Goal: Task Accomplishment & Management: Manage account settings

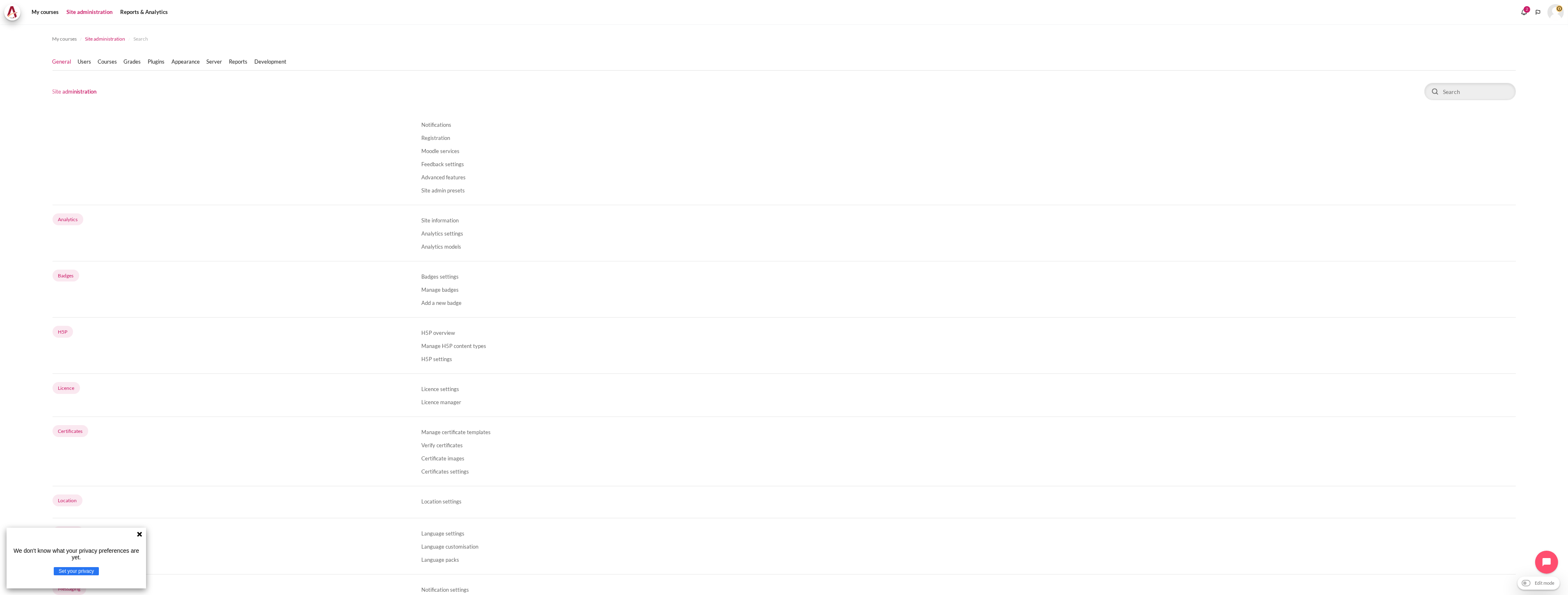
click at [99, 42] on span "Site administration" at bounding box center [106, 39] width 40 height 8
click at [87, 60] on link "Users" at bounding box center [85, 62] width 14 height 8
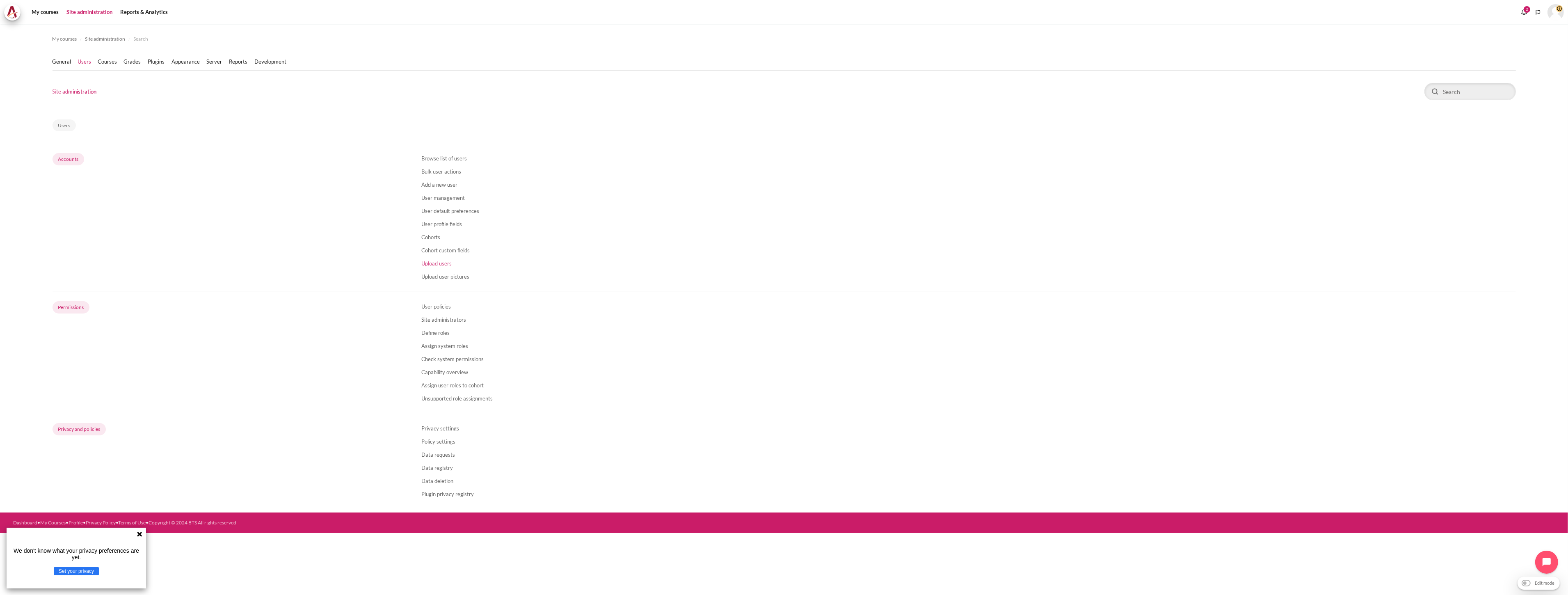
click at [433, 260] on link "Upload users" at bounding box center [436, 264] width 30 height 6
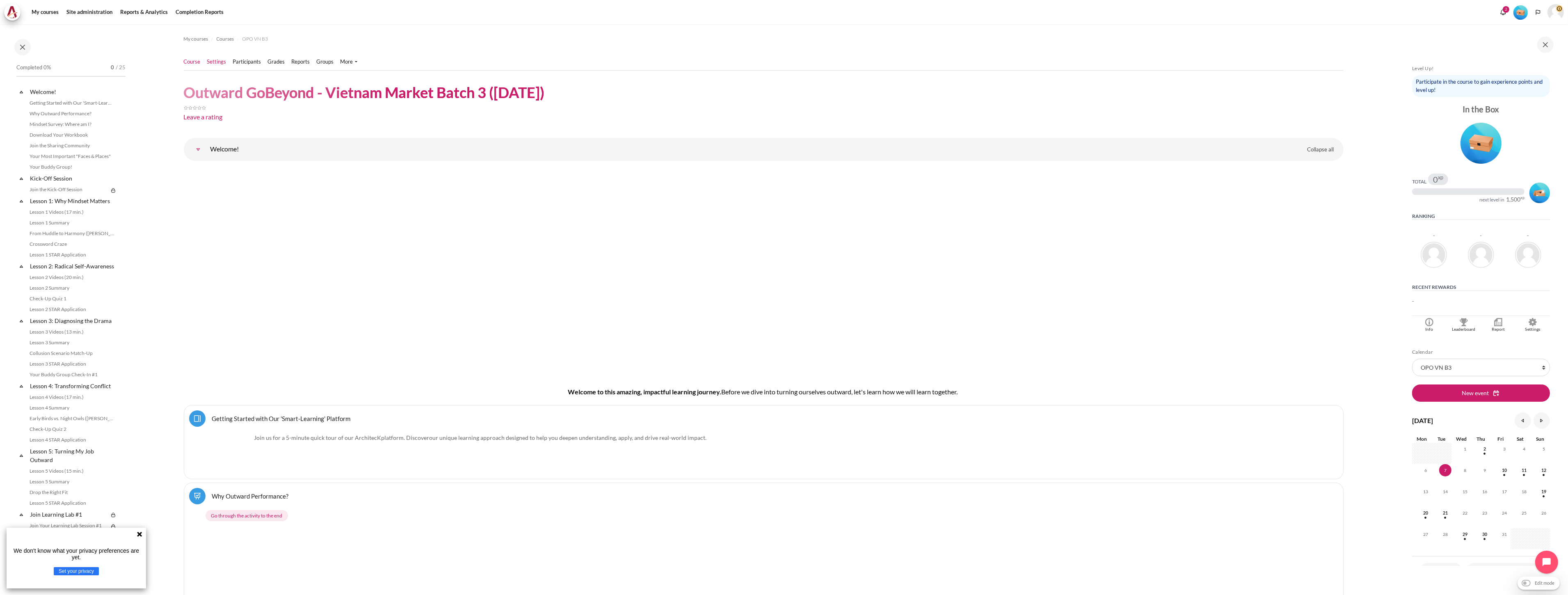
click at [224, 62] on link "Settings" at bounding box center [217, 62] width 19 height 8
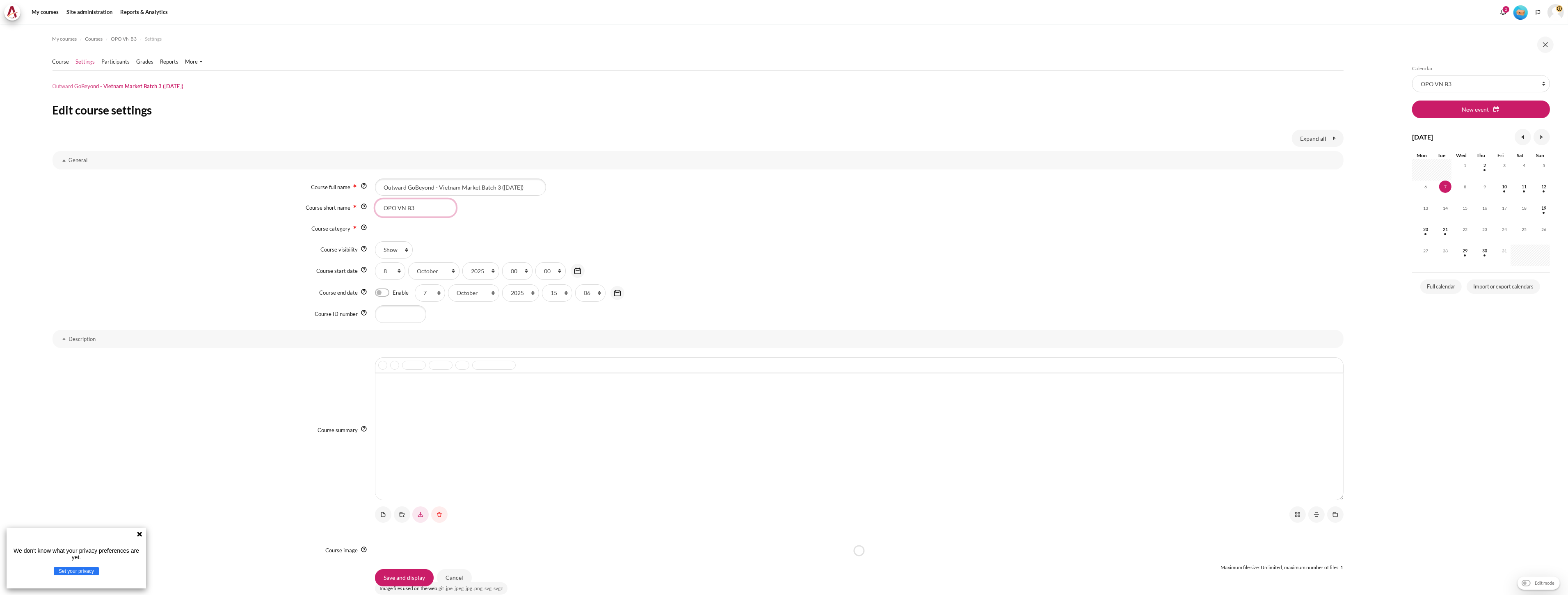
click at [343, 206] on div "Course short name OPO VN B3" at bounding box center [698, 208] width 1291 height 17
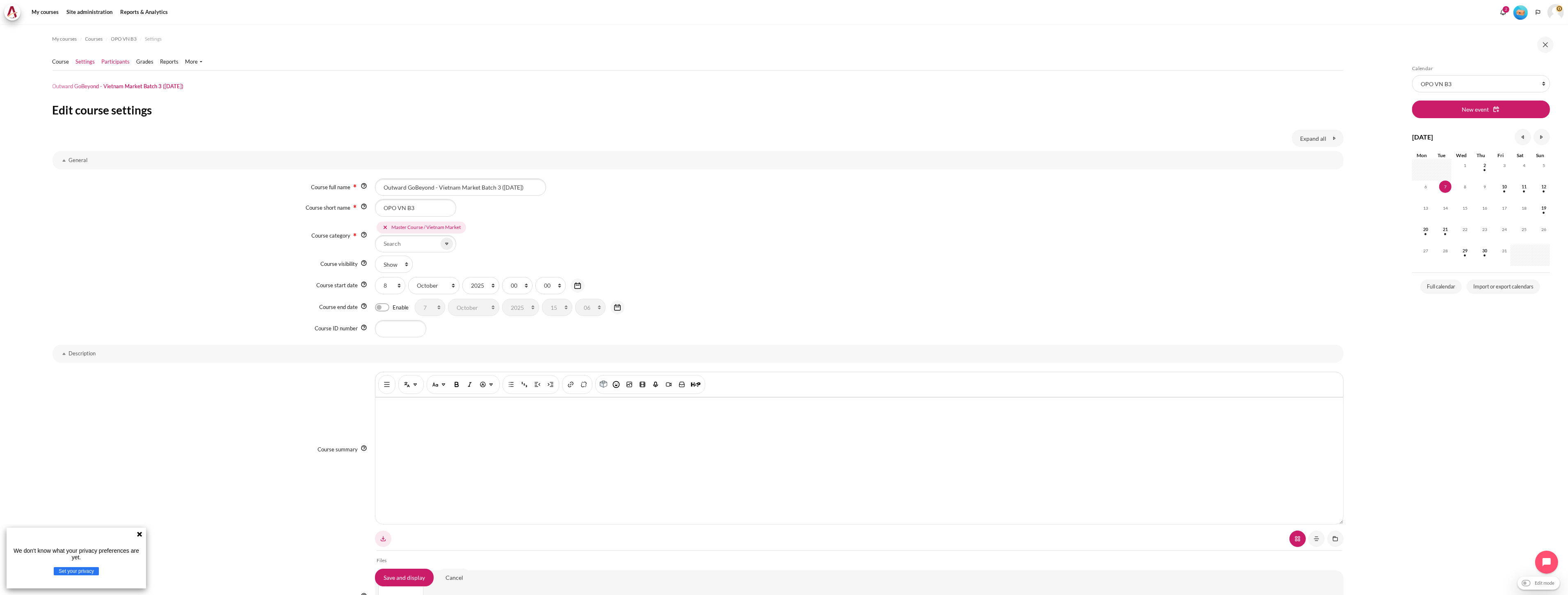
click at [109, 62] on link "Participants" at bounding box center [116, 62] width 28 height 8
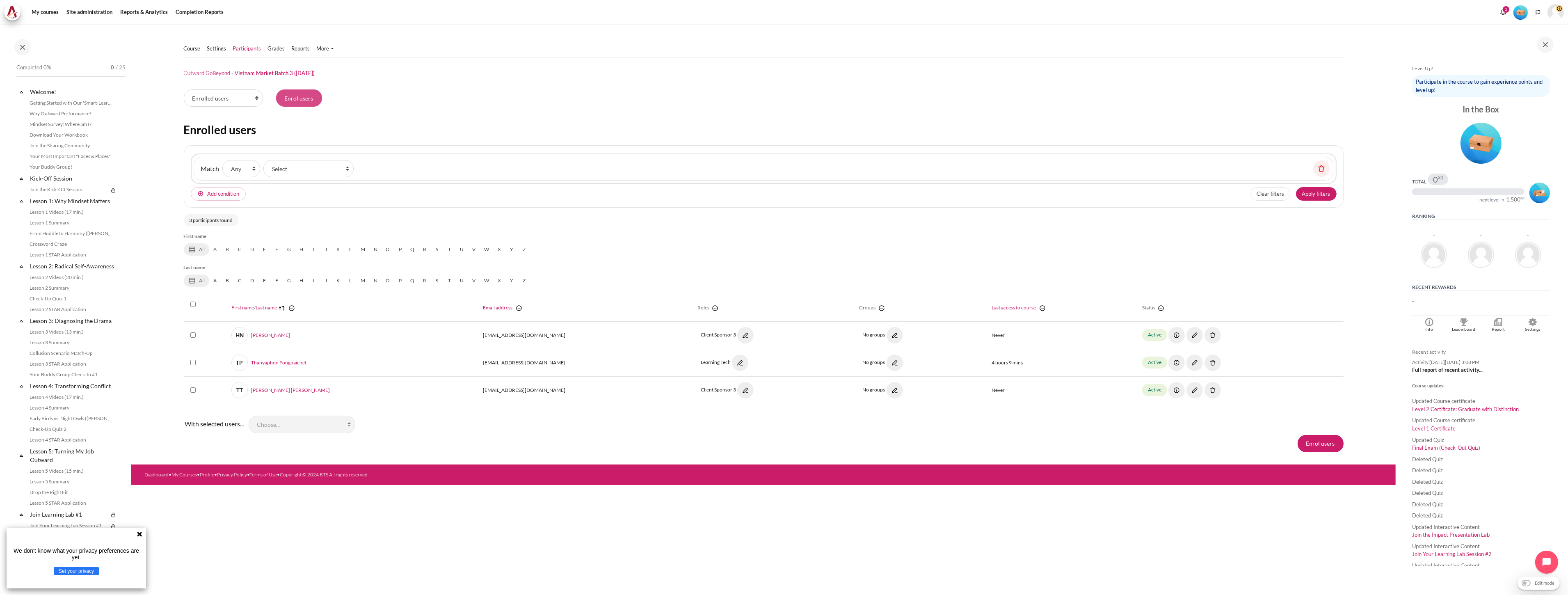
click at [301, 97] on input "Enrol users" at bounding box center [299, 97] width 46 height 17
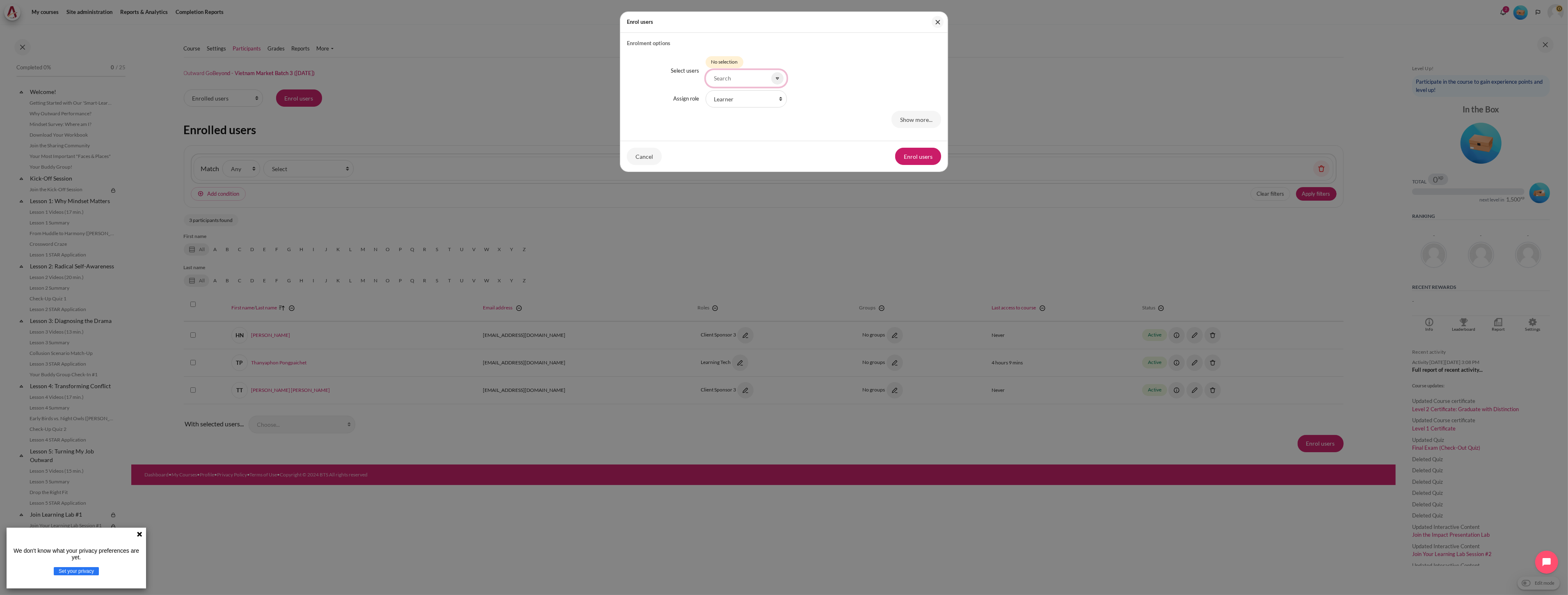
click at [726, 74] on input "Select users" at bounding box center [746, 78] width 81 height 17
paste input "ntgiau@zetaprocess.com.vn"
type input "ntgiau@zetaprocess.com.vn"
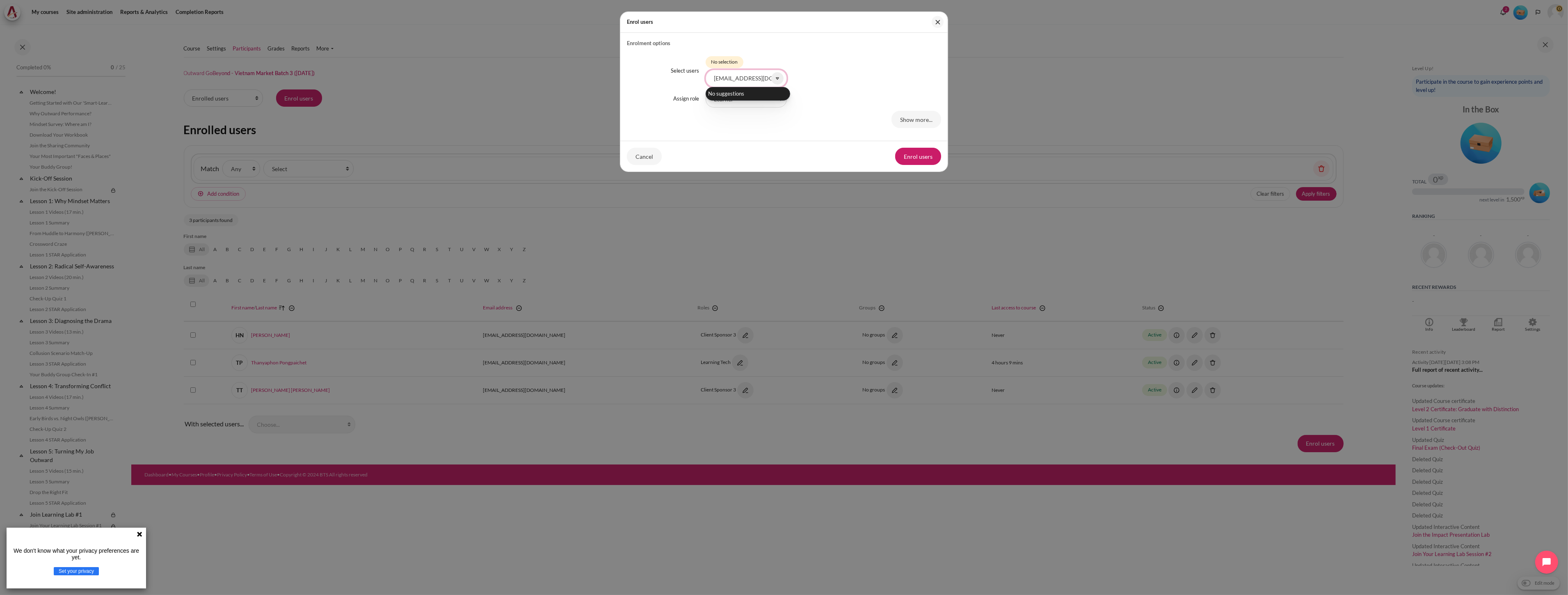
drag, startPoint x: 759, startPoint y: 100, endPoint x: 870, endPoint y: 122, distance: 113.2
click at [770, 101] on div "Select users Selected items: No selection ntgiau@zetaprocess.com.vn No suggesti…" at bounding box center [784, 91] width 314 height 87
click at [936, 23] on button "Close" at bounding box center [937, 21] width 12 height 12
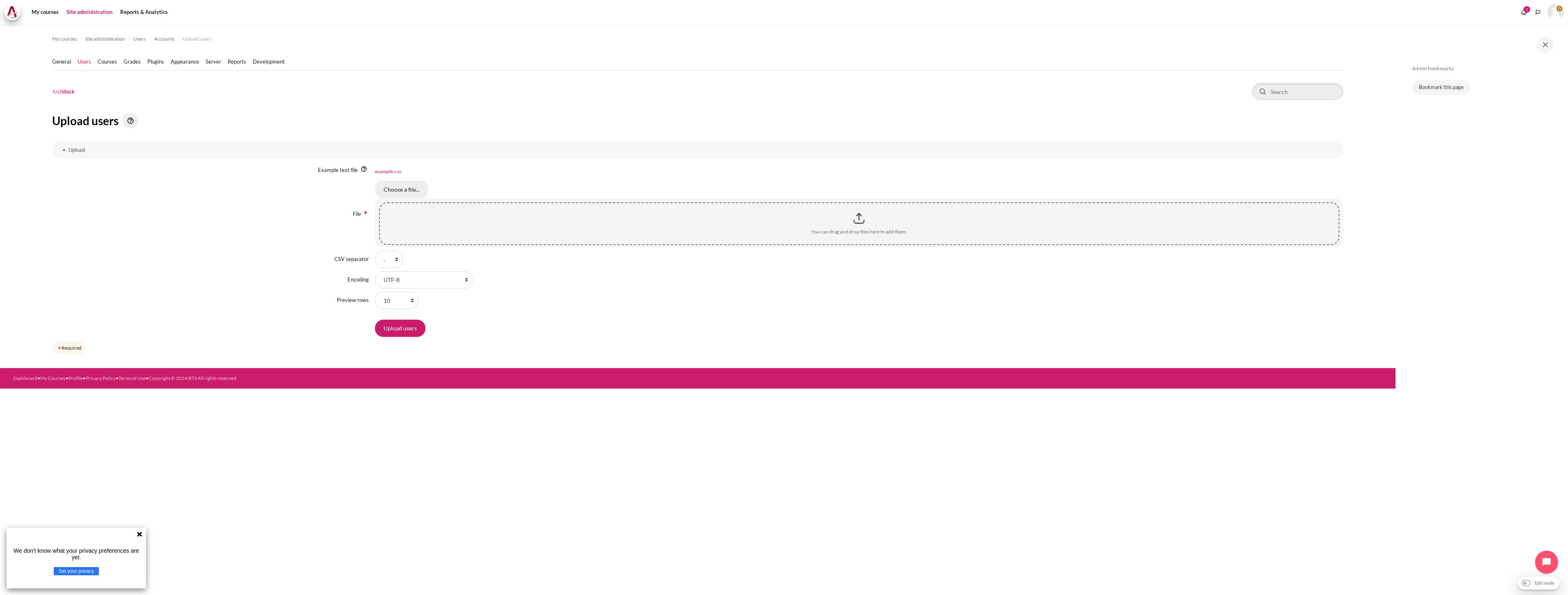
click at [407, 191] on input "Choose a file..." at bounding box center [402, 189] width 53 height 17
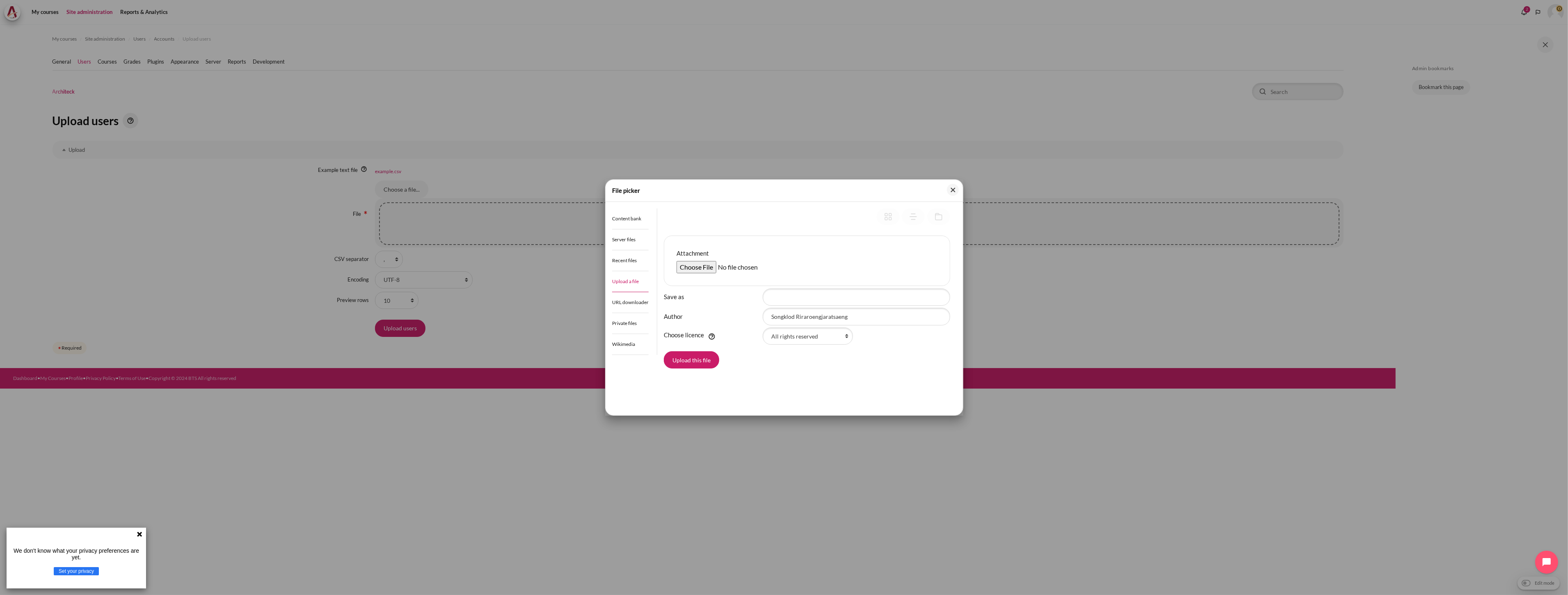
click at [688, 272] on input "Attachment" at bounding box center [739, 267] width 126 height 13
type input "C:\fakepath\Outward GoBeyond - Vietnam Market Batch 3 ([DATE]).csv"
click at [703, 362] on button "Upload this file" at bounding box center [691, 360] width 55 height 17
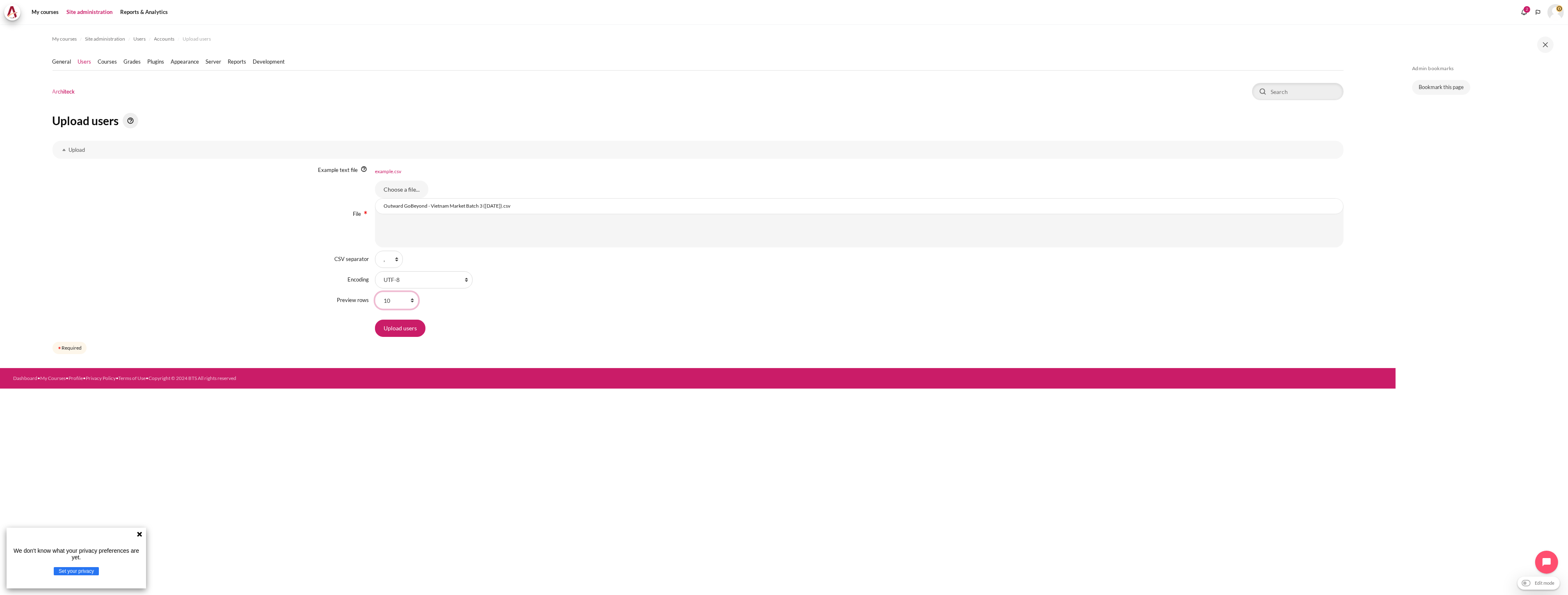
click at [402, 305] on select "10 20 100 1000 100000" at bounding box center [397, 300] width 43 height 17
select select "100"
click at [375, 292] on select "10 20 100 1000 100000" at bounding box center [397, 300] width 43 height 17
click at [398, 323] on input "Upload users" at bounding box center [400, 328] width 50 height 17
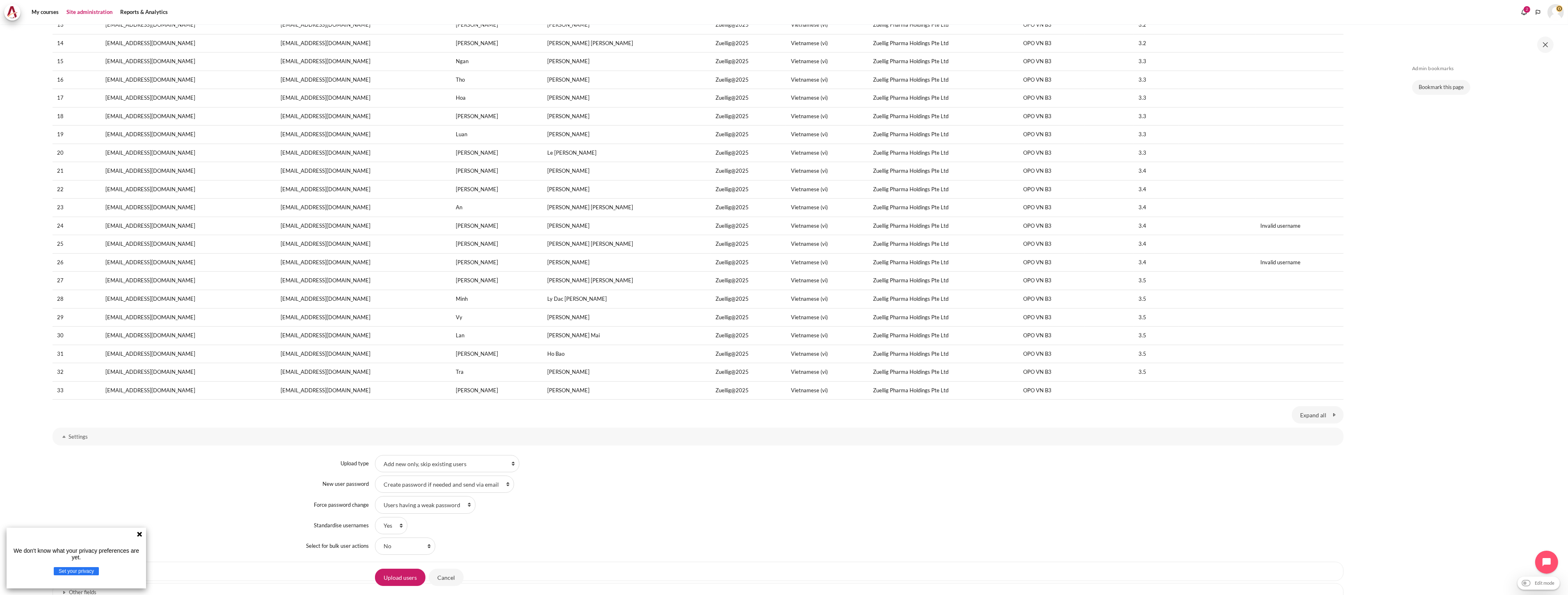
scroll to position [401, 0]
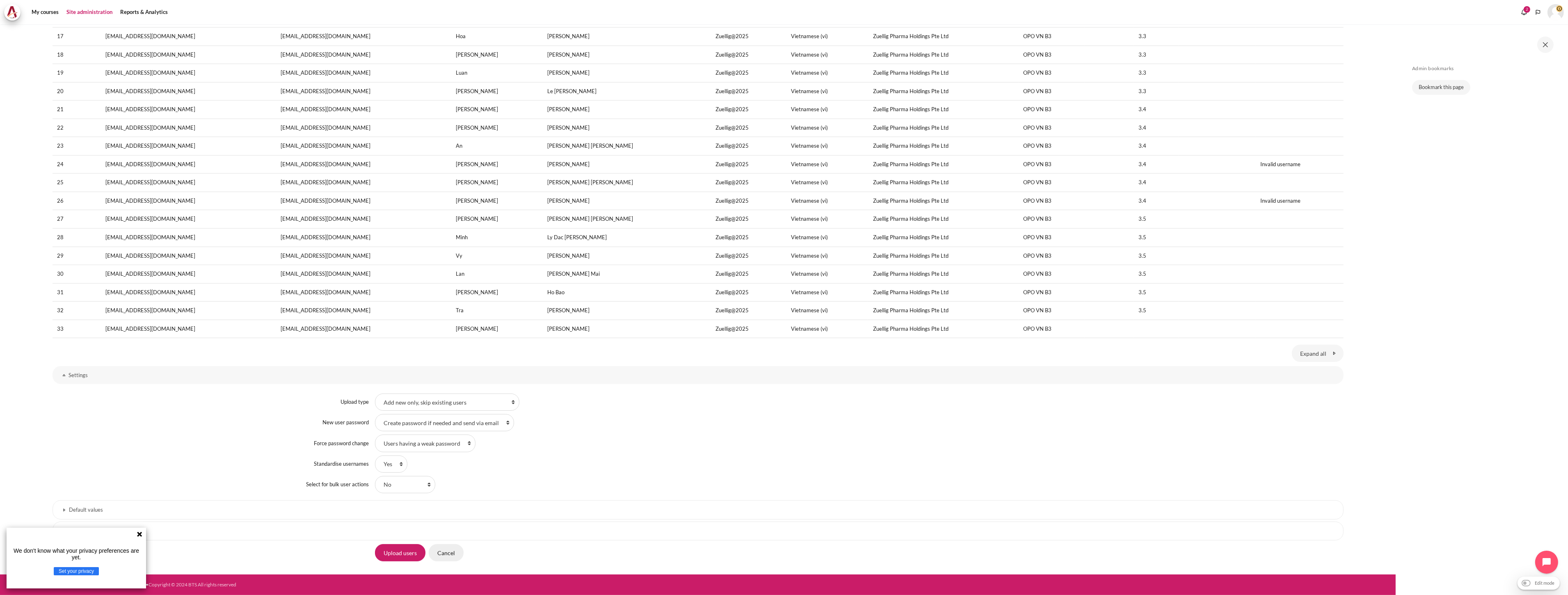
click at [449, 552] on input "Cancel" at bounding box center [446, 552] width 35 height 17
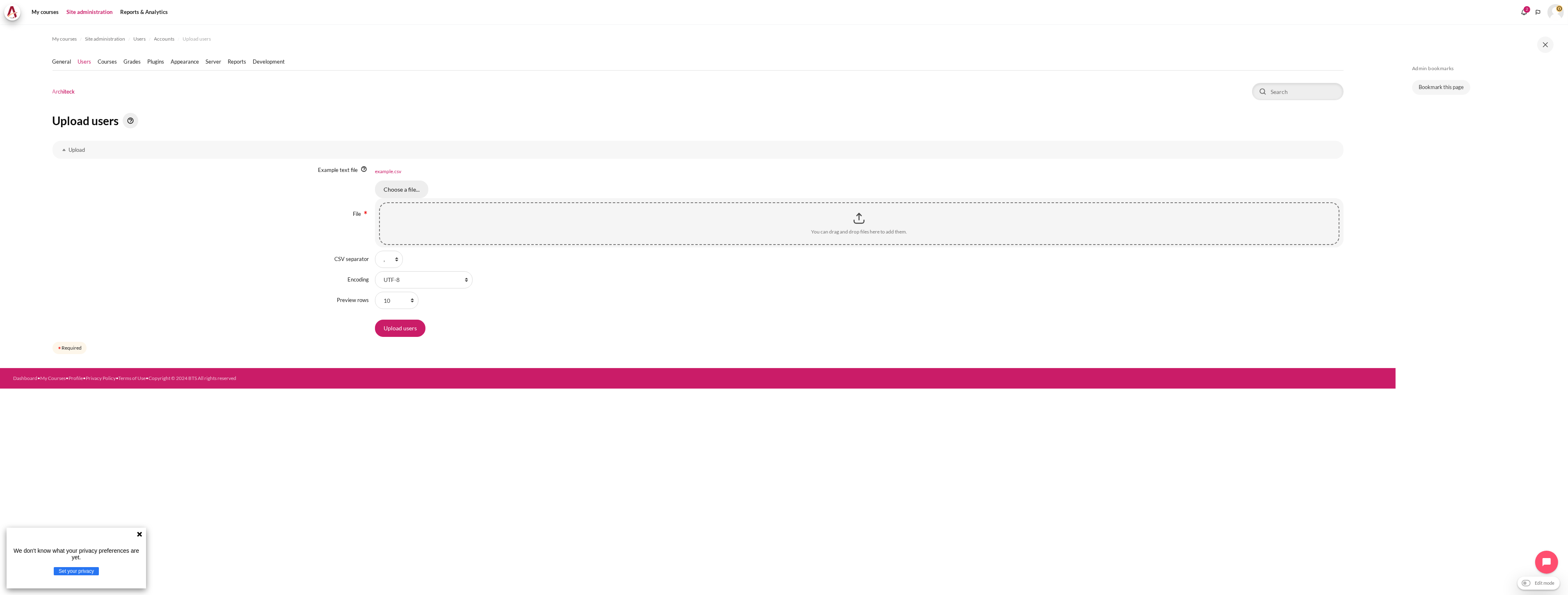
click at [392, 192] on input "Choose a file..." at bounding box center [402, 189] width 53 height 17
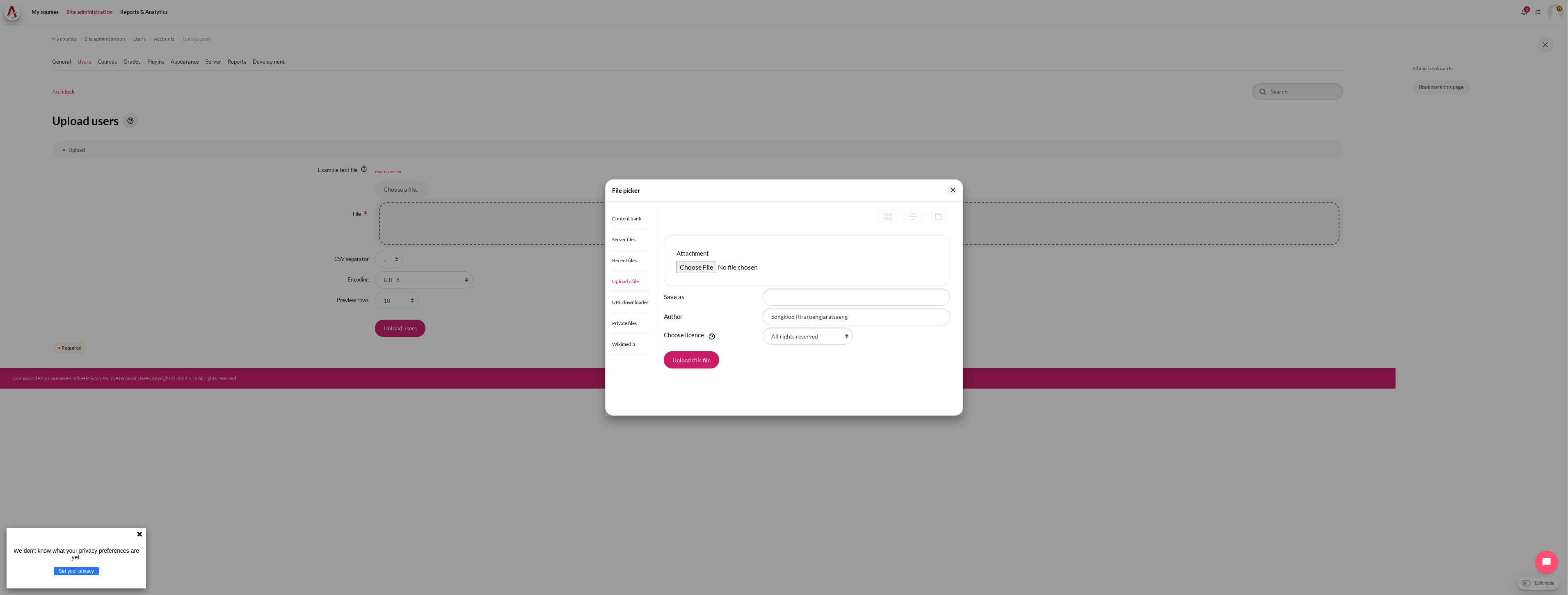
click at [691, 267] on input "Attachment" at bounding box center [739, 267] width 126 height 13
type input "C:\fakepath\Outward GoBeyond - Vietnam Market Batch 3 (8 Oct 2025).csv"
click at [691, 362] on button "Upload this file" at bounding box center [691, 360] width 55 height 17
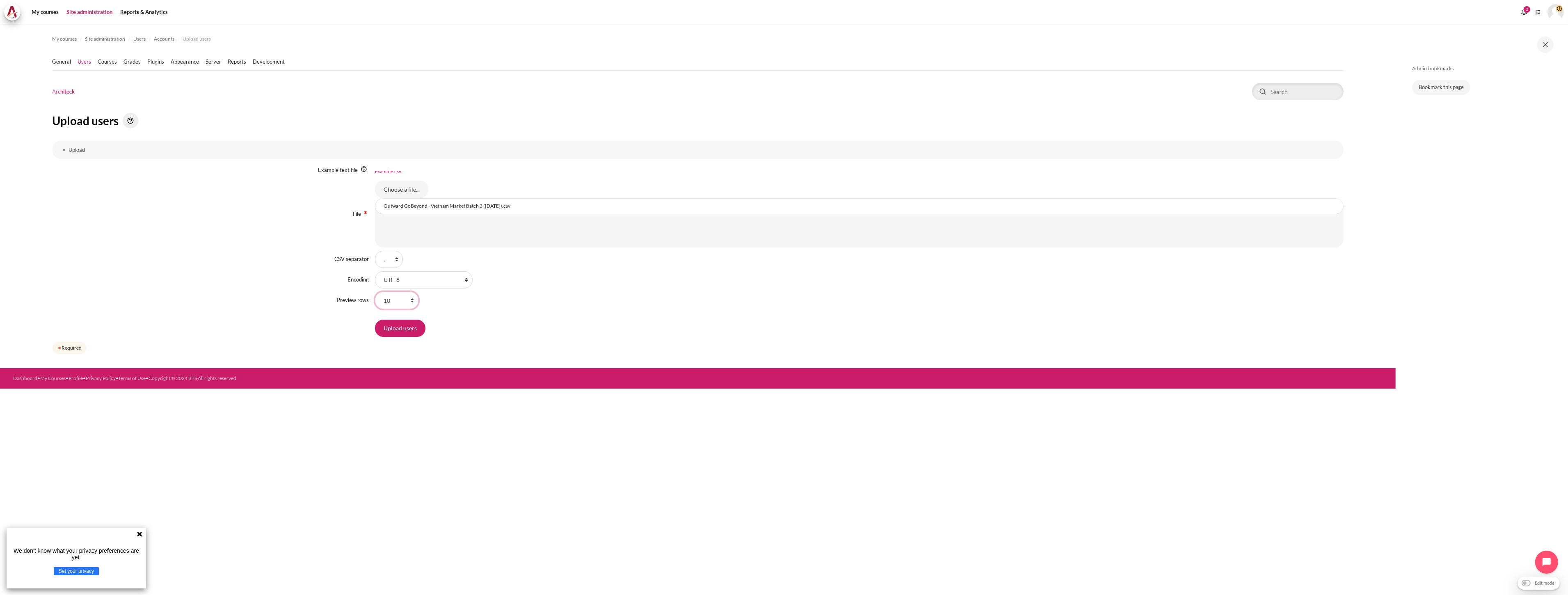
click at [397, 298] on select "10 20 100 1000 100000" at bounding box center [397, 300] width 43 height 17
select select "100"
click at [375, 292] on select "10 20 100 1000 100000" at bounding box center [397, 300] width 43 height 17
click at [401, 329] on input "Upload users" at bounding box center [400, 328] width 50 height 17
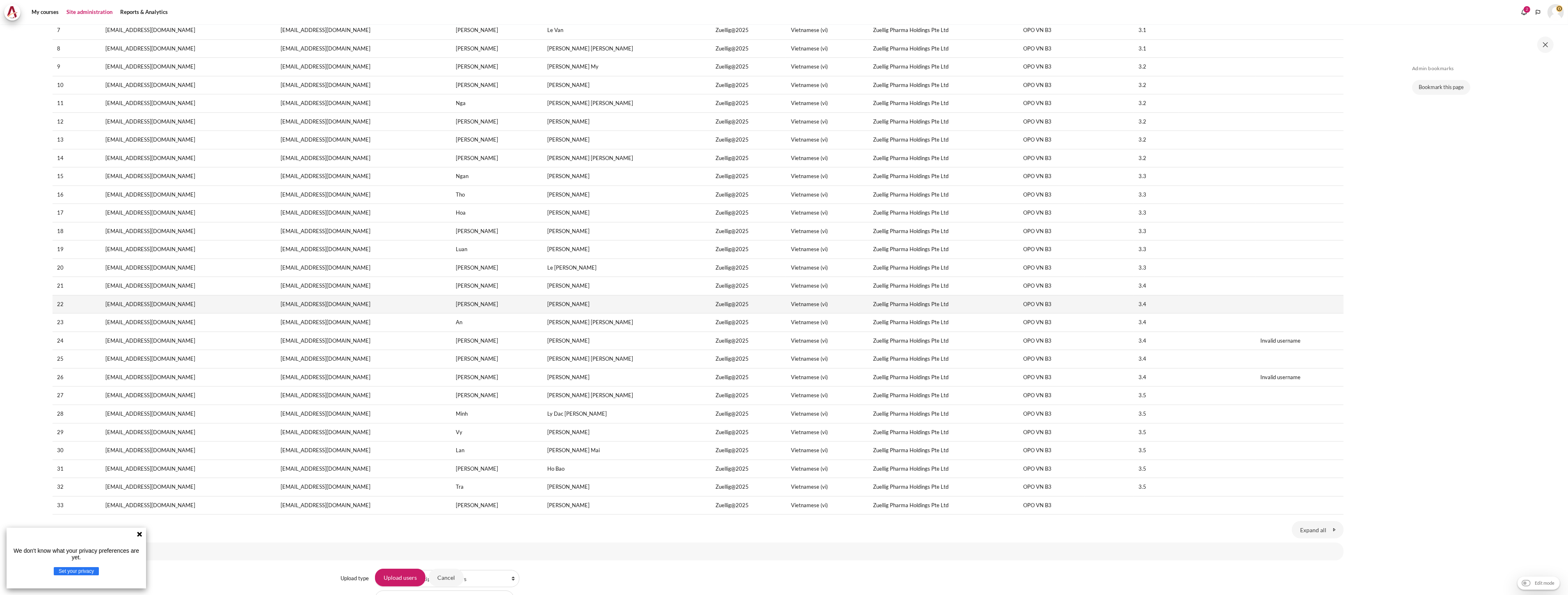
scroll to position [274, 0]
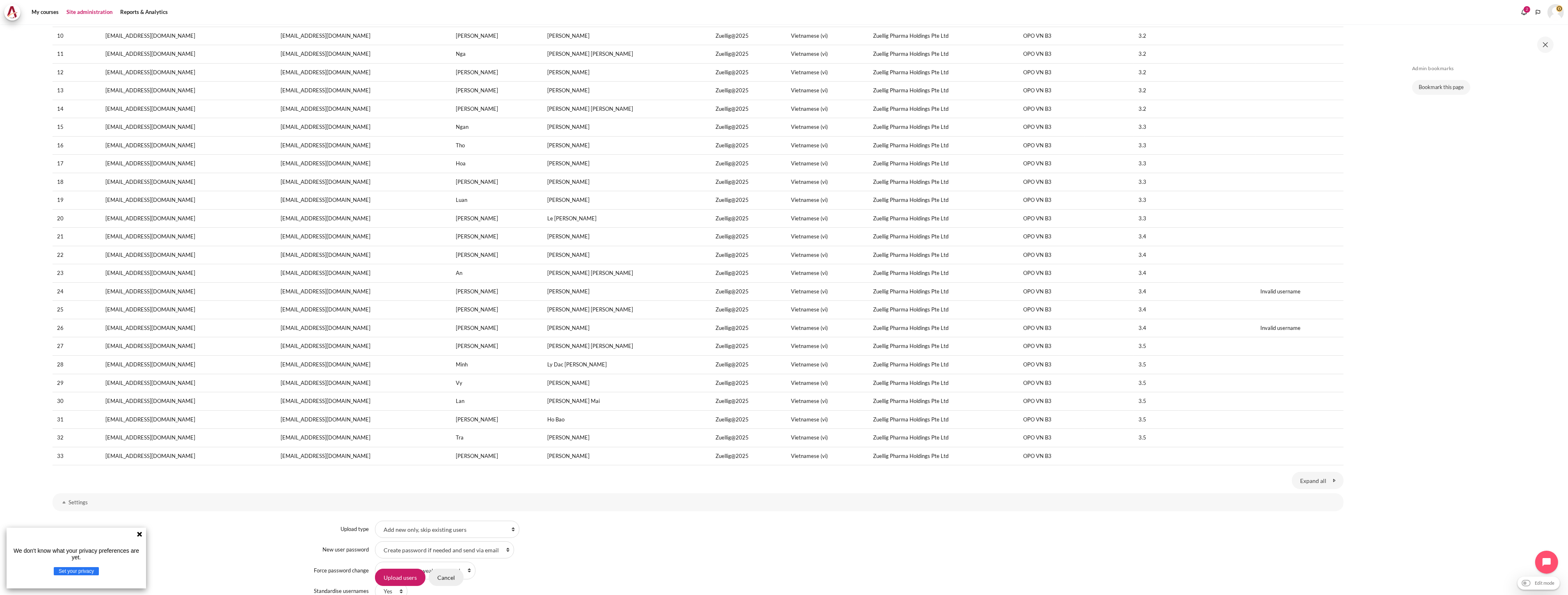
click at [452, 580] on input "Cancel" at bounding box center [446, 577] width 35 height 17
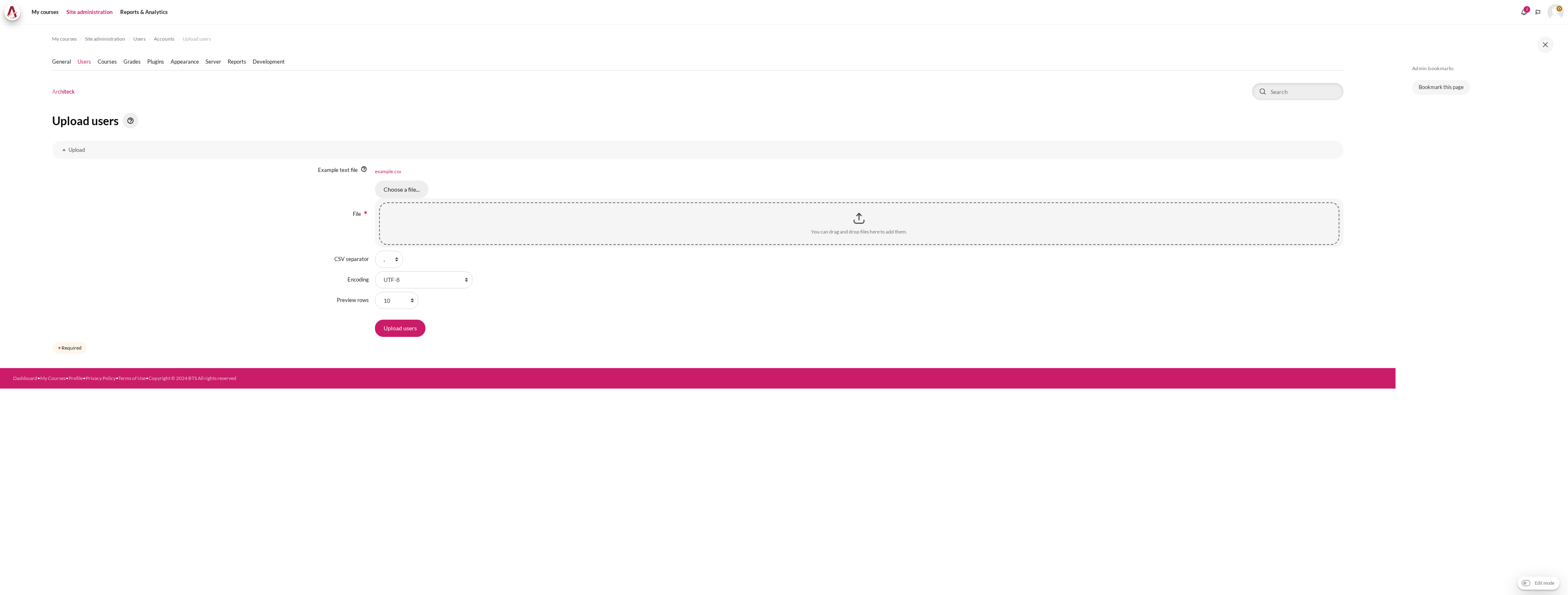
click at [383, 195] on input "Choose a file..." at bounding box center [402, 189] width 53 height 17
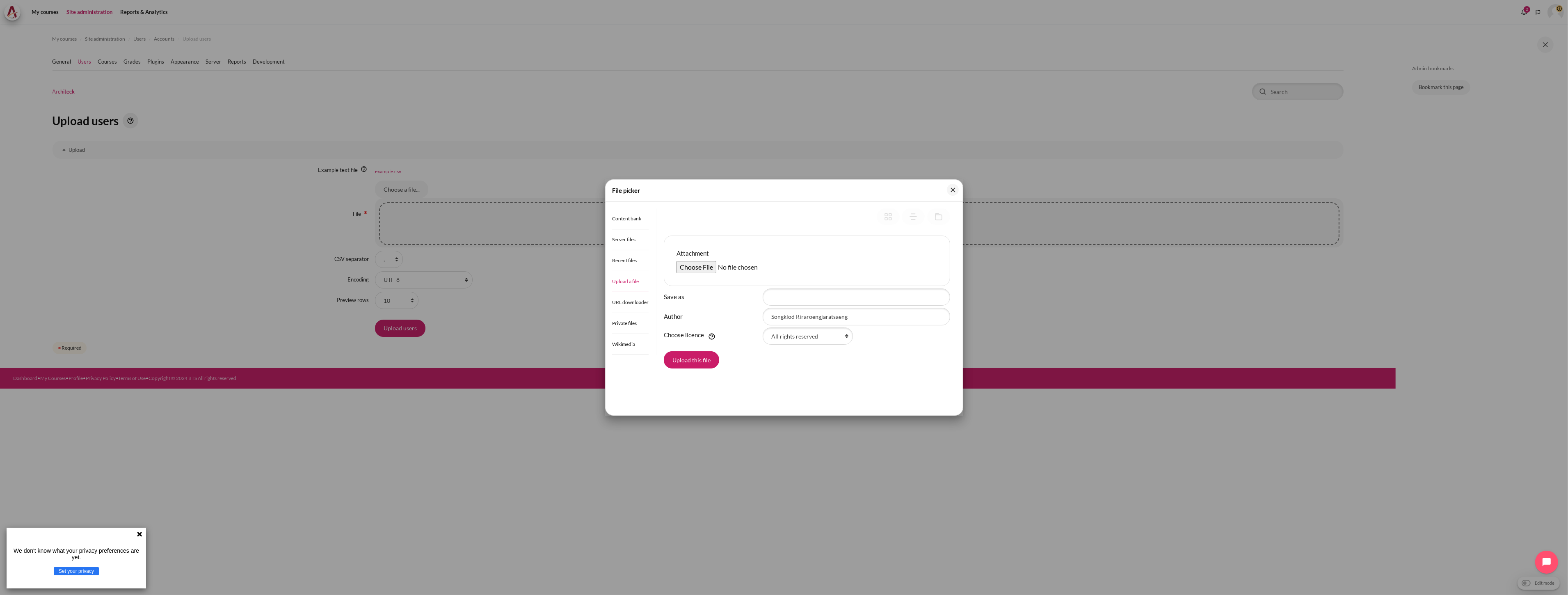
click at [708, 264] on input "Attachment" at bounding box center [739, 267] width 126 height 13
type input "C:\fakepath\Outward GoBeyond - Vietnam Market Batch 3 (8 Oct 2025).csv"
click at [669, 363] on button "Upload this file" at bounding box center [691, 360] width 55 height 17
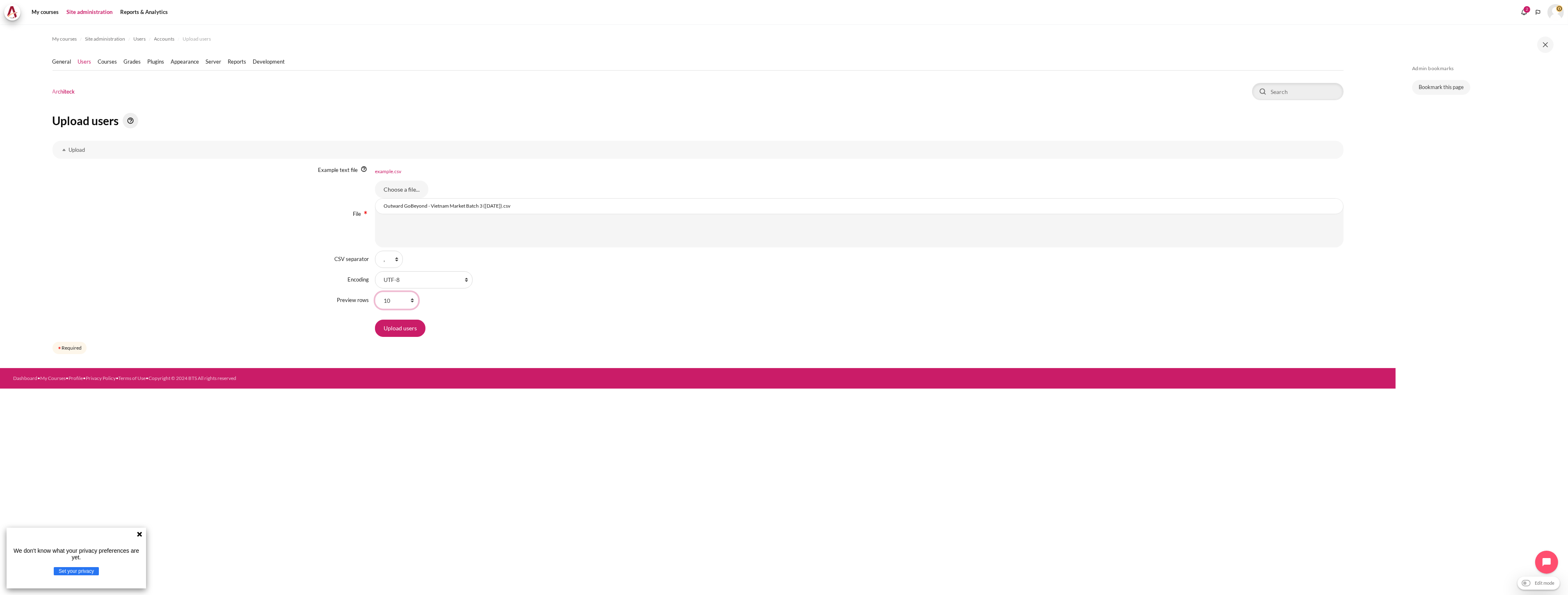
click at [400, 304] on select "10 20 100 1000 100000" at bounding box center [397, 300] width 43 height 17
select select "100"
click at [375, 292] on select "10 20 100 1000 100000" at bounding box center [397, 300] width 43 height 17
click at [388, 331] on input "Upload users" at bounding box center [400, 328] width 50 height 17
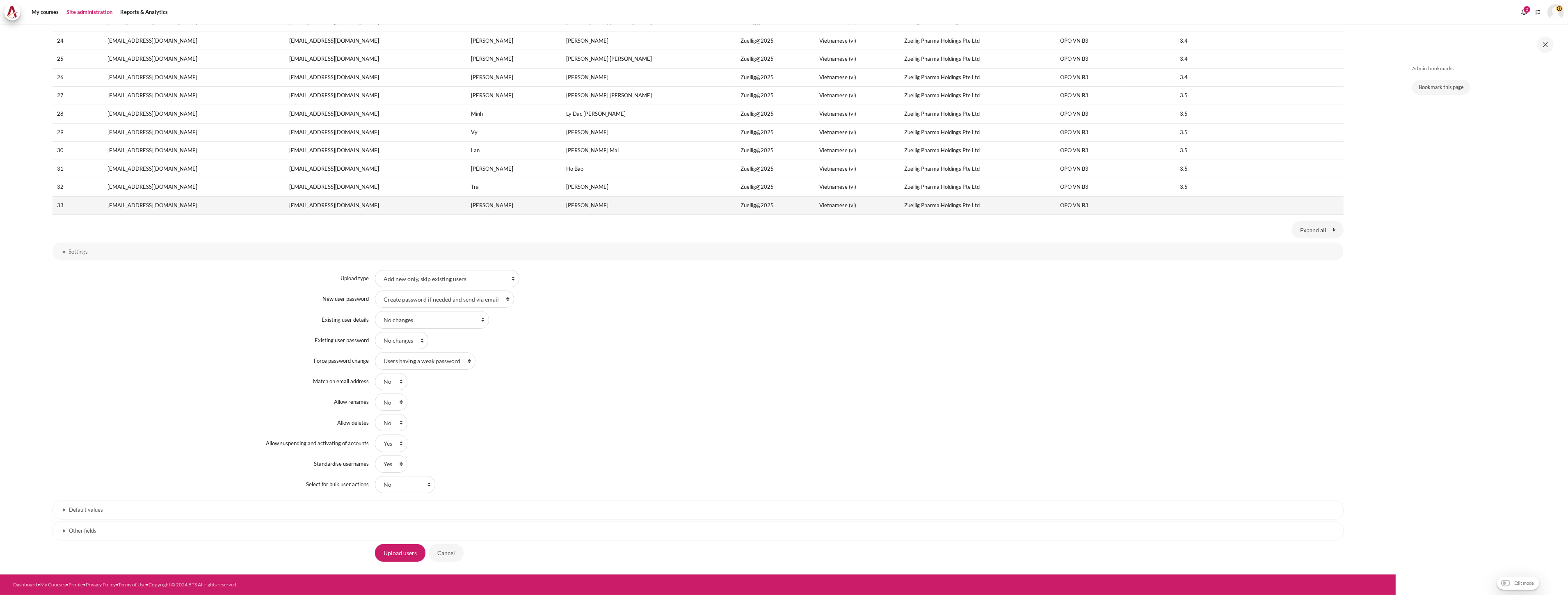
scroll to position [401, 0]
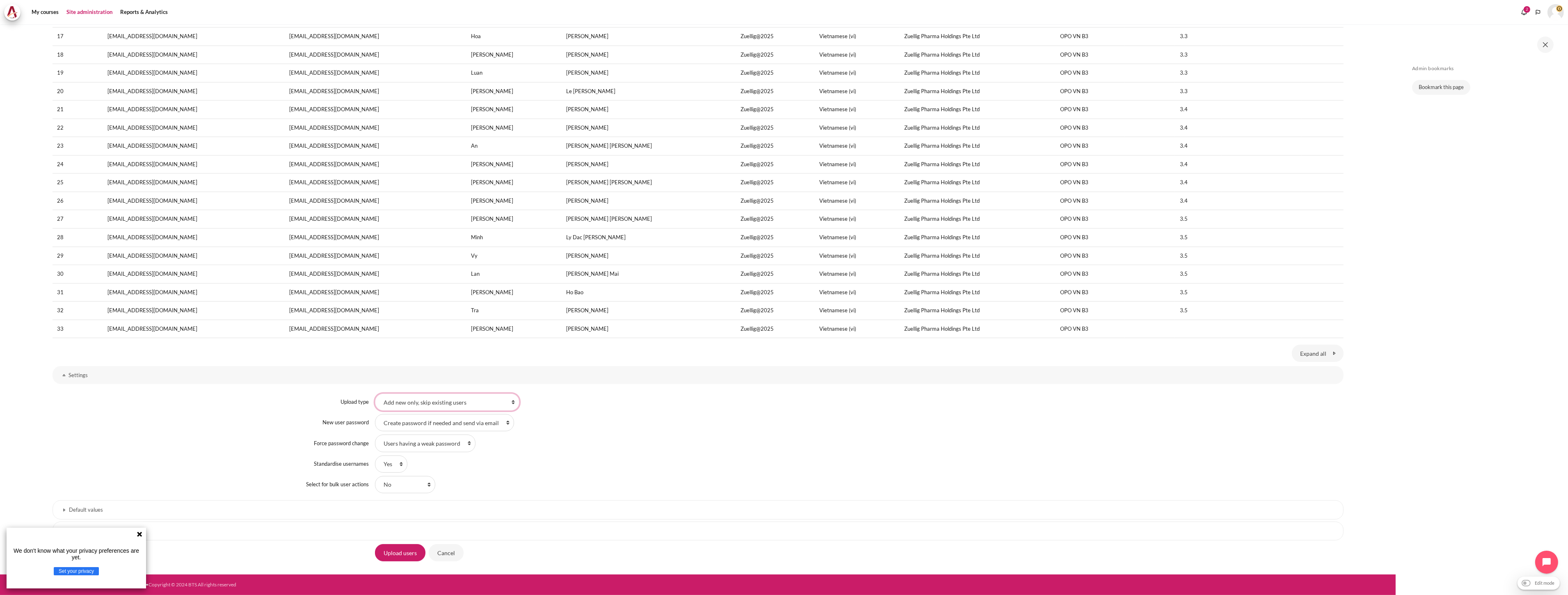
click at [446, 404] on select "Add new only, skip existing users Add all, append number to usernames if needed…" at bounding box center [447, 402] width 145 height 17
select select "2"
click at [375, 394] on select "Add new only, skip existing users Add all, append number to usernames if needed…" at bounding box center [447, 402] width 145 height 17
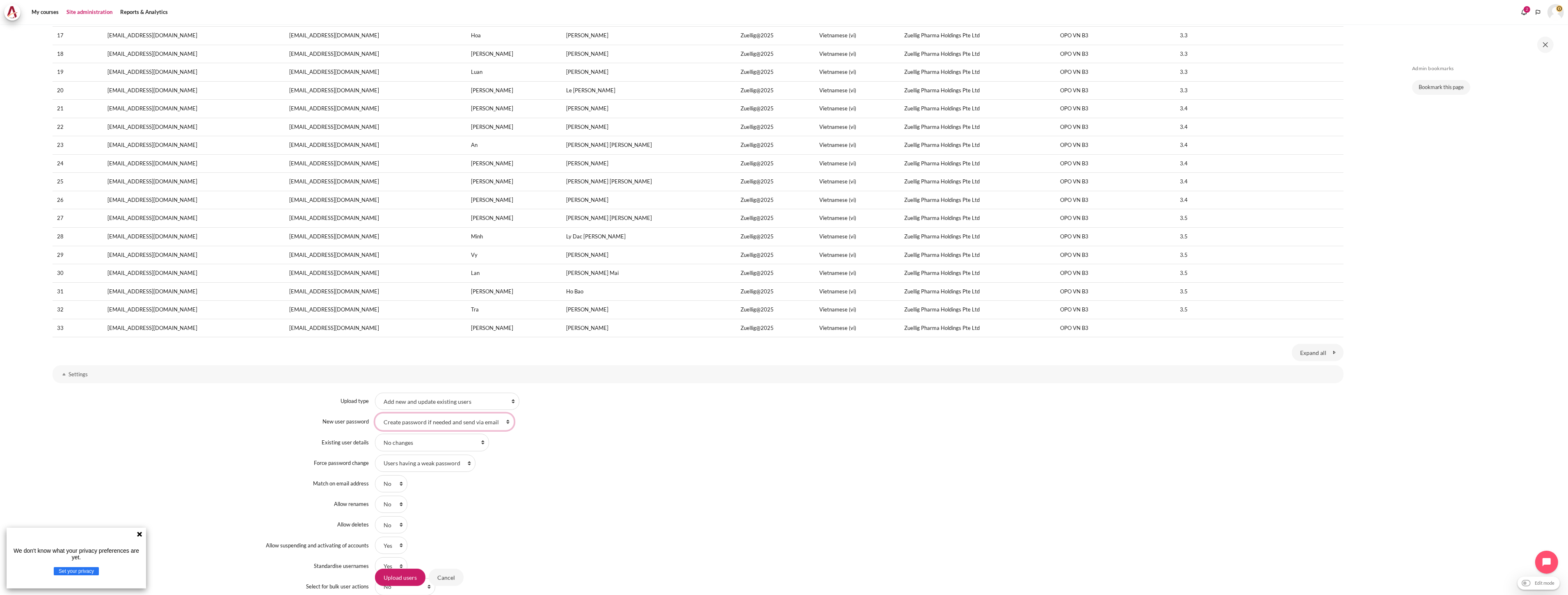
click at [436, 428] on select "Field required in file Create password if needed and send via email" at bounding box center [444, 421] width 139 height 17
select select "0"
click at [375, 414] on select "Field required in file Create password if needed and send via email" at bounding box center [444, 421] width 139 height 17
click at [432, 444] on select "No changes Override with file Override with file and defaults Fill in missing f…" at bounding box center [432, 442] width 114 height 17
click at [433, 440] on select "No changes Override with file Override with file and defaults Fill in missing f…" at bounding box center [432, 442] width 114 height 17
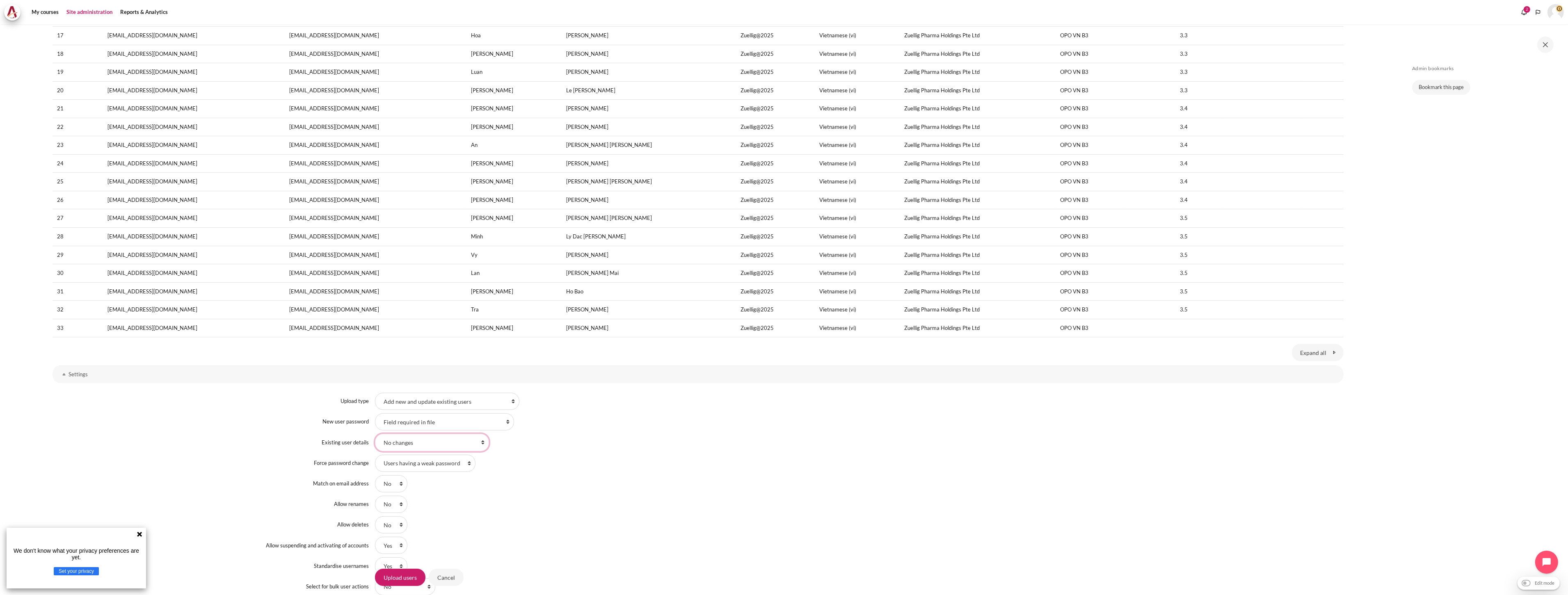
click at [433, 444] on select "No changes Override with file Override with file and defaults Fill in missing f…" at bounding box center [432, 442] width 114 height 17
select select "1"
click at [375, 435] on select "No changes Override with file Override with file and defaults Fill in missing f…" at bounding box center [432, 442] width 114 height 17
click at [456, 484] on select "Users having a weak password None All" at bounding box center [425, 484] width 101 height 17
select select "2"
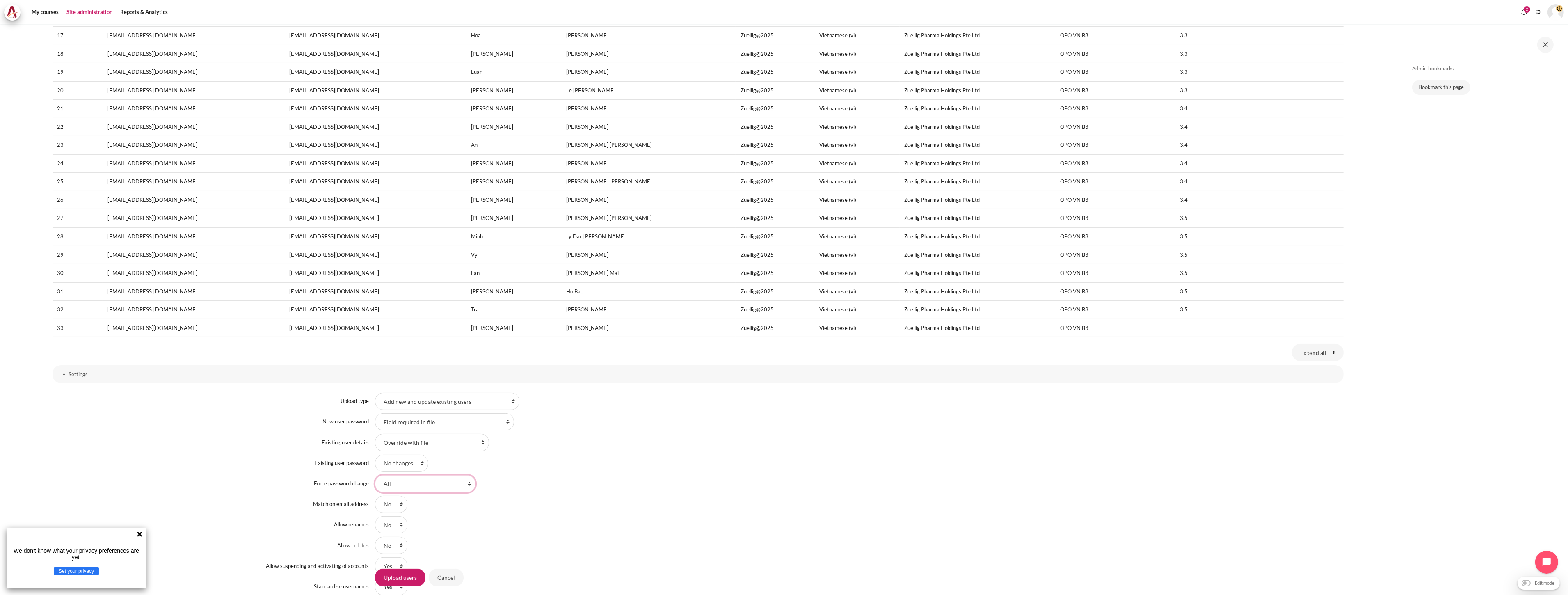
click at [375, 475] on select "Users having a weak password None All" at bounding box center [425, 484] width 101 height 17
click at [542, 474] on div "Upload type Add new only, skip existing users Add all, append number to usernam…" at bounding box center [698, 504] width 1291 height 238
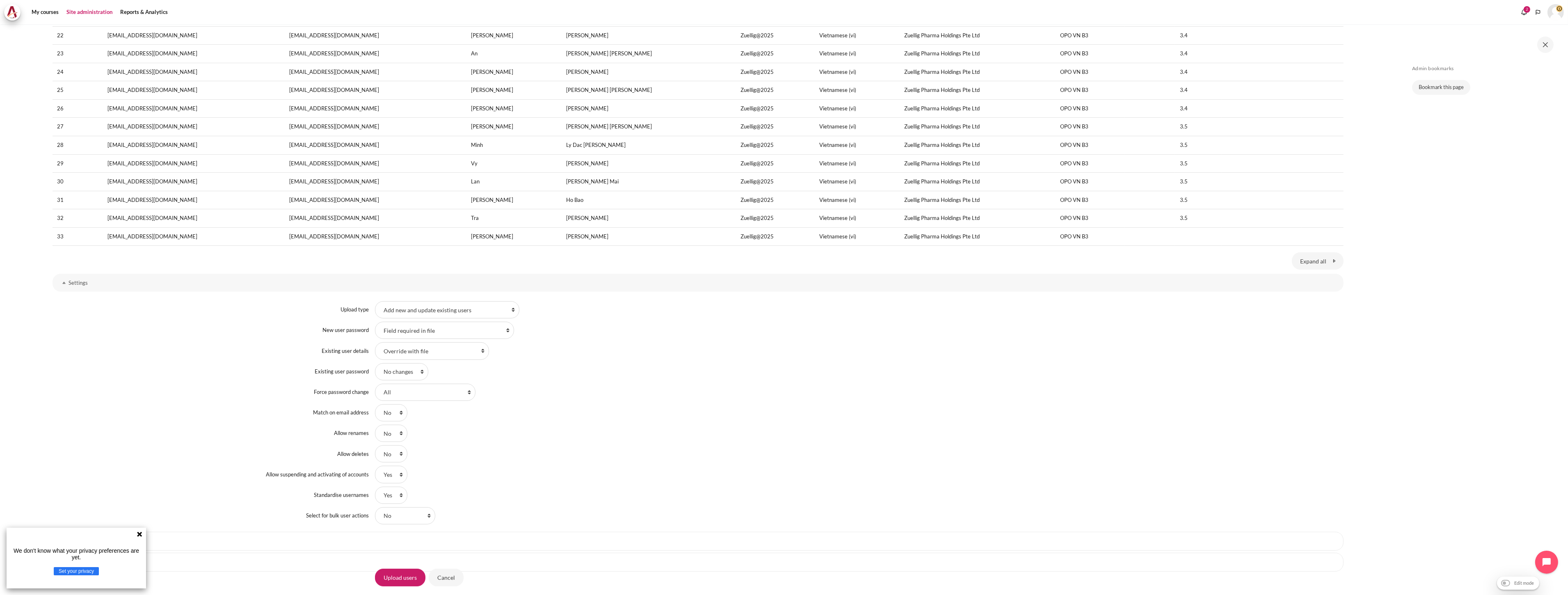
scroll to position [525, 0]
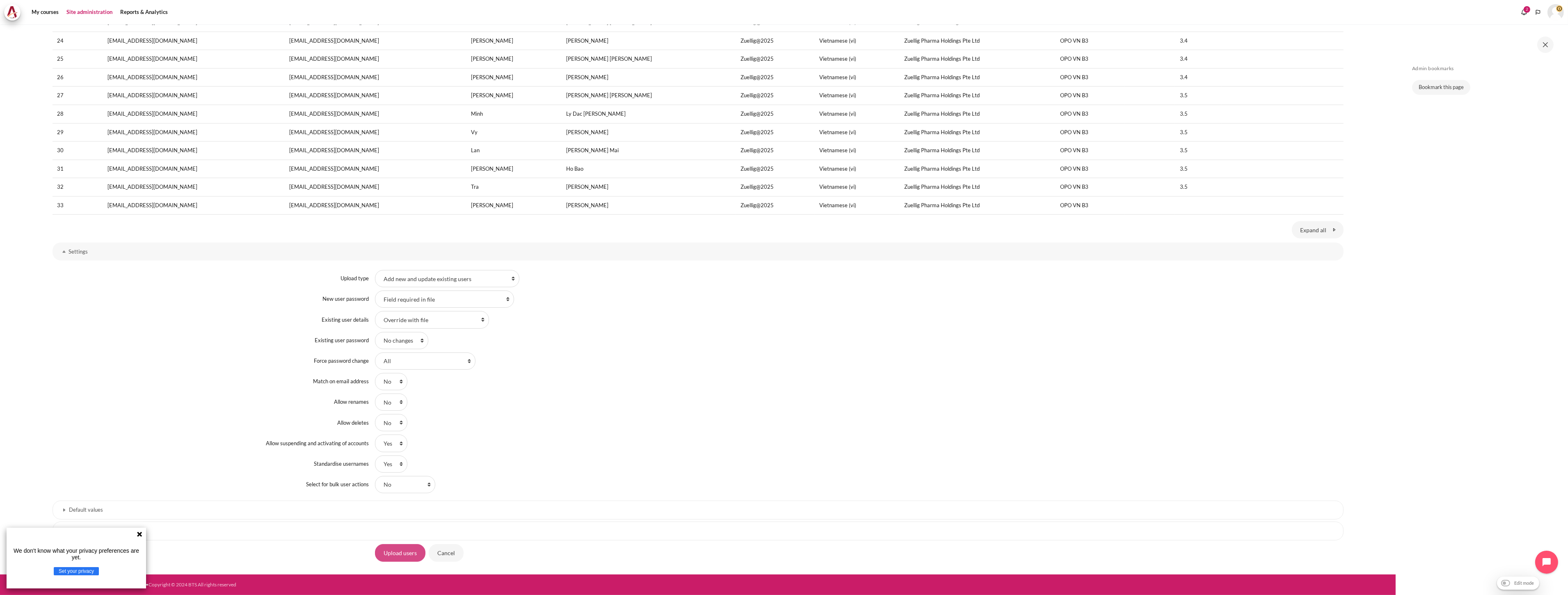
click at [389, 553] on input "Upload users" at bounding box center [400, 552] width 50 height 17
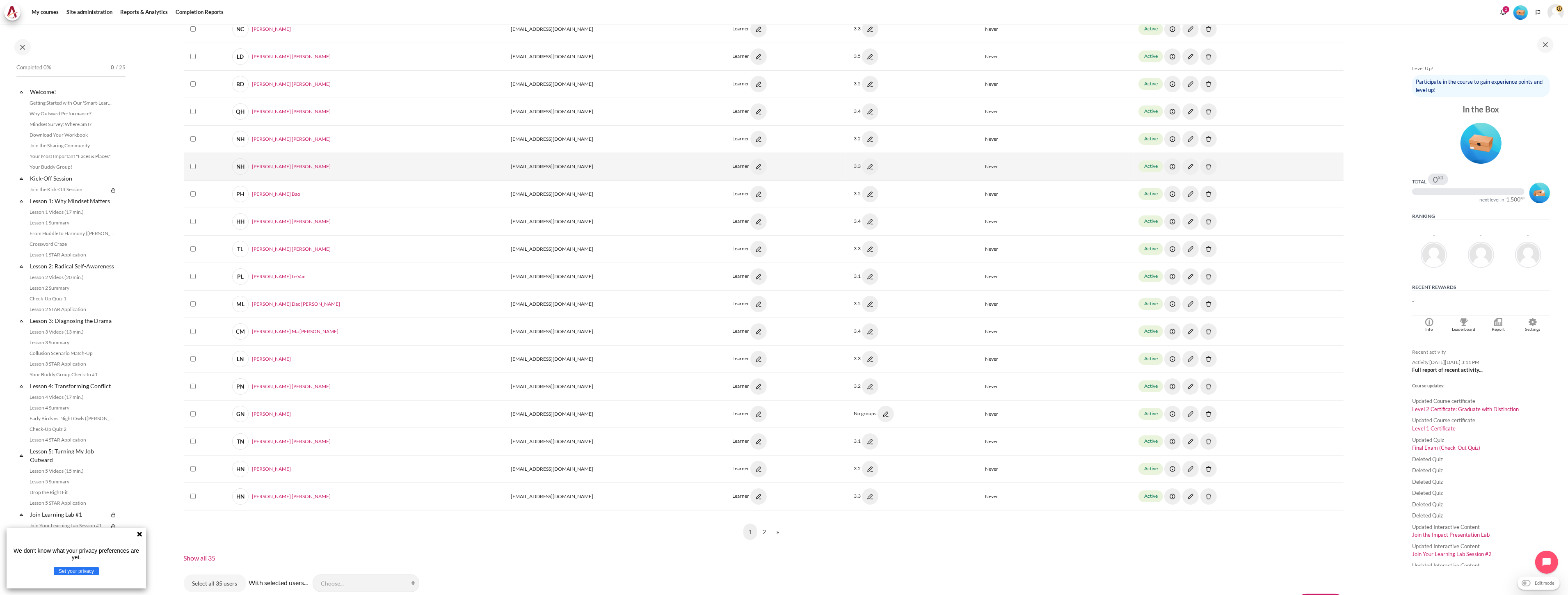
scroll to position [411, 0]
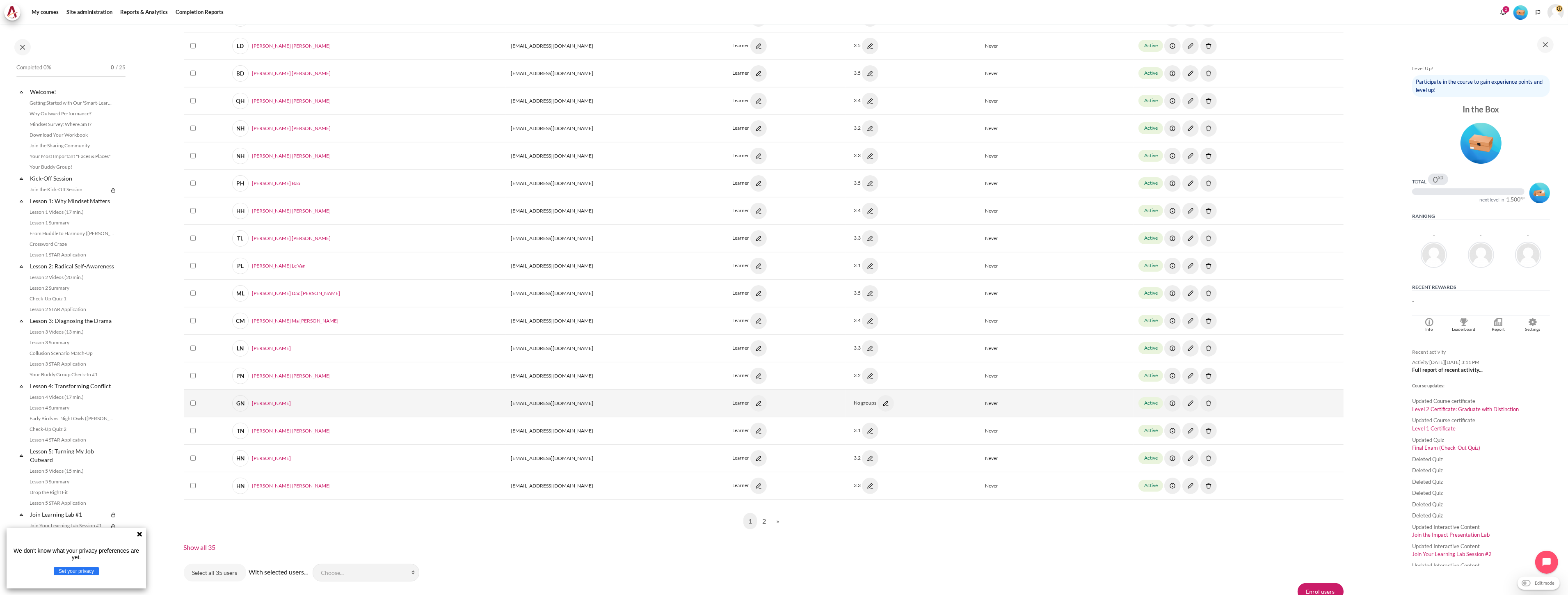
click at [750, 404] on img "Content" at bounding box center [759, 404] width 16 height 16
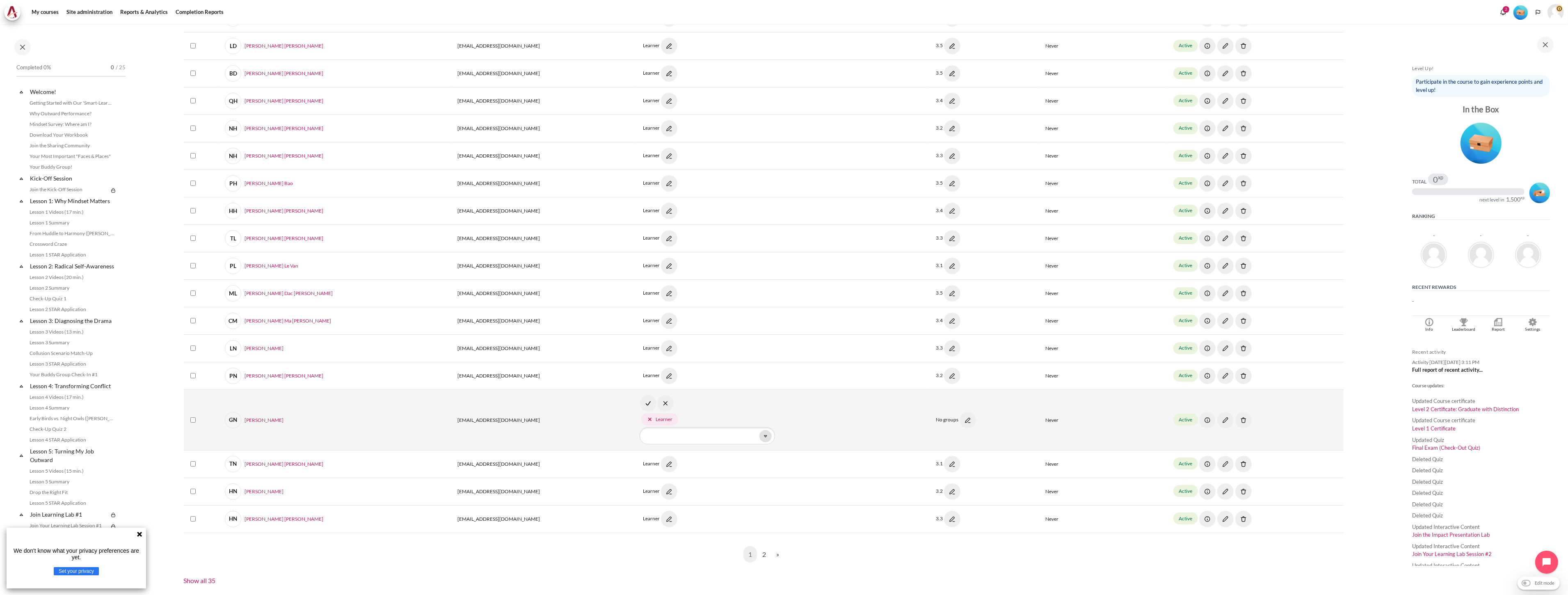
click at [762, 438] on icon "Content" at bounding box center [765, 437] width 8 height 8
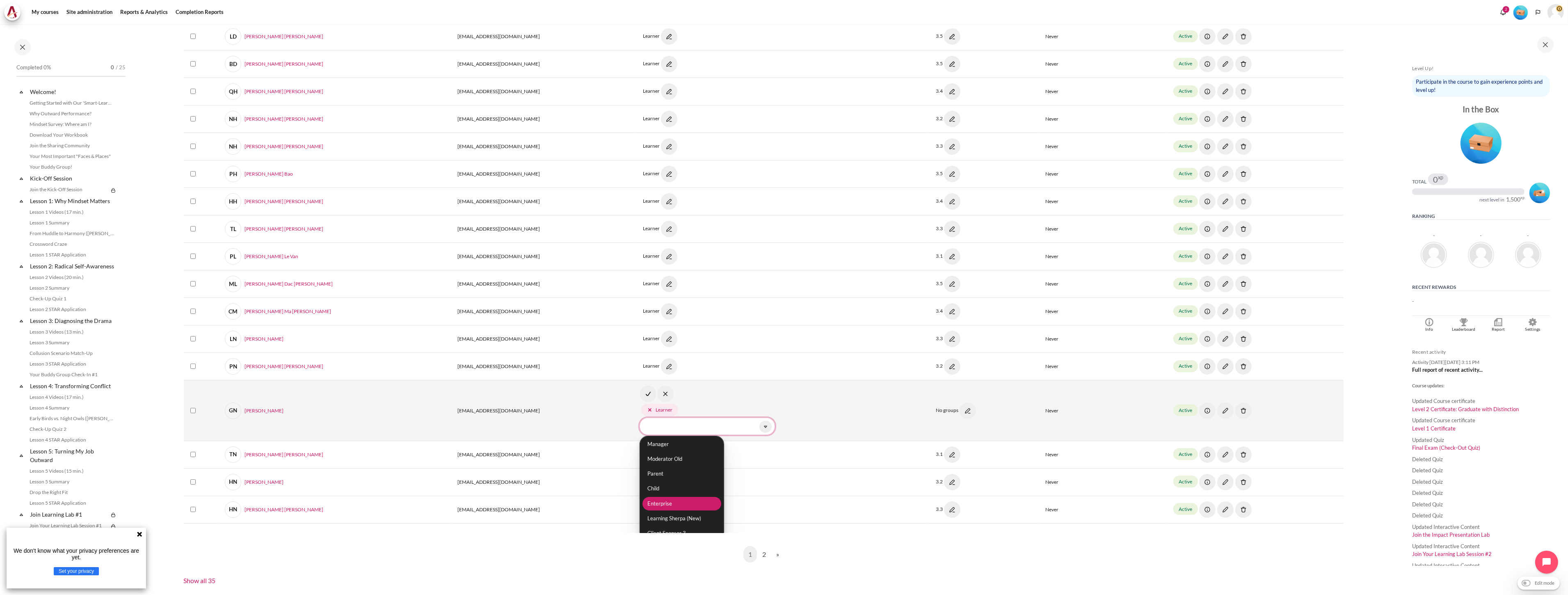
scroll to position [18, 0]
click at [642, 518] on li "Client Sponsor 3" at bounding box center [682, 525] width 79 height 13
click at [648, 400] on icon "Content" at bounding box center [649, 401] width 3 height 3
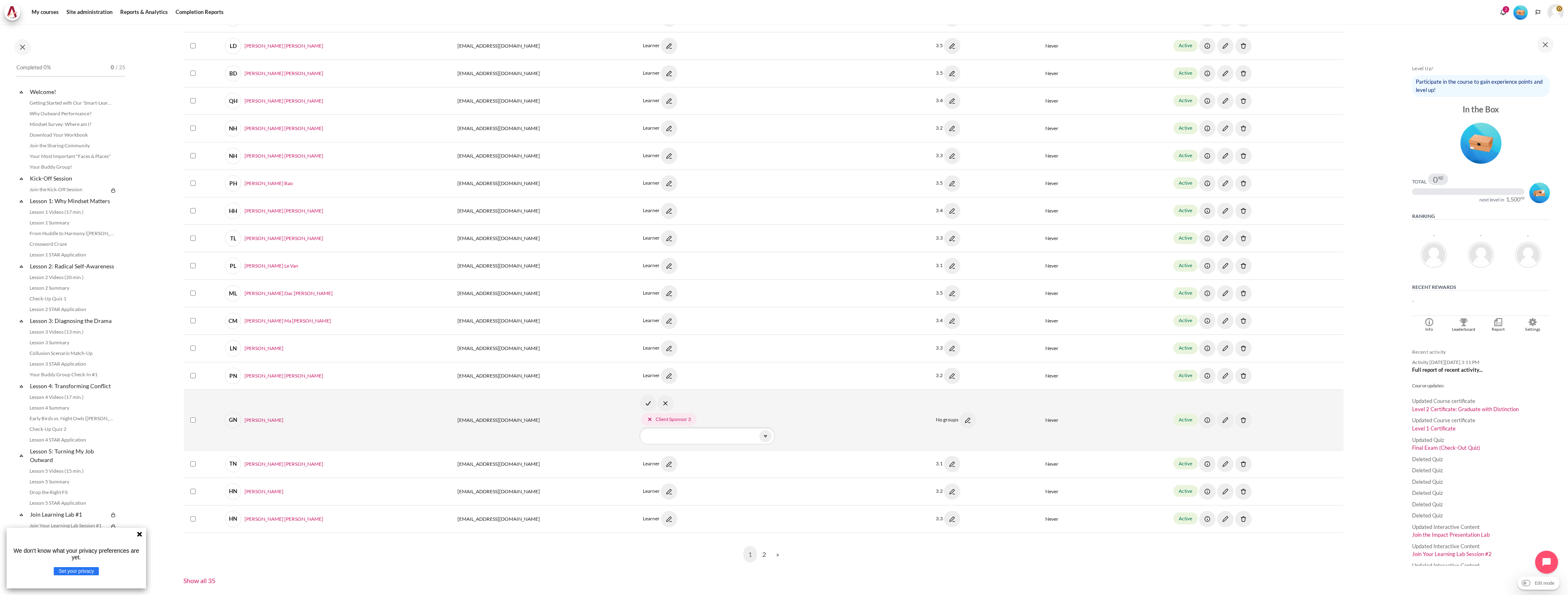
scroll to position [429, 0]
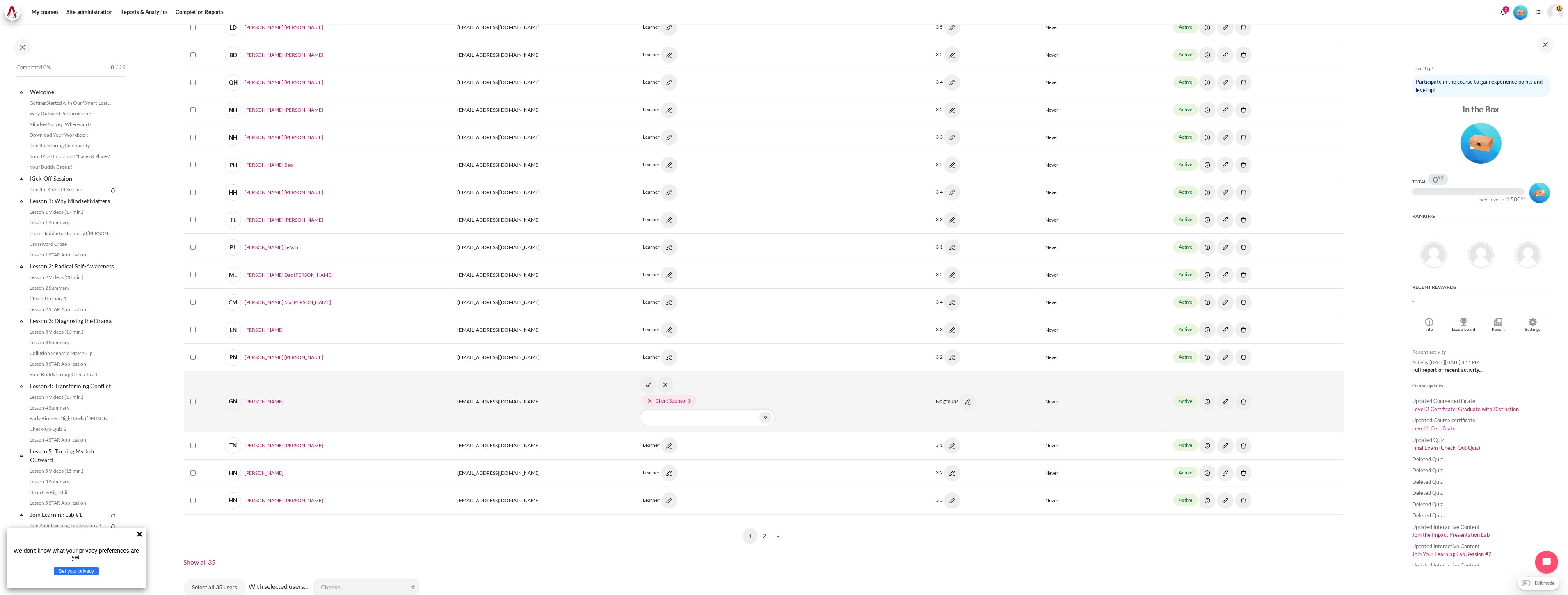
click at [640, 384] on img "Content" at bounding box center [648, 385] width 16 height 16
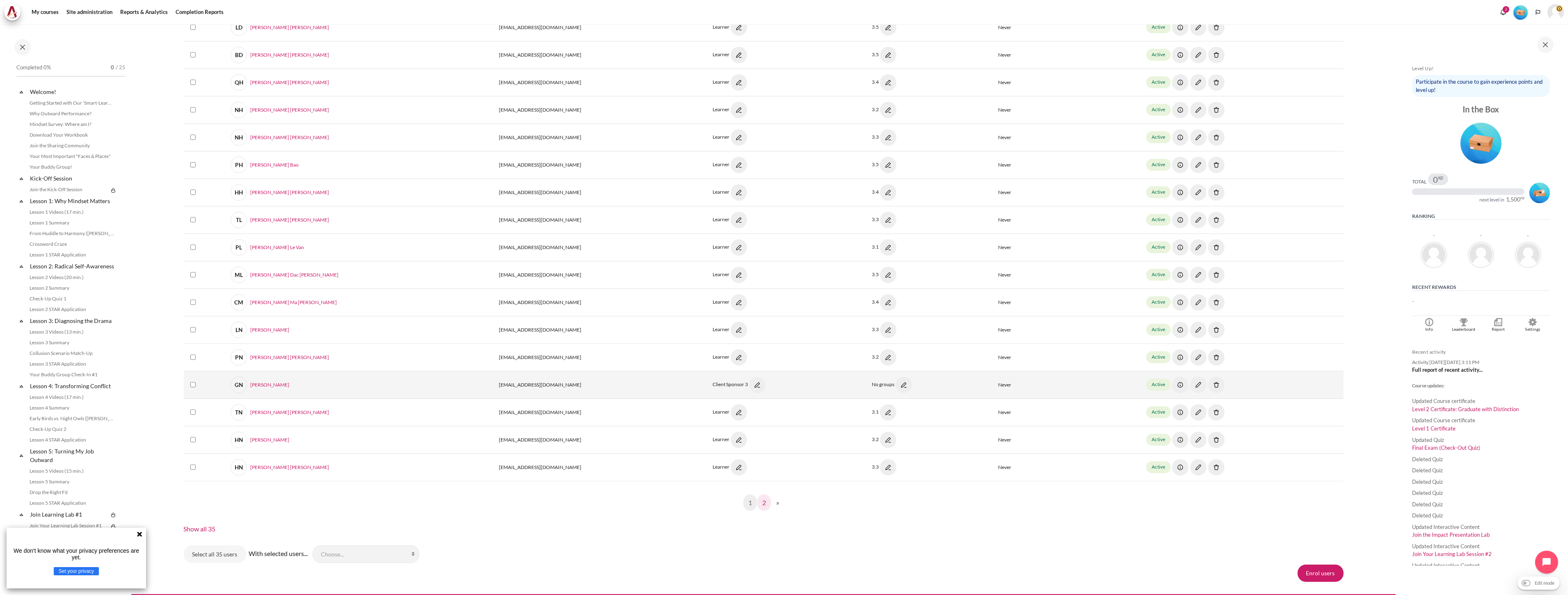
click at [761, 505] on link "2" at bounding box center [764, 503] width 14 height 16
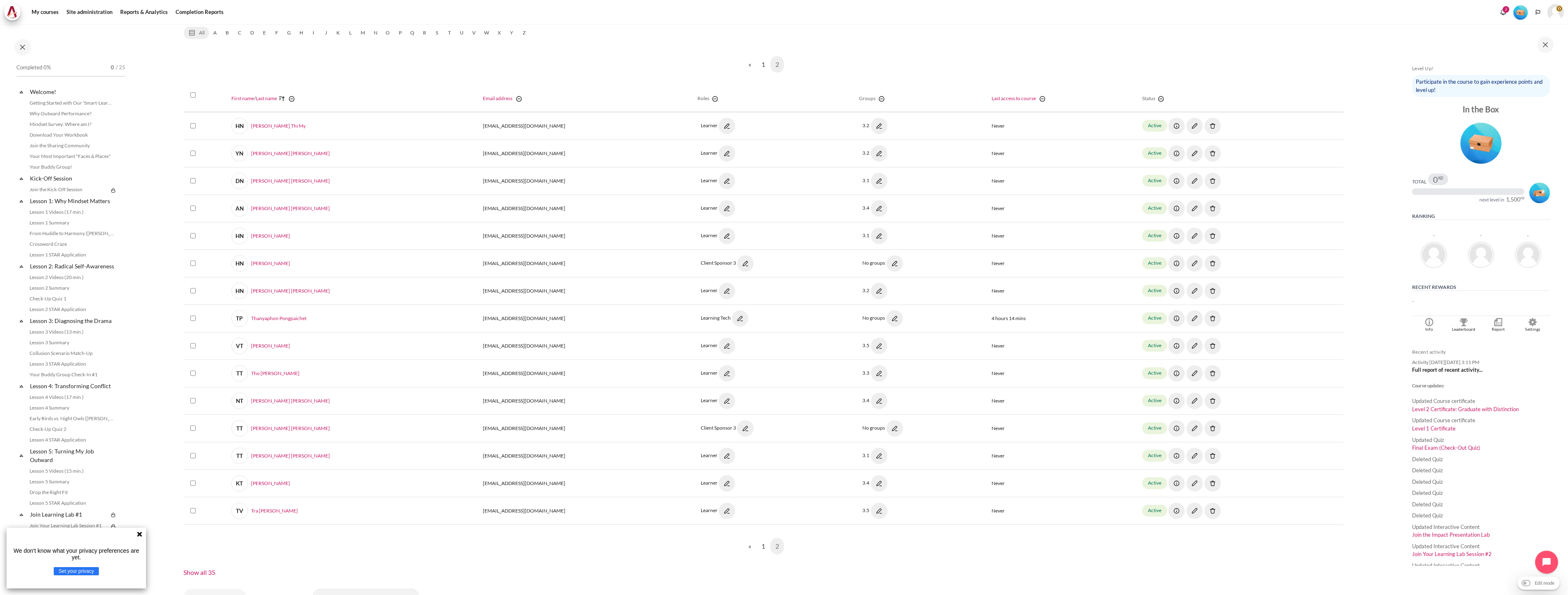
scroll to position [310, 0]
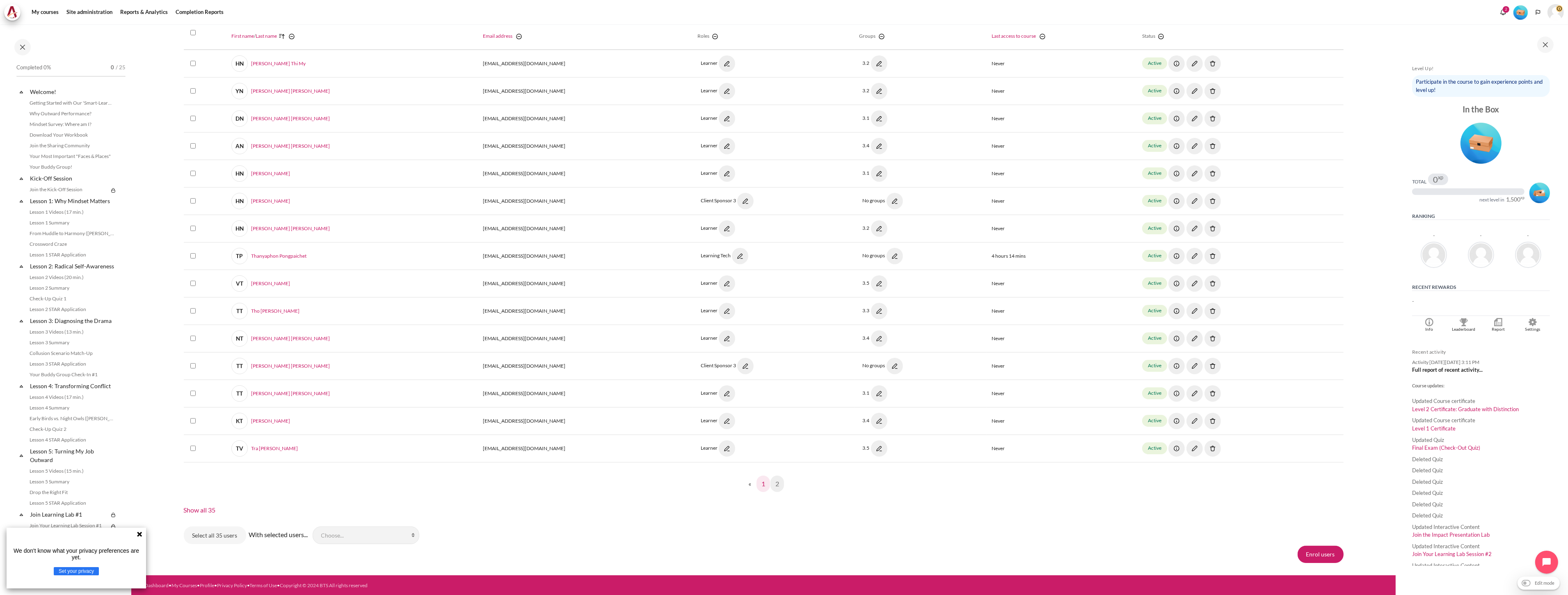
click at [761, 485] on link "1" at bounding box center [764, 484] width 14 height 16
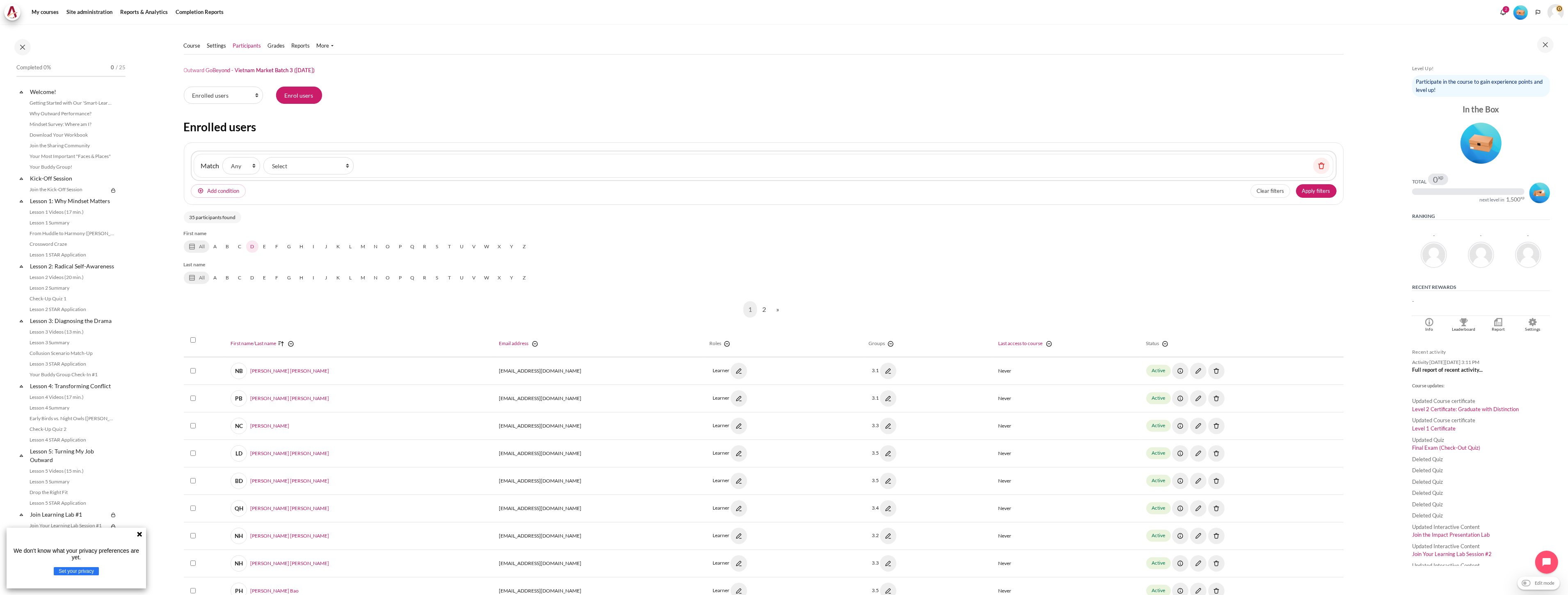
scroll to position [0, 0]
click at [185, 48] on link "Course" at bounding box center [192, 48] width 17 height 8
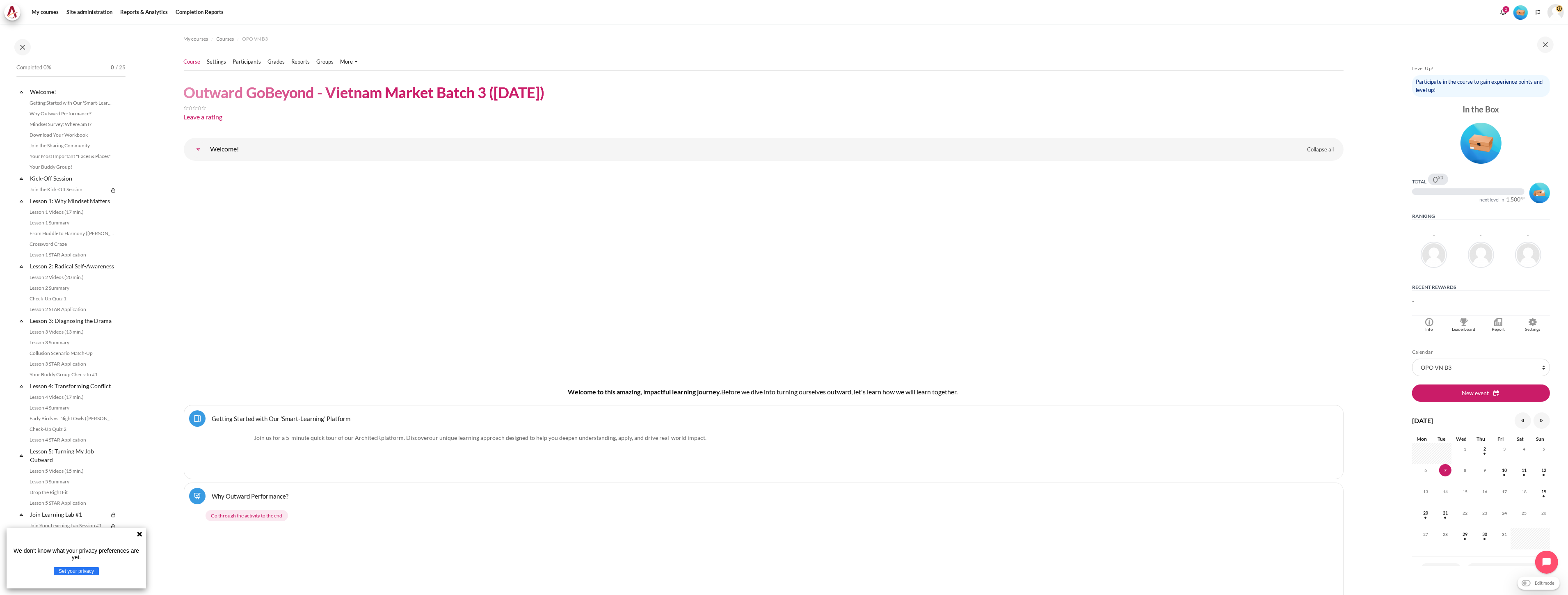
drag, startPoint x: 327, startPoint y: 91, endPoint x: 561, endPoint y: 96, distance: 234.1
click at [561, 96] on header "Outward GoBeyond - Vietnam Market Batch 3 ([DATE]) Leave a rating" at bounding box center [763, 104] width 1160 height 42
copy h1 "Vietnam Market Batch 3 (Oct 2025)"
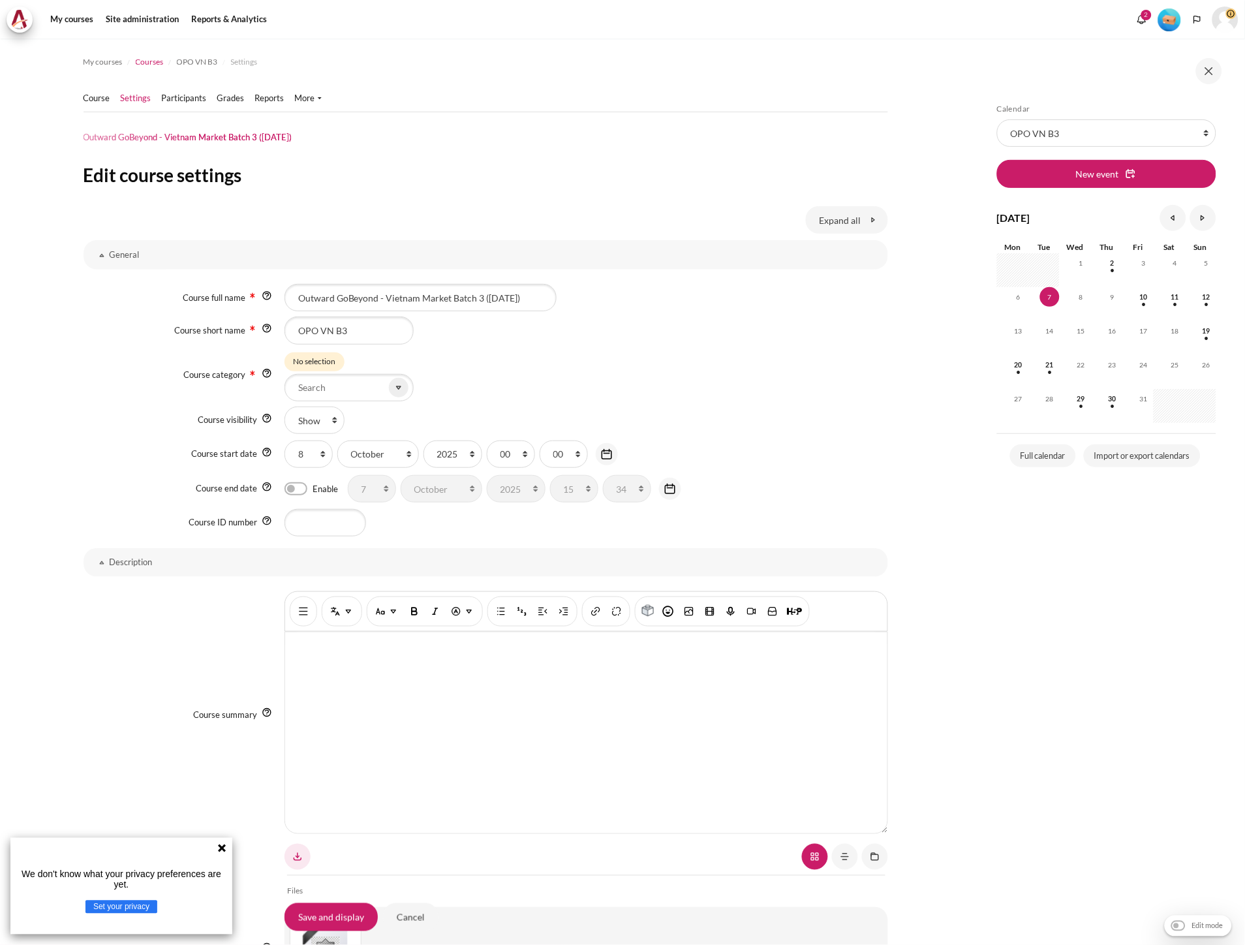
click at [161, 59] on span "Courses" at bounding box center [150, 62] width 28 height 12
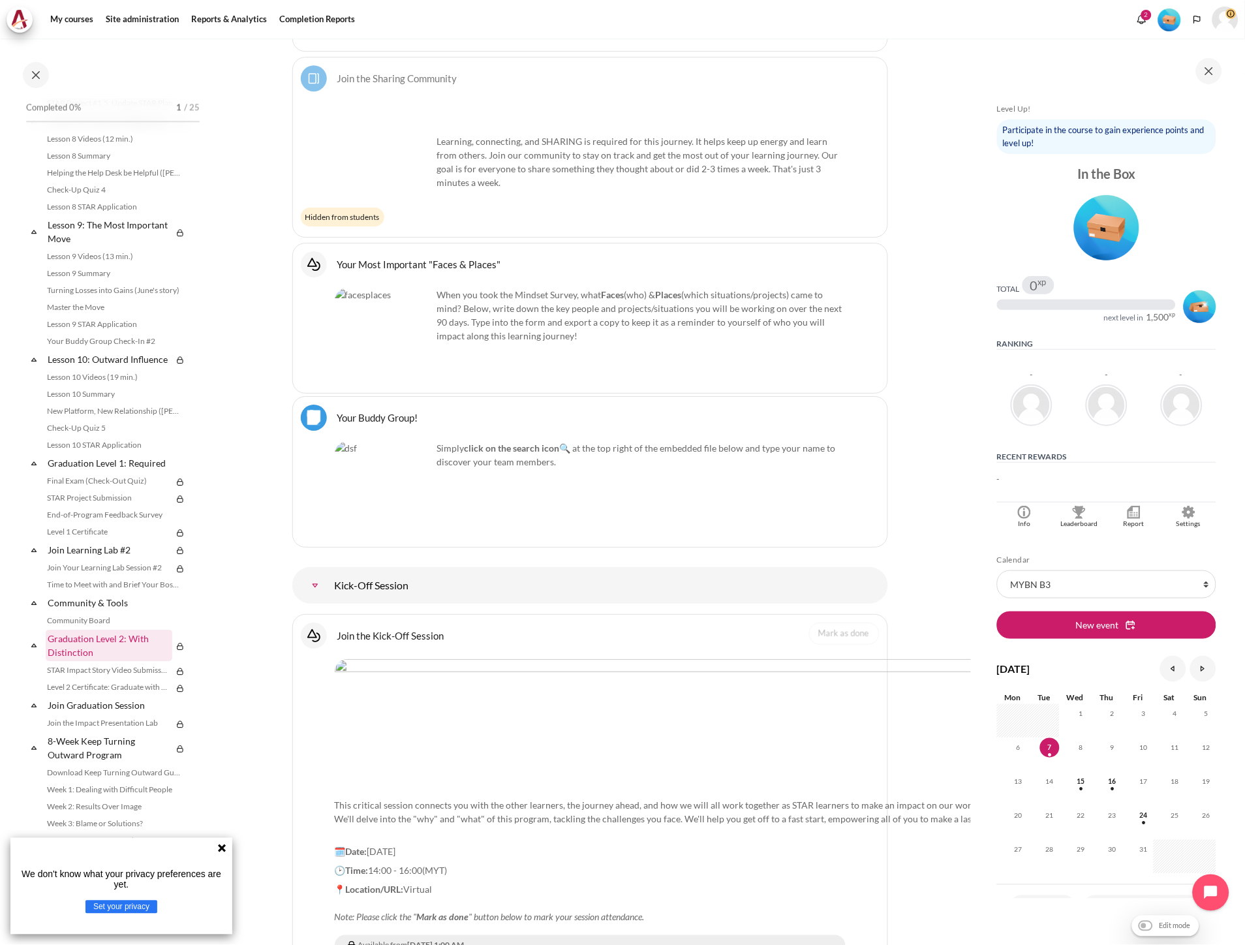
scroll to position [1081, 0]
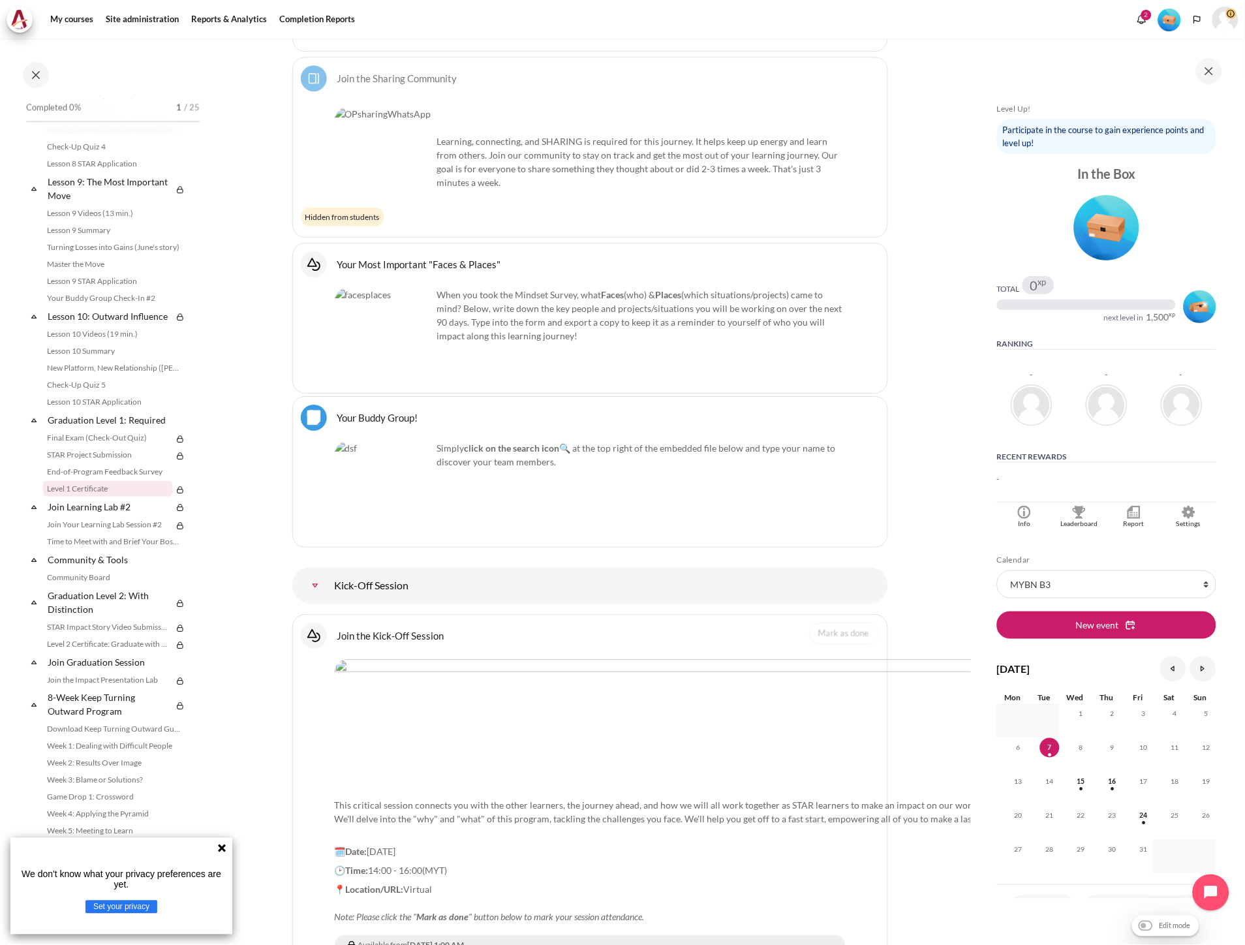
click at [111, 490] on link "Level 1 Certificate" at bounding box center [107, 489] width 129 height 16
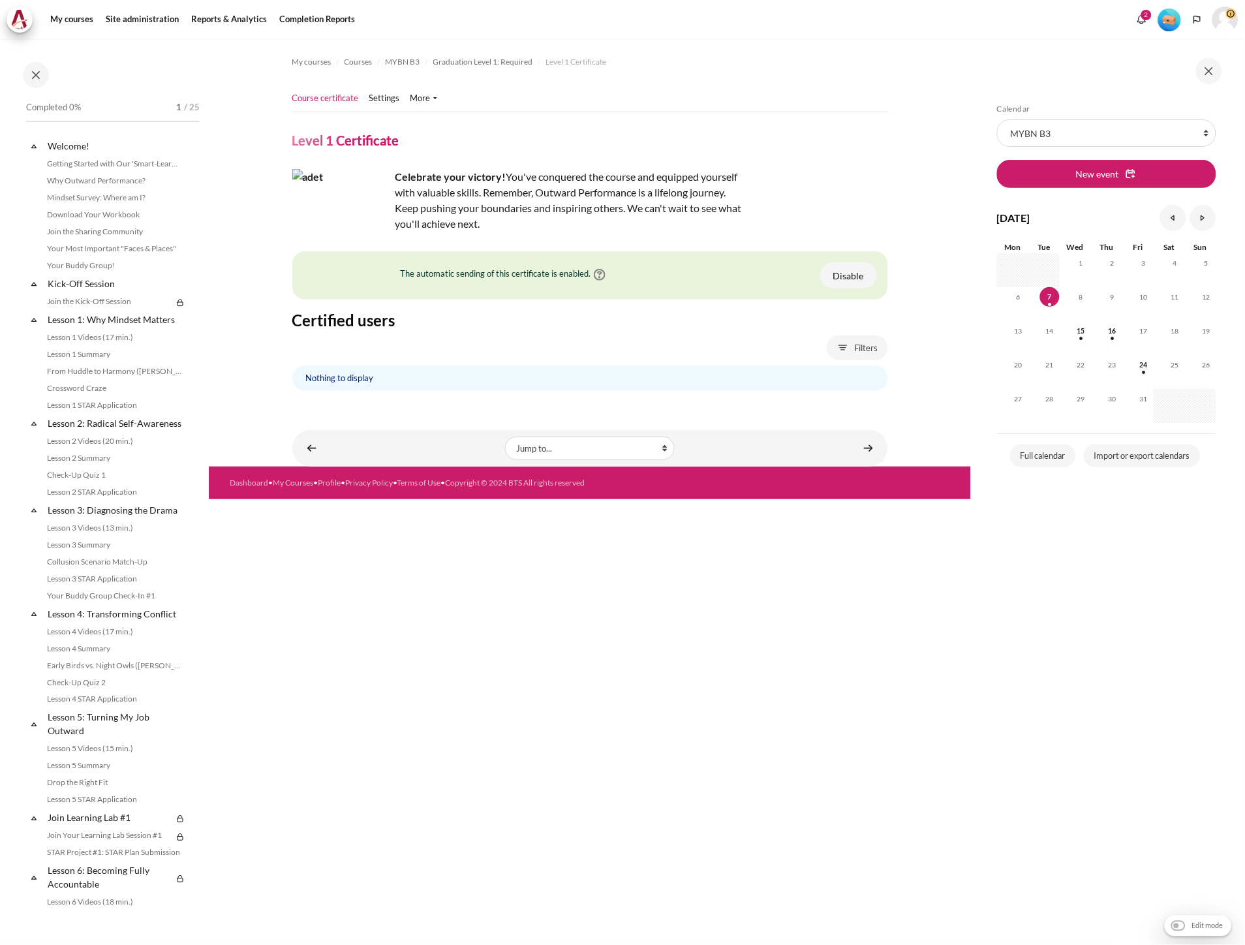
scroll to position [1067, 0]
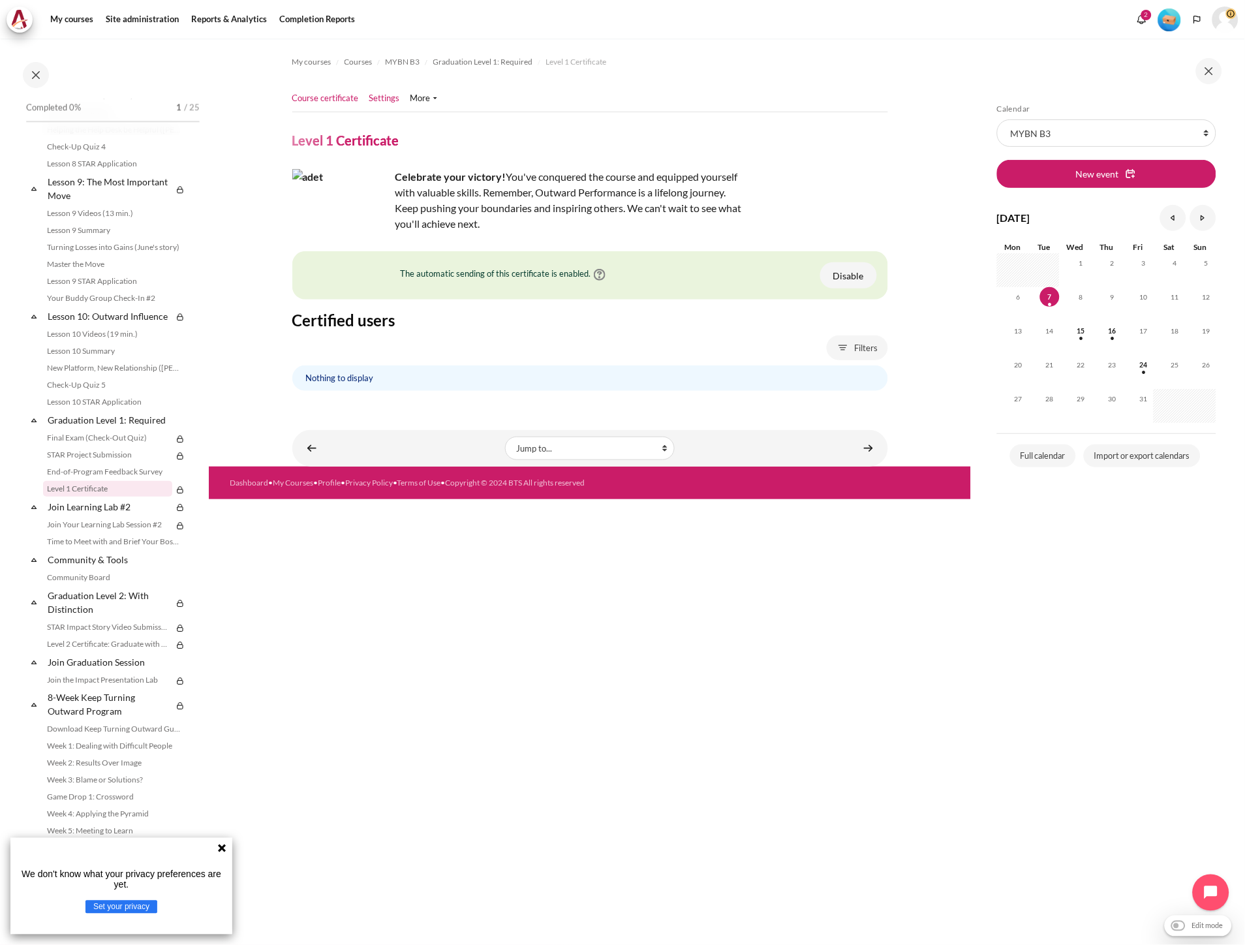
click at [392, 102] on link "Settings" at bounding box center [384, 98] width 31 height 13
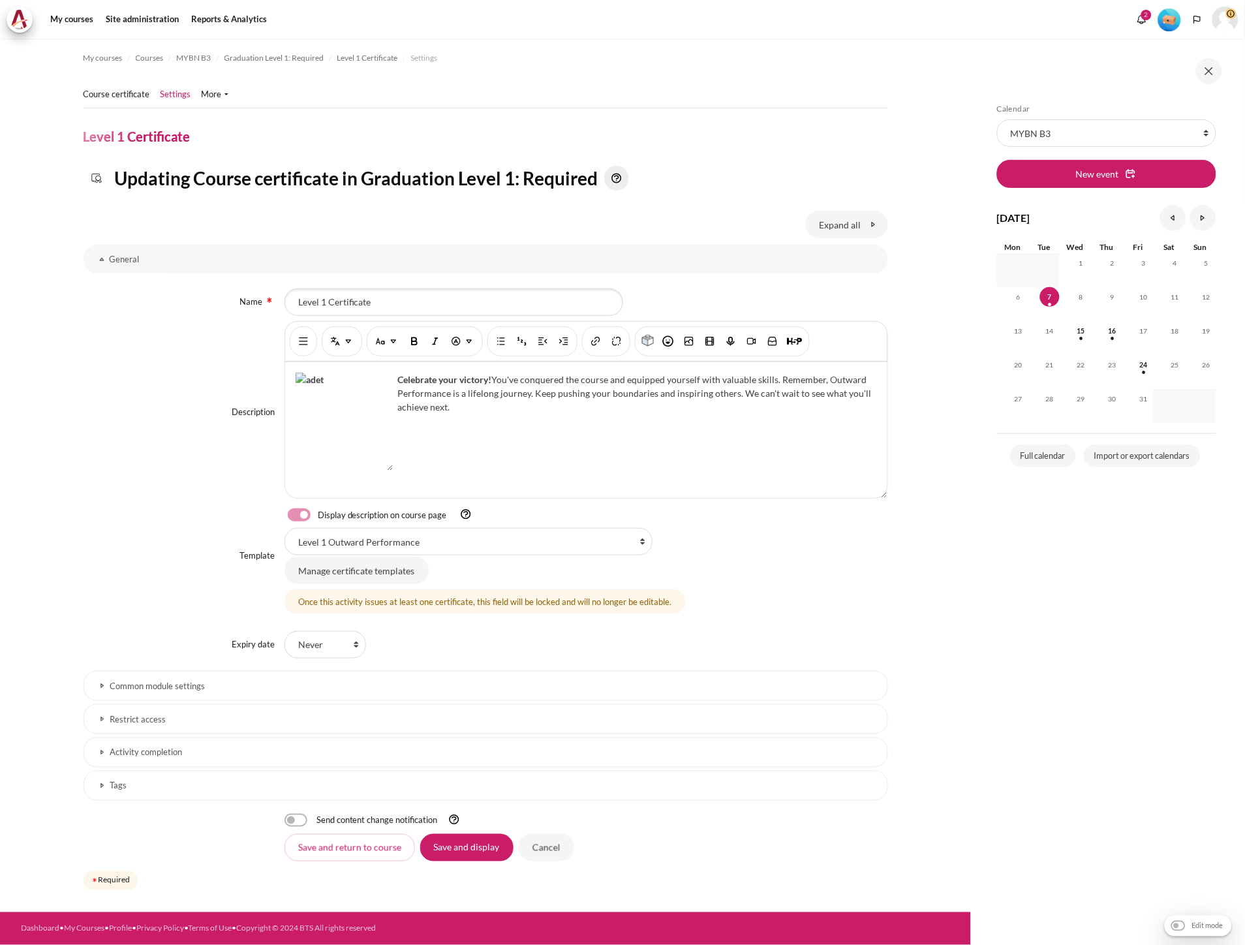
scroll to position [4, 0]
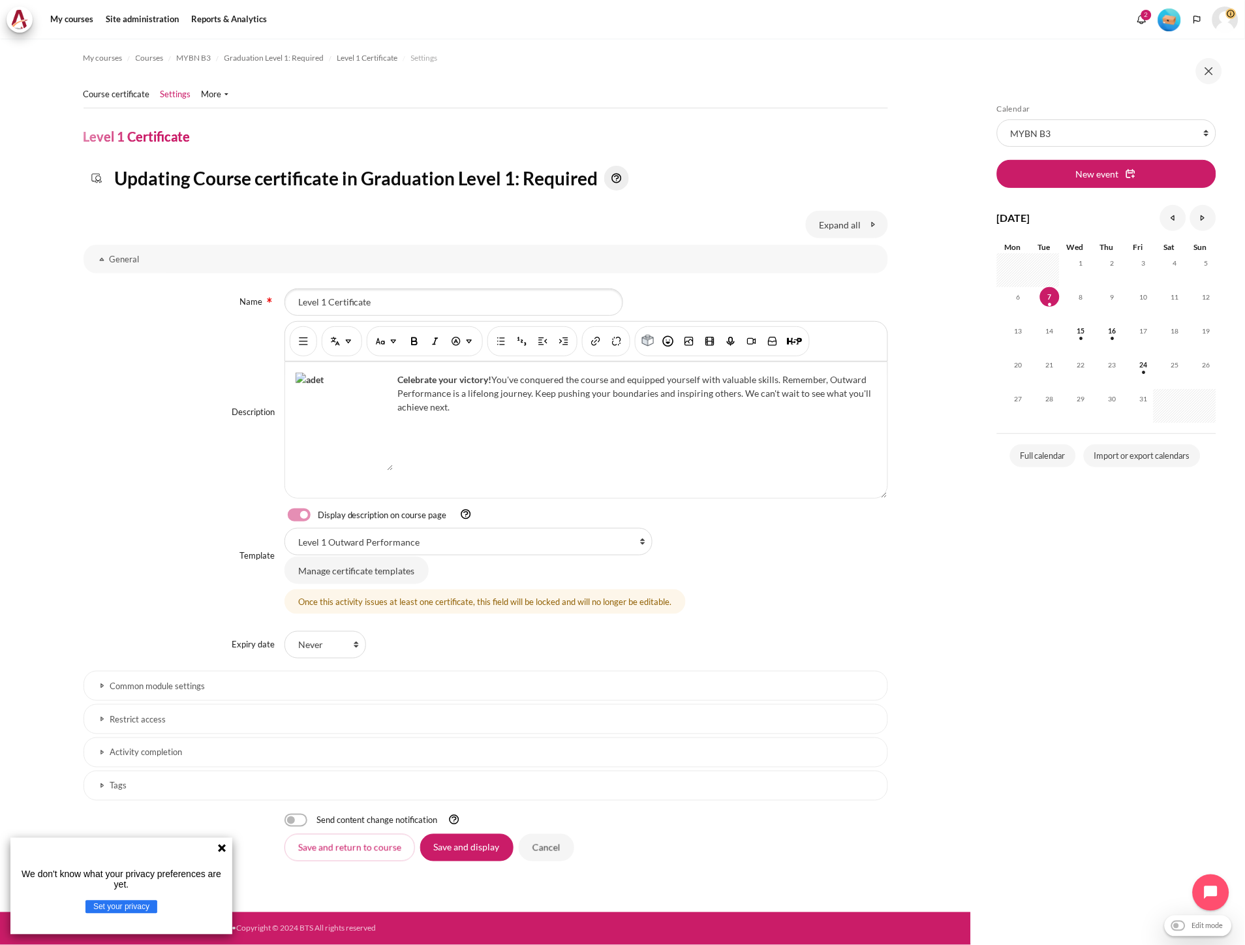
click at [142, 707] on link "Restrict access" at bounding box center [486, 719] width 805 height 30
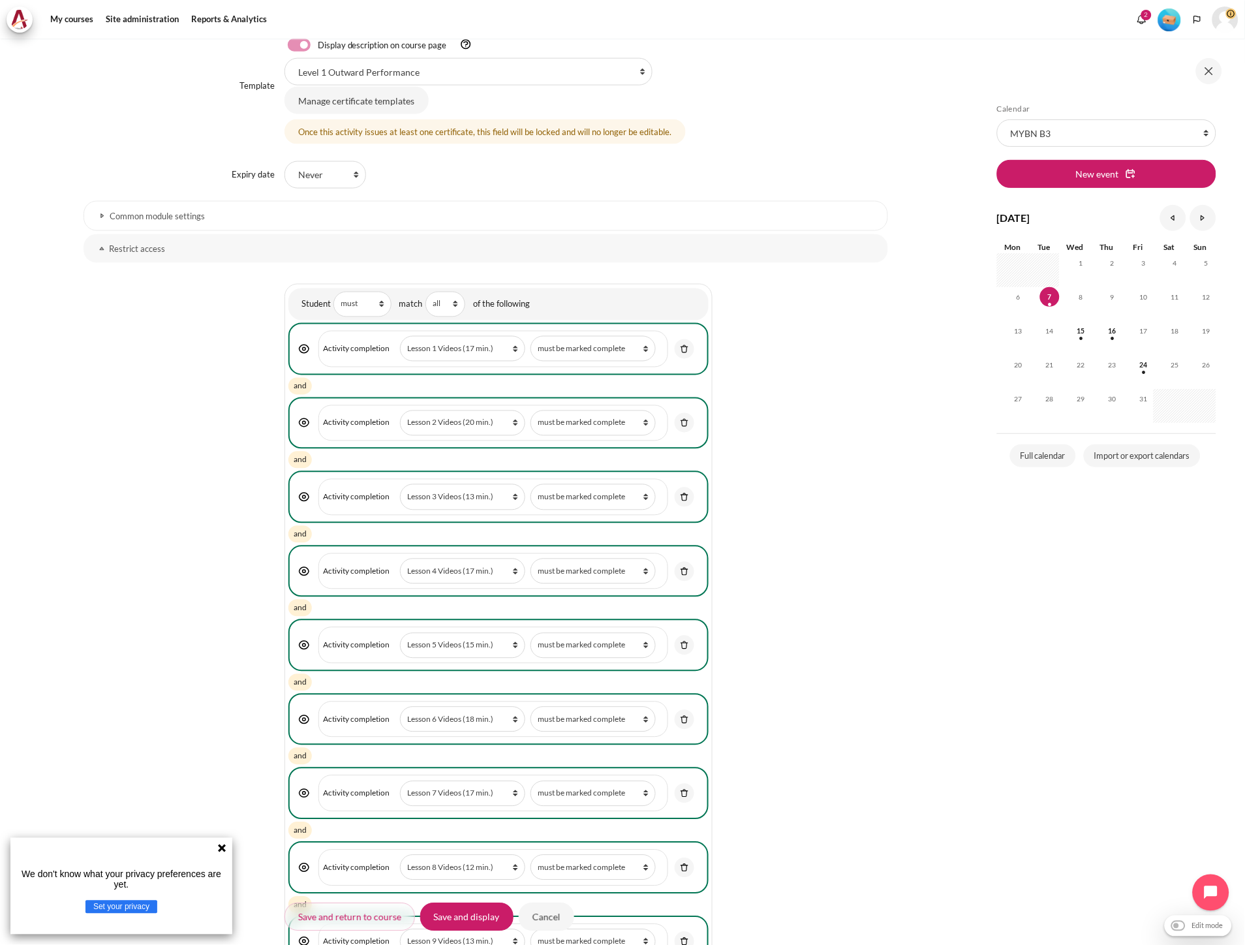
scroll to position [367, 0]
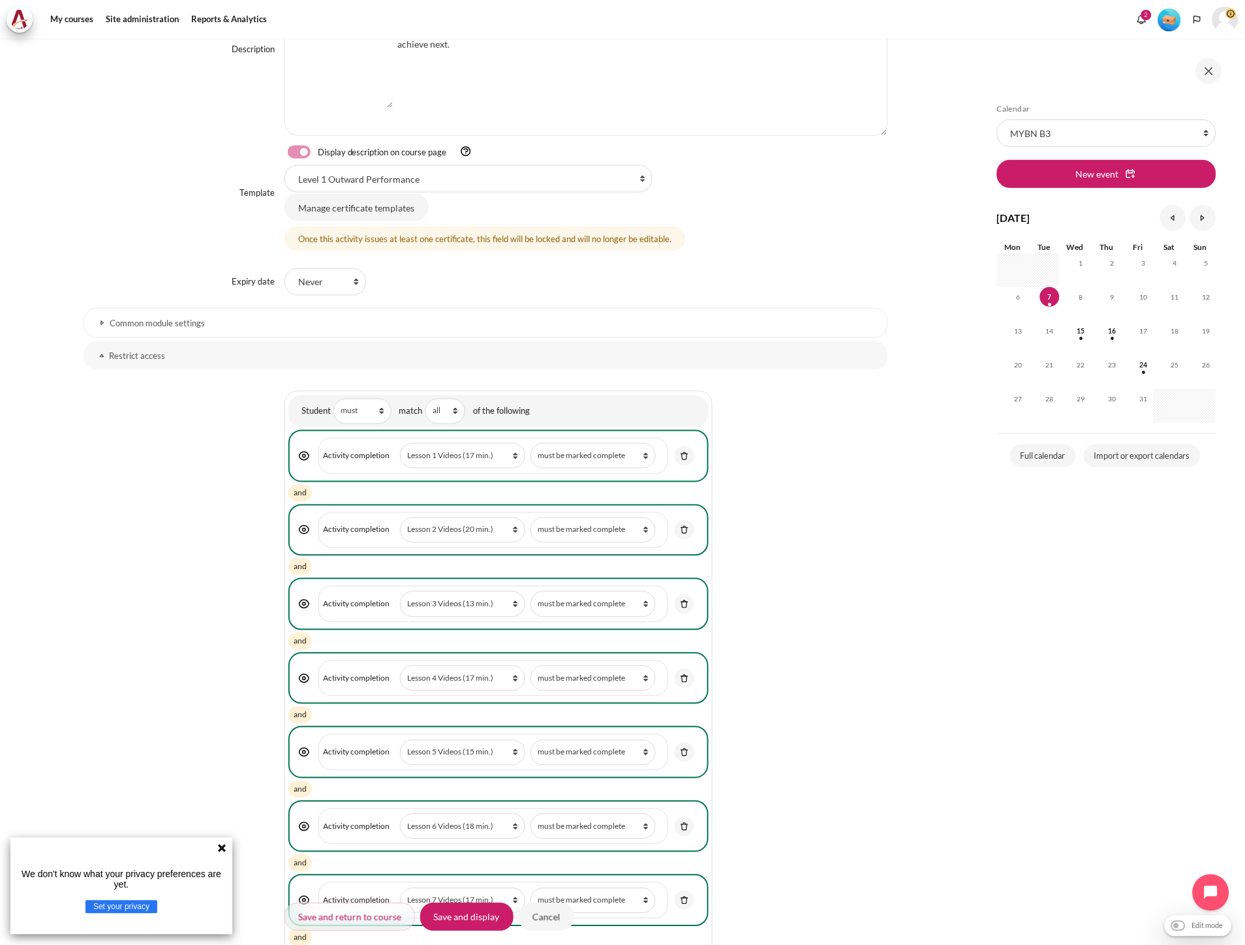
click at [145, 329] on link "Common module settings" at bounding box center [486, 323] width 805 height 30
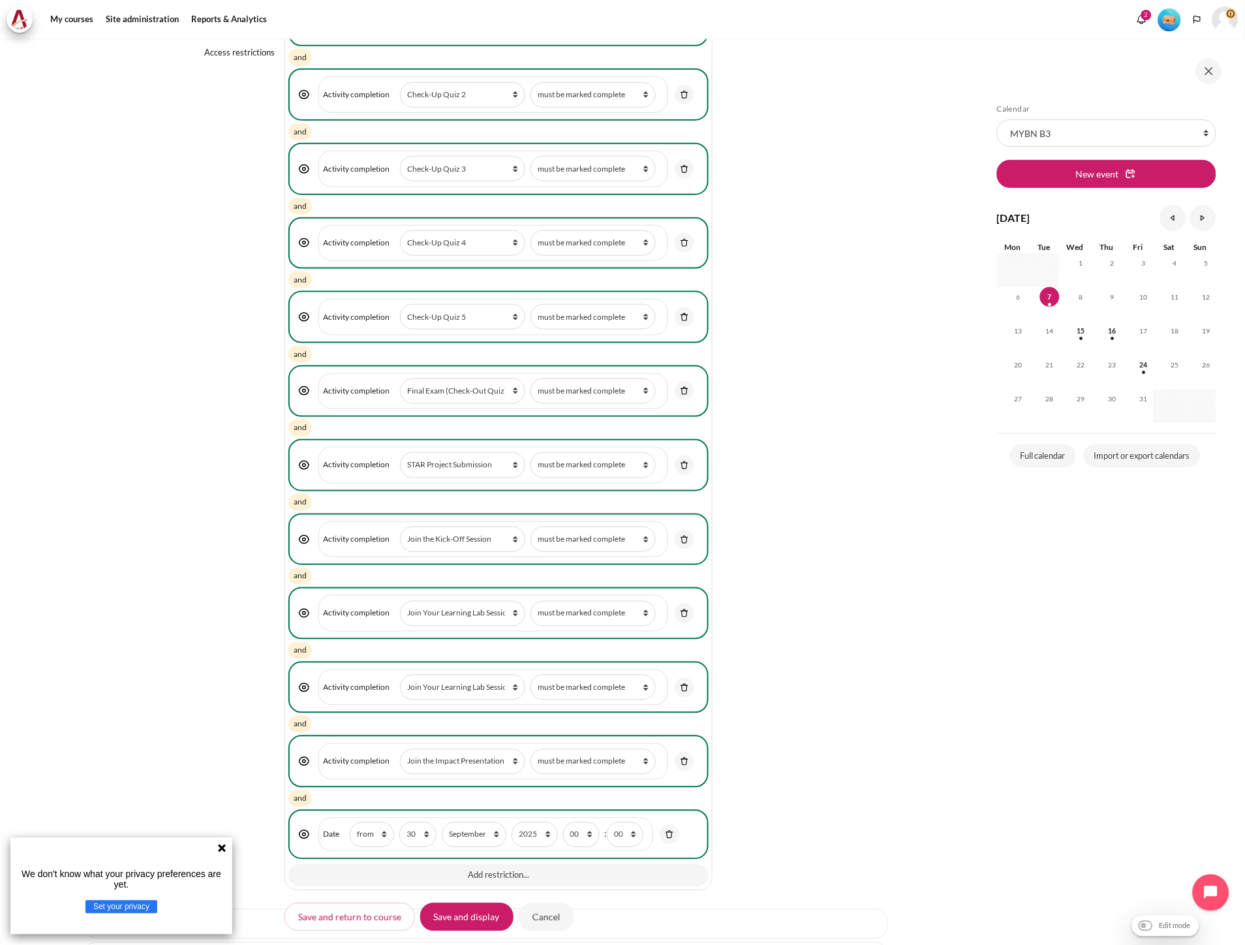
scroll to position [1872, 0]
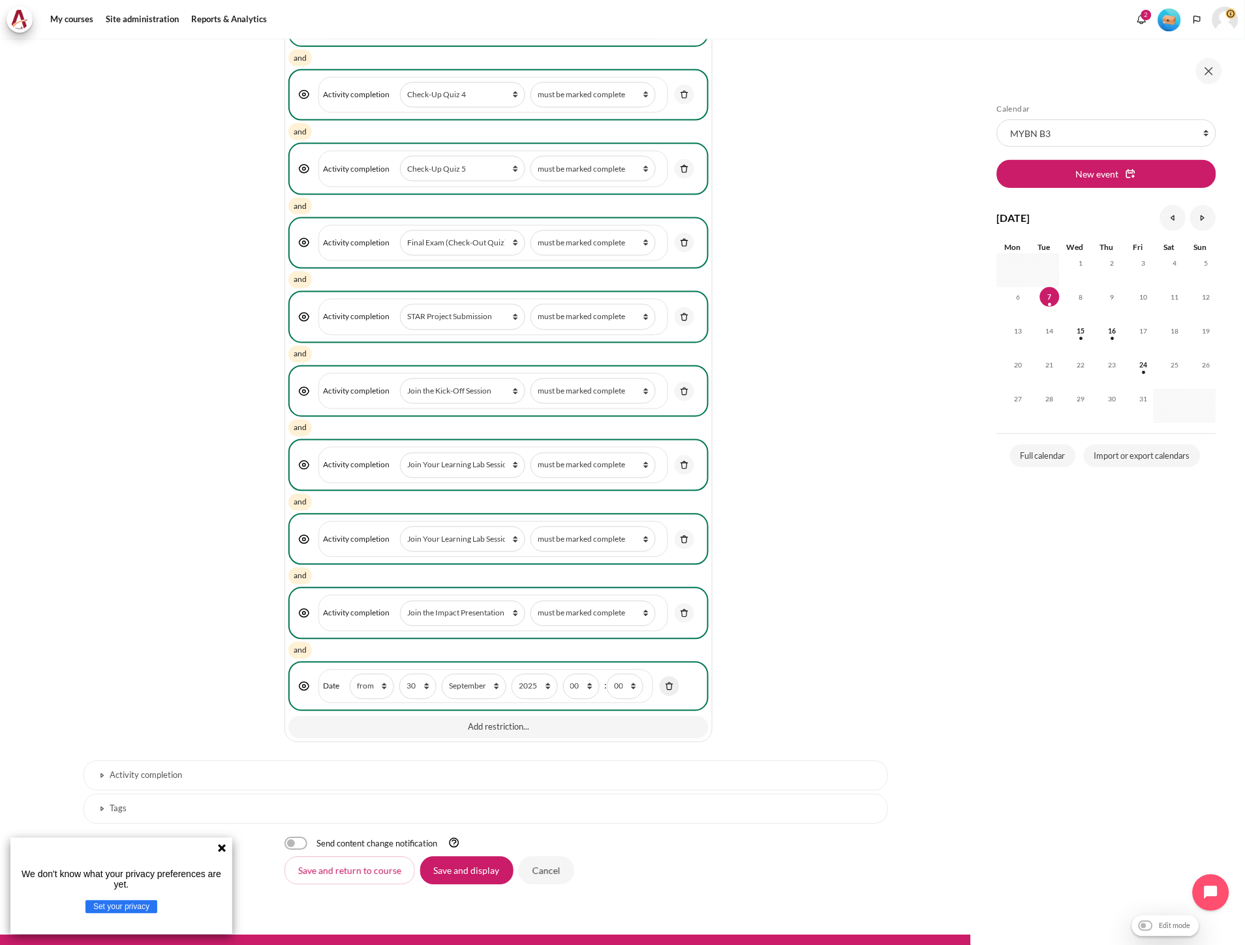
click at [672, 681] on img "Content" at bounding box center [670, 687] width 12 height 12
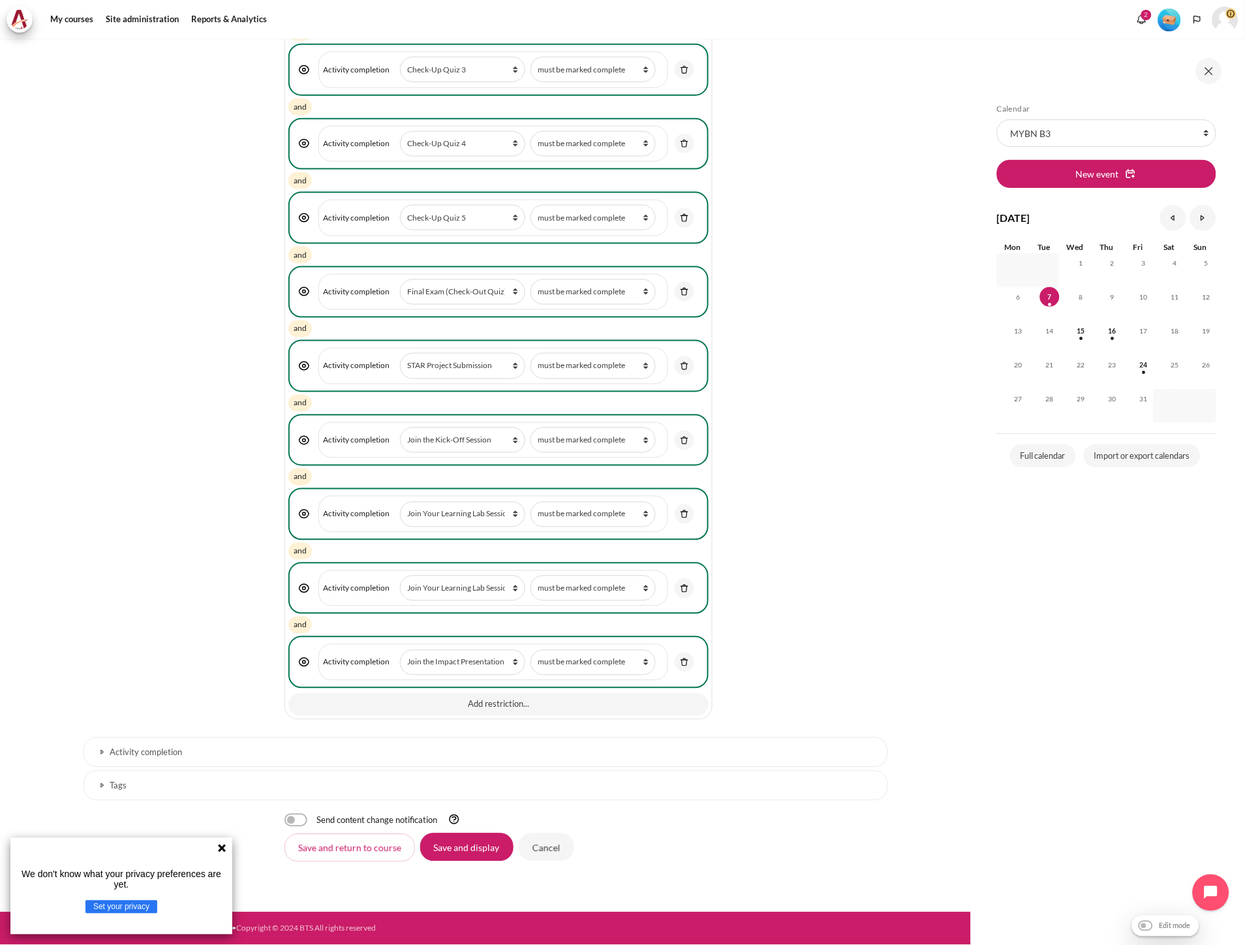
scroll to position [1801, 0]
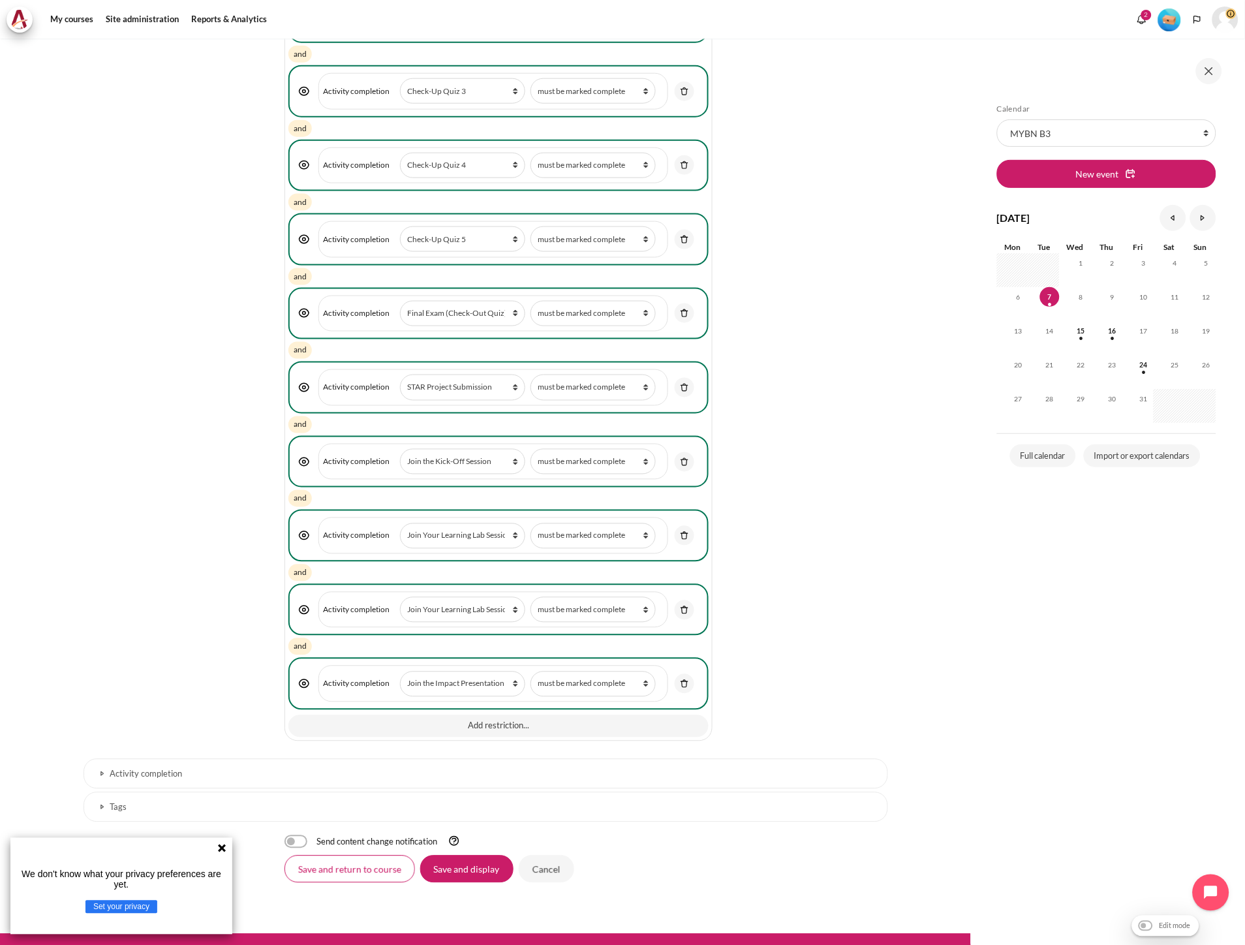
click at [386, 856] on input "Save and return to course" at bounding box center [350, 869] width 131 height 27
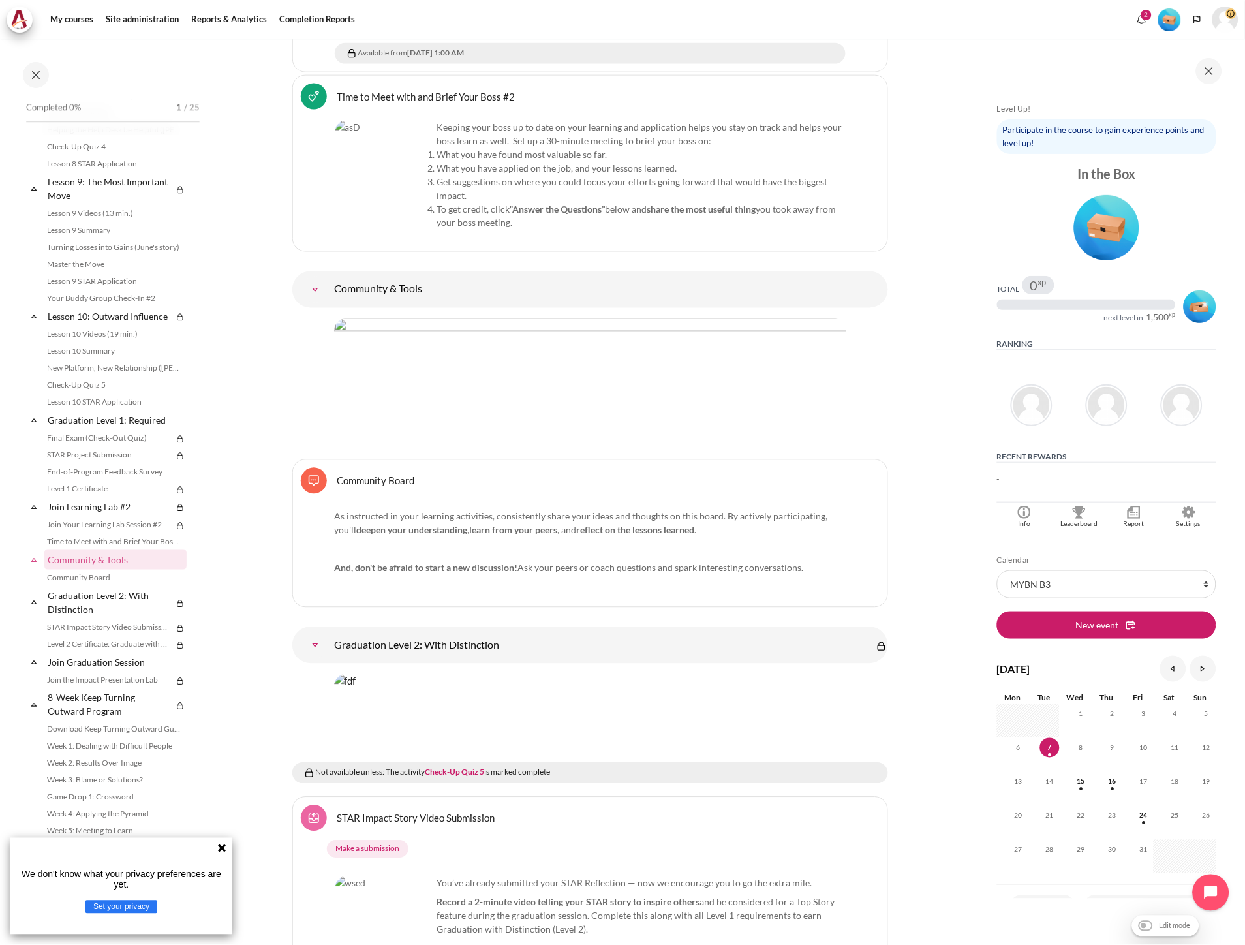
scroll to position [15938, 0]
click at [1219, 23] on img "User menu" at bounding box center [1226, 20] width 26 height 26
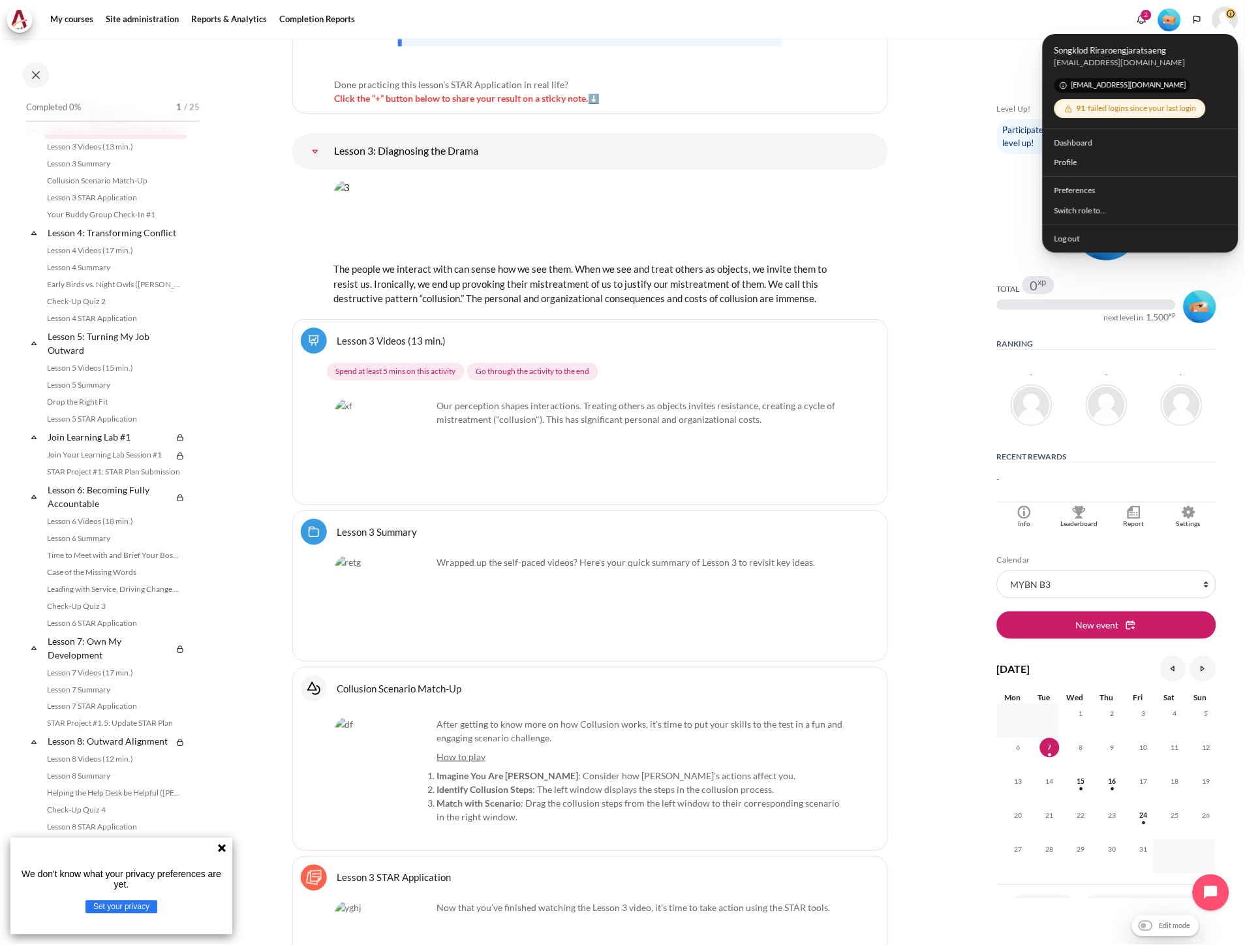
scroll to position [0, 0]
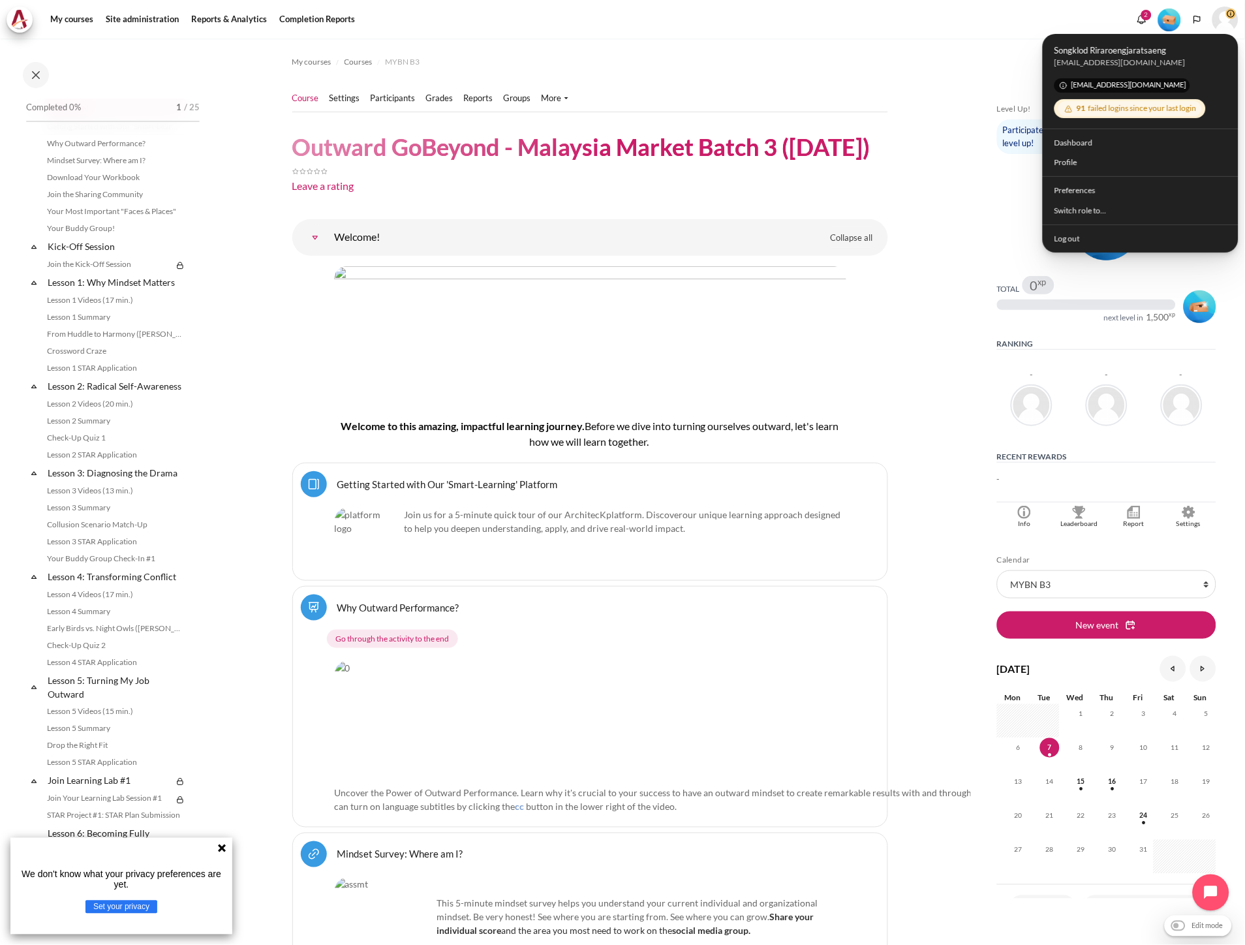
click at [396, 88] on ul "Course Settings Participants" at bounding box center [435, 99] width 287 height 26
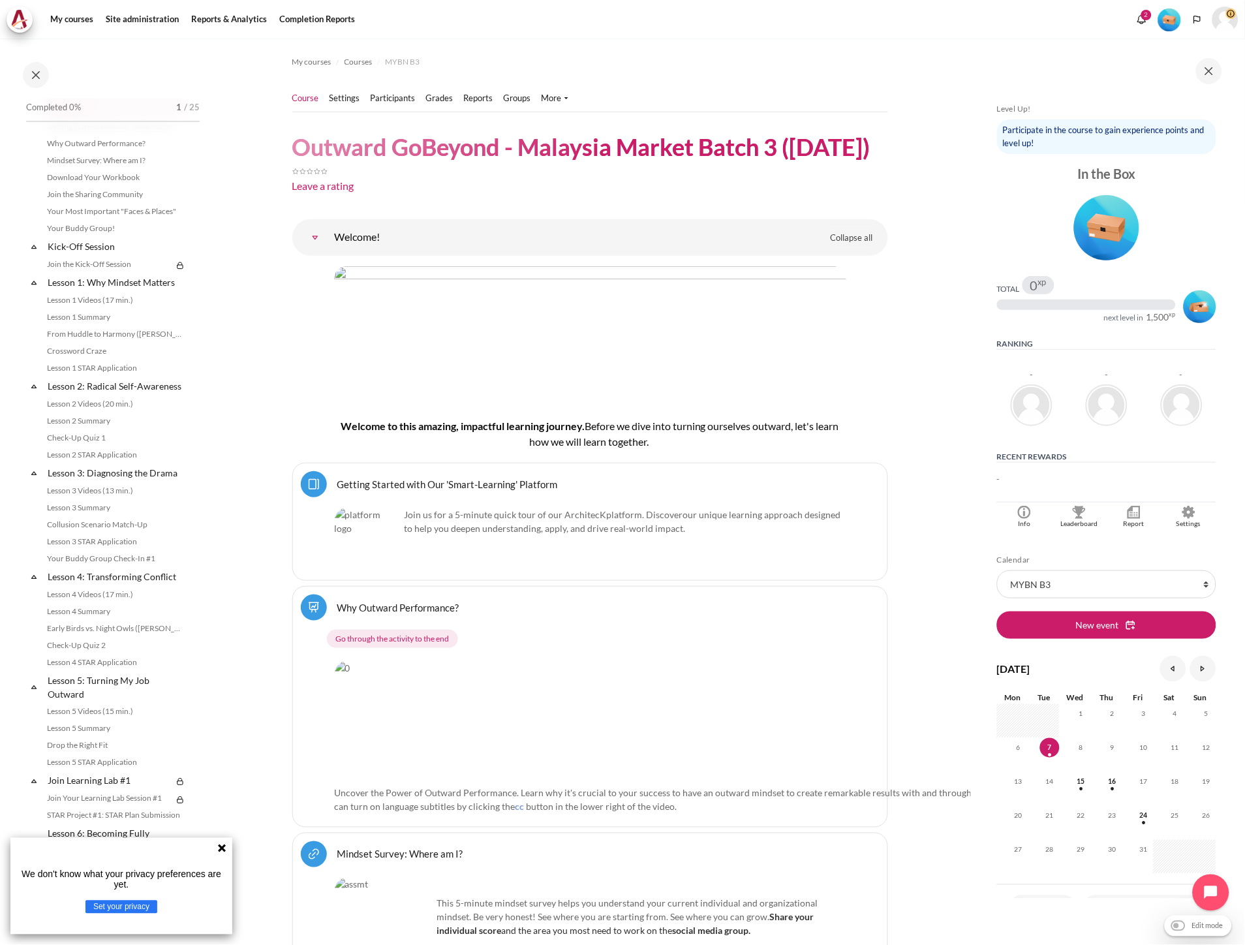
click at [402, 110] on ul "Course Settings Participants" at bounding box center [435, 99] width 287 height 26
click at [402, 105] on ul "Course Settings Participants" at bounding box center [435, 99] width 287 height 26
click at [402, 102] on link "Participants" at bounding box center [393, 98] width 45 height 13
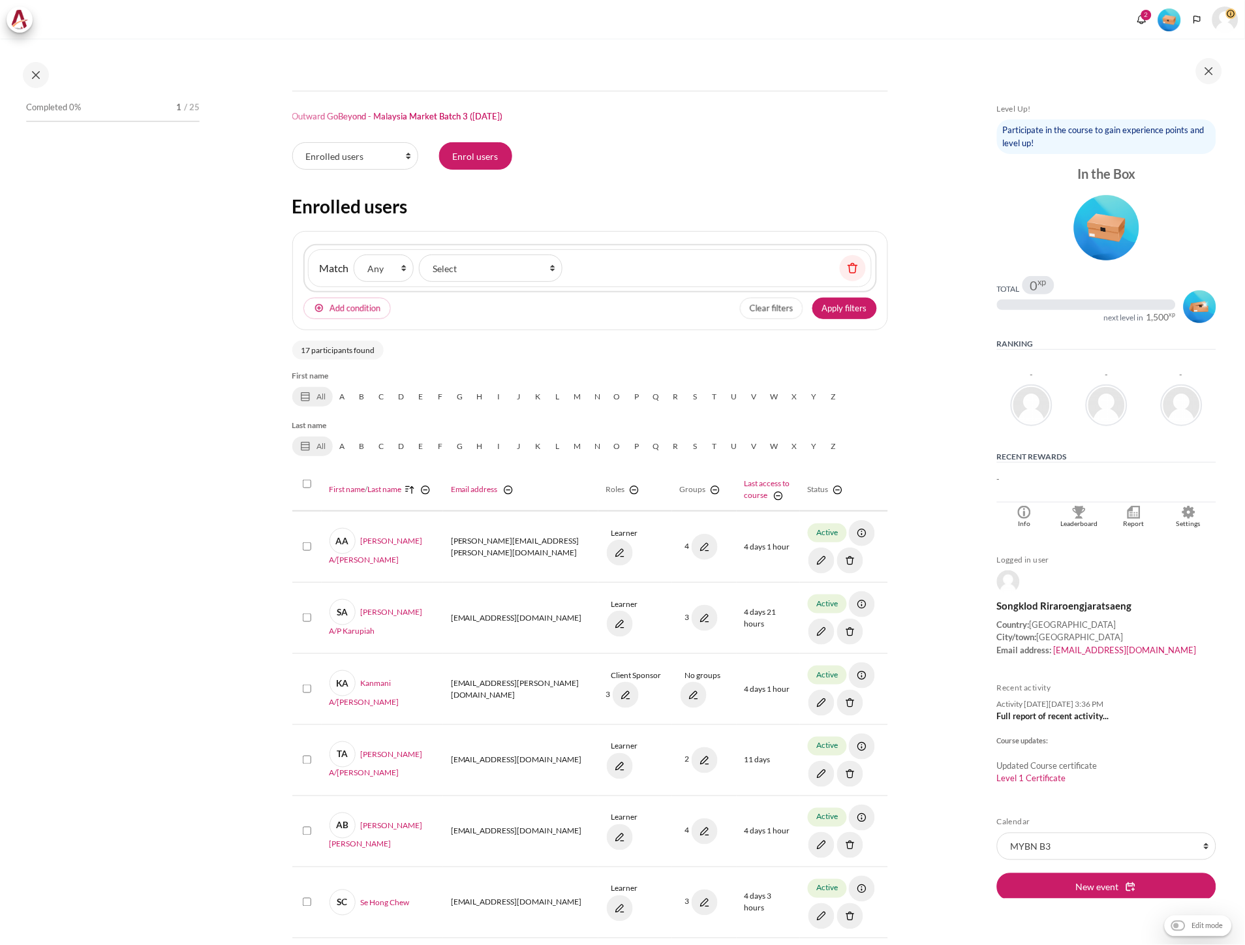
scroll to position [507, 0]
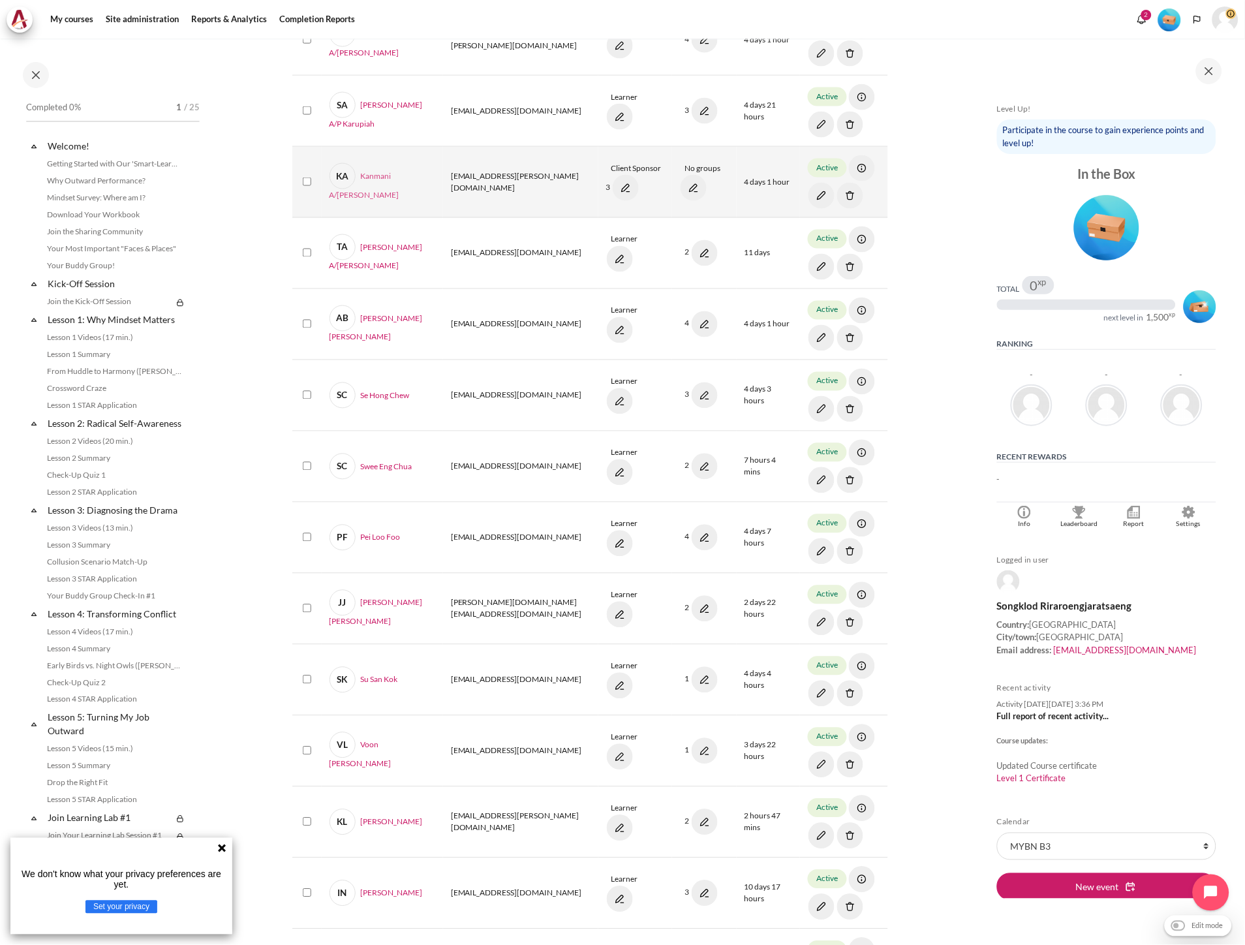
click at [386, 178] on link "KA Kanmani A/P [PERSON_NAME]" at bounding box center [383, 182] width 106 height 38
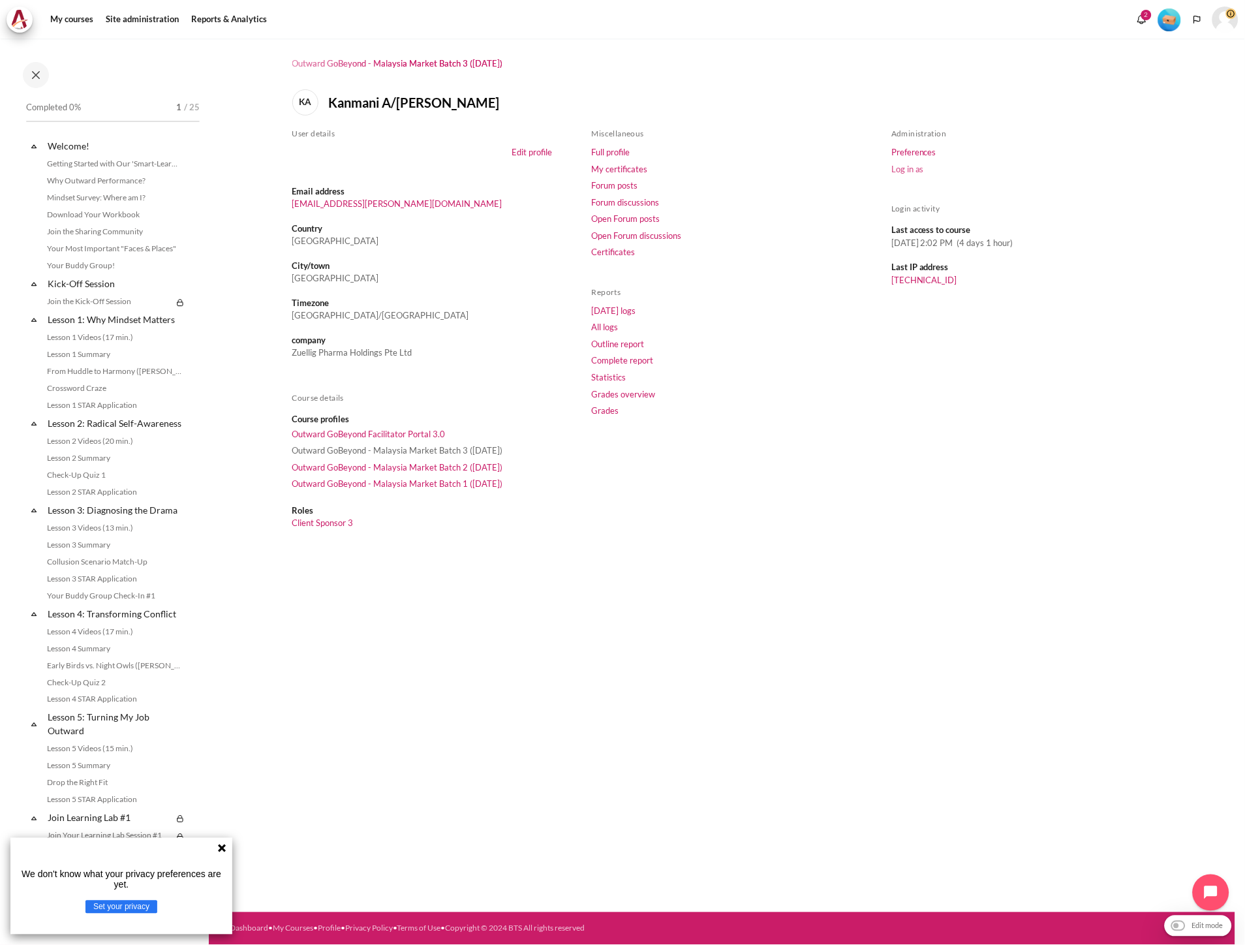
click at [903, 170] on link "Log in as" at bounding box center [908, 169] width 33 height 10
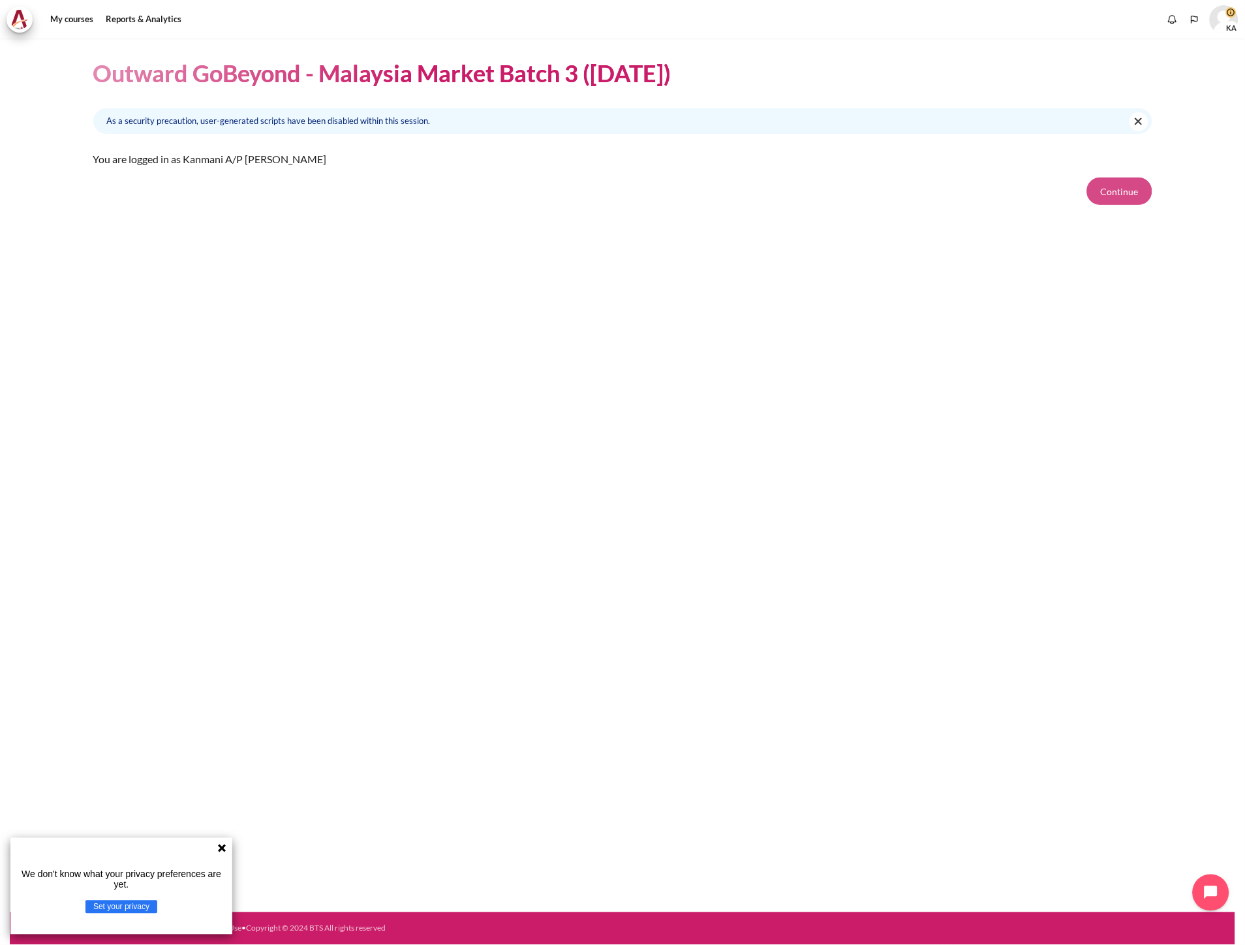
click at [1111, 194] on button "Continue" at bounding box center [1119, 191] width 65 height 27
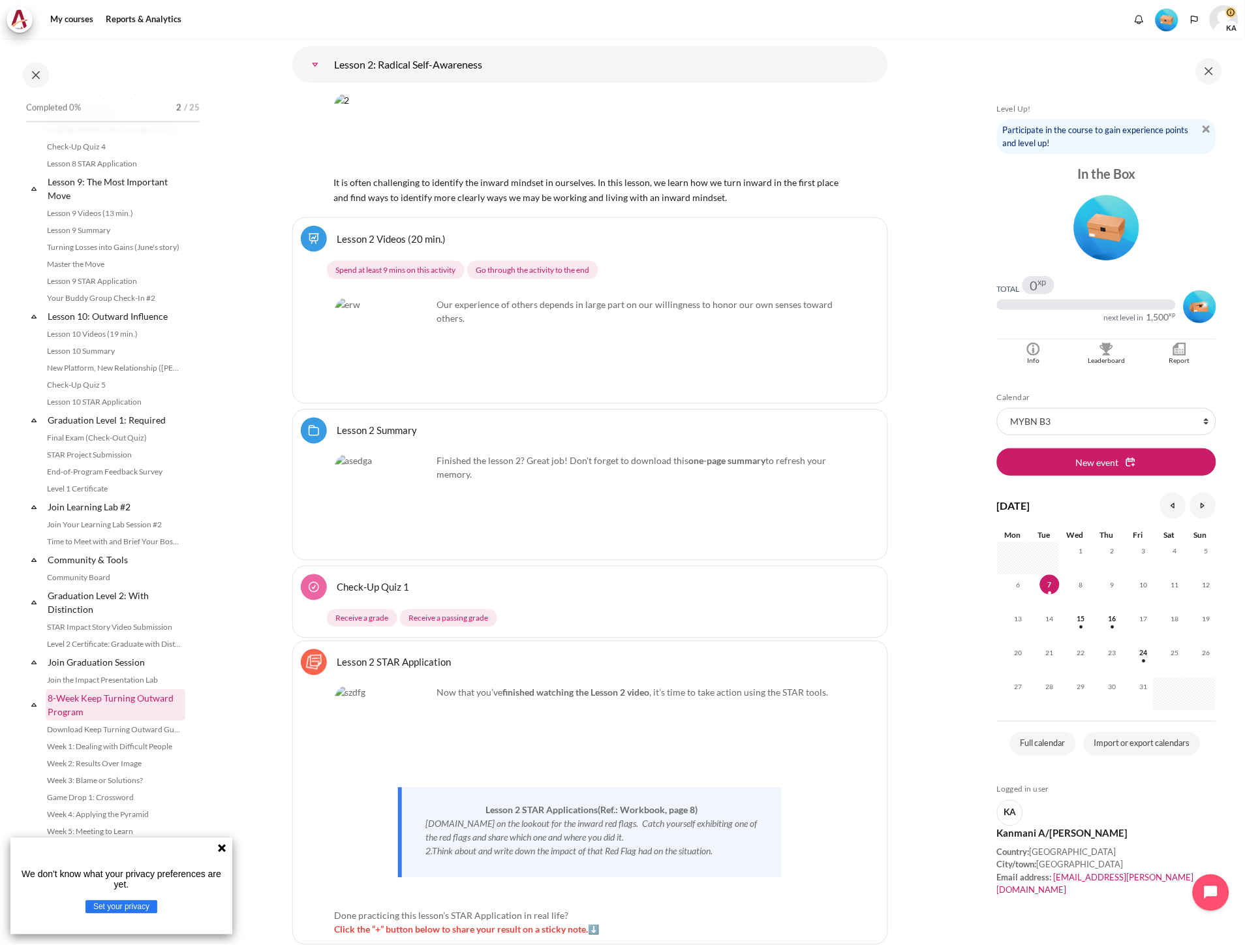
scroll to position [1036, 0]
click at [94, 491] on link "Level 1 Certificate" at bounding box center [114, 489] width 142 height 16
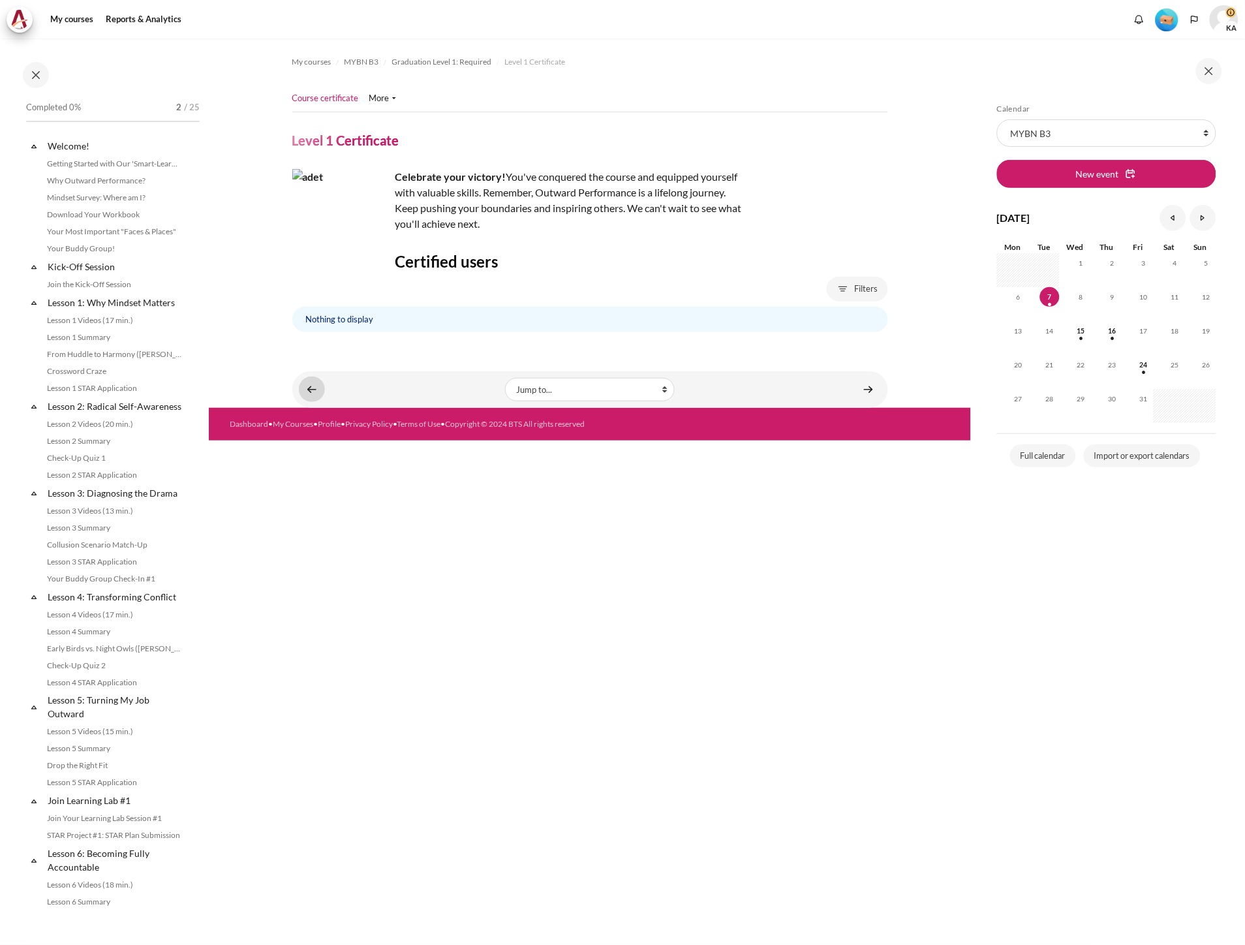
scroll to position [1023, 0]
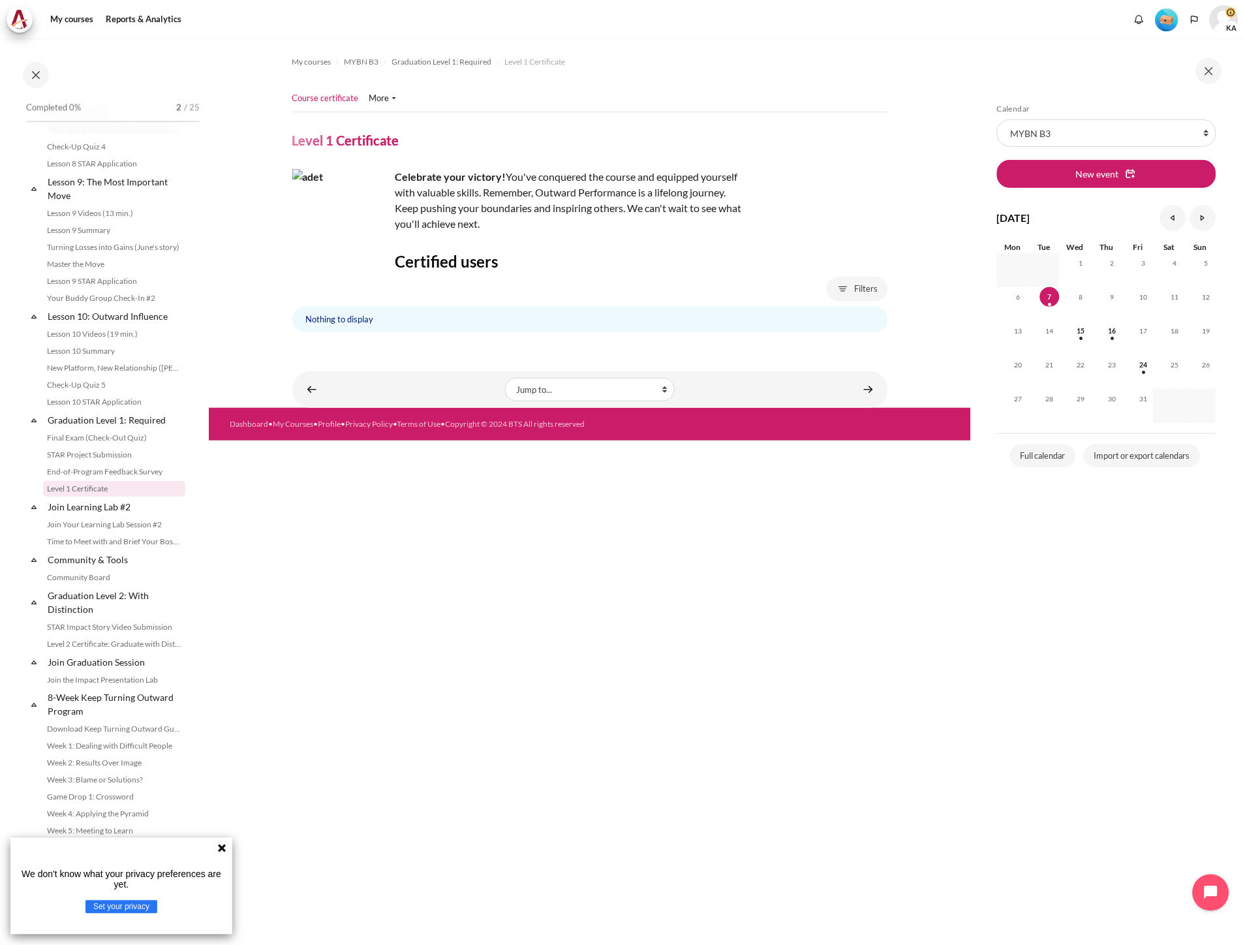
click at [356, 196] on img "Content" at bounding box center [341, 218] width 98 height 98
click at [473, 214] on div "Celebrate your victory! You've conquered the course and equipped yourself with …" at bounding box center [520, 200] width 457 height 63
click at [441, 275] on div "This activity is currently hidden. By making it visible, students who meet the …" at bounding box center [590, 291] width 596 height 81
click at [326, 99] on link "Course certificate" at bounding box center [325, 98] width 67 height 13
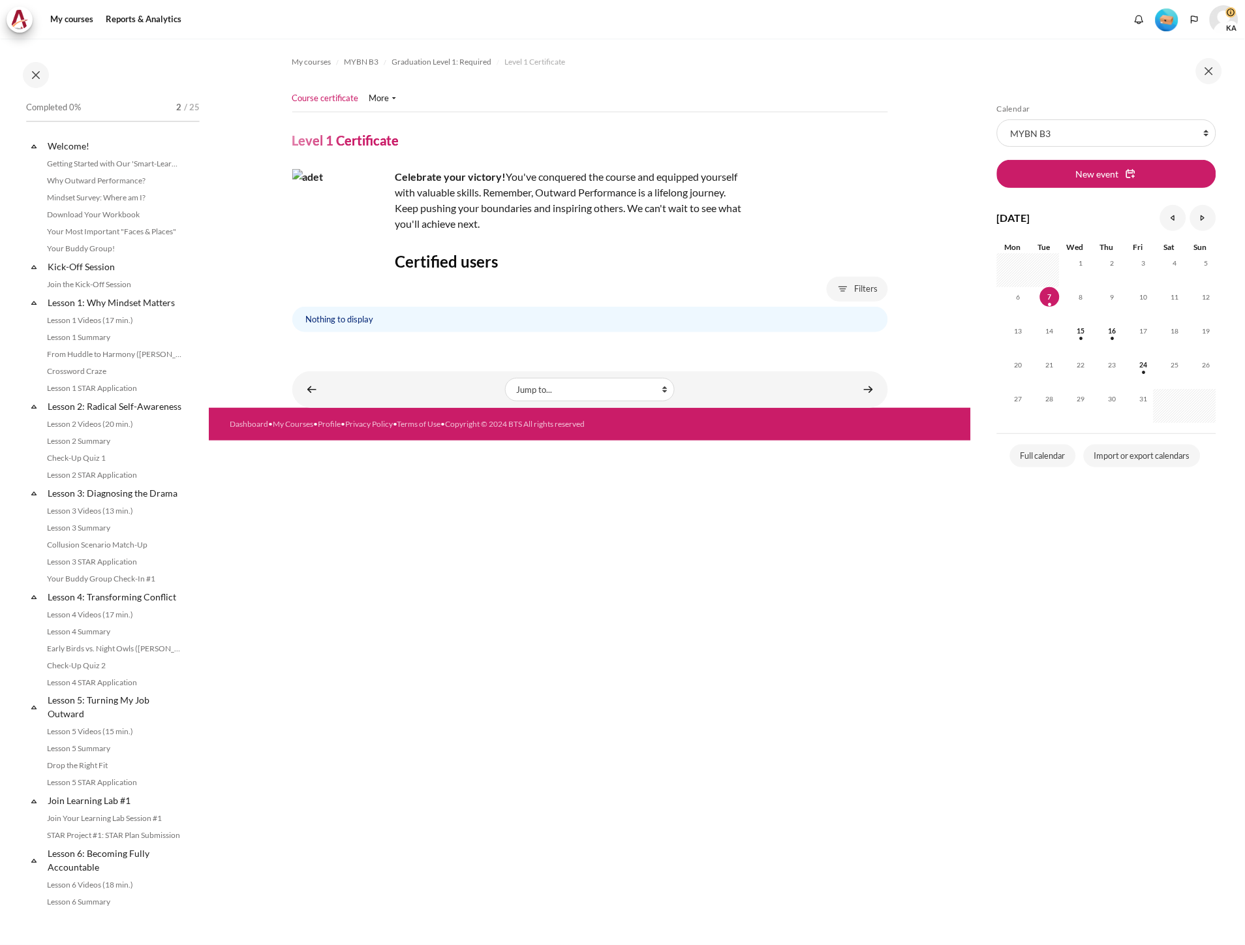
scroll to position [1023, 0]
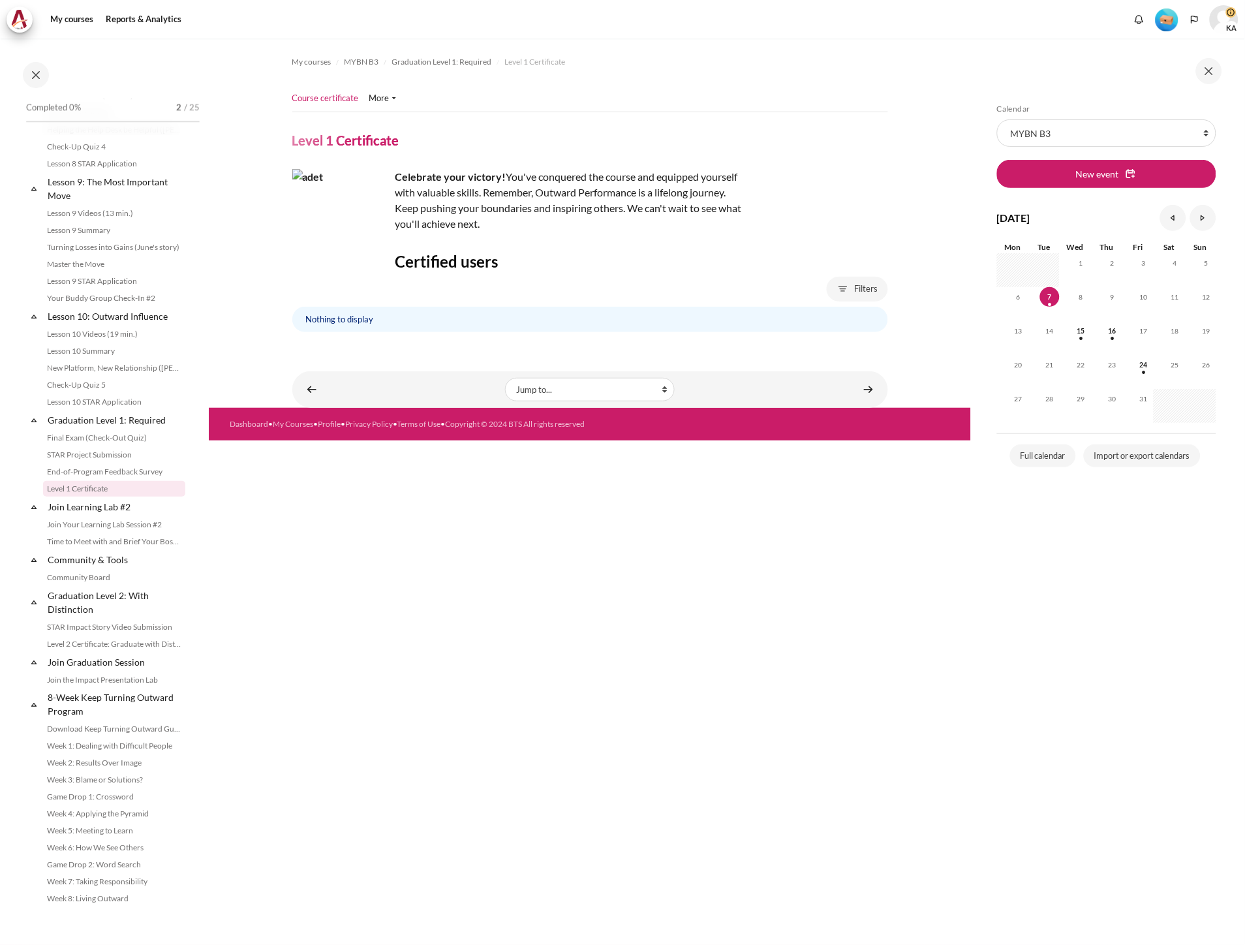
click at [386, 322] on div "Nothing to display" at bounding box center [590, 319] width 596 height 25
click at [529, 208] on div "Celebrate your victory! You've conquered the course and equipped yourself with …" at bounding box center [520, 200] width 457 height 63
click at [471, 180] on strong "Celebrate your victory!" at bounding box center [451, 176] width 111 height 12
click at [386, 279] on div "Filters Full name Full name operator Is any value Contains Does not contain Is …" at bounding box center [590, 289] width 596 height 25
click at [287, 258] on section "My courses MYBN B3 Graduation Level 1: Required Level 1 Certificate Level 1 Cer…" at bounding box center [590, 223] width 762 height 369
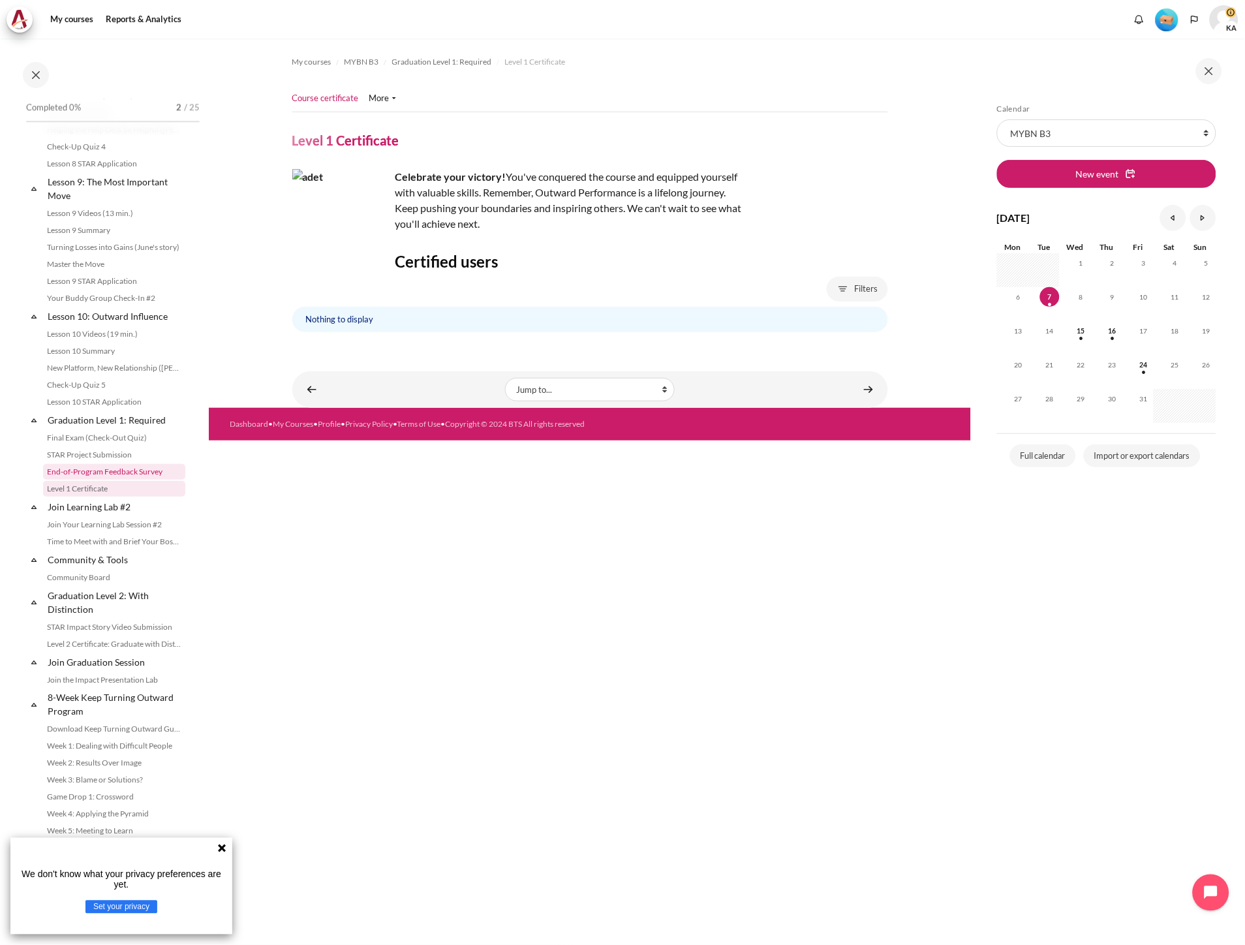
click at [129, 480] on link "End-of-Program Feedback Survey" at bounding box center [114, 472] width 142 height 16
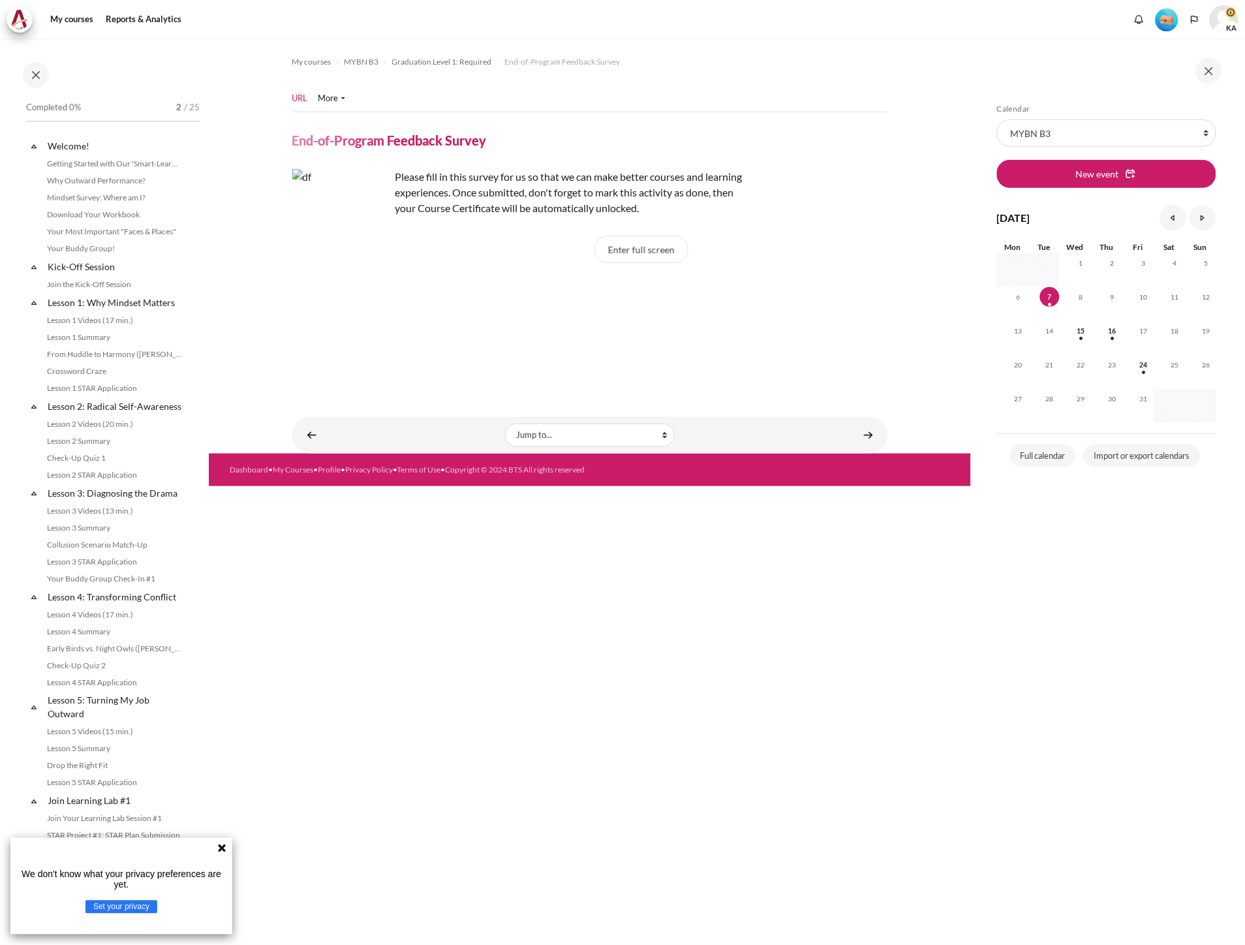
scroll to position [1006, 0]
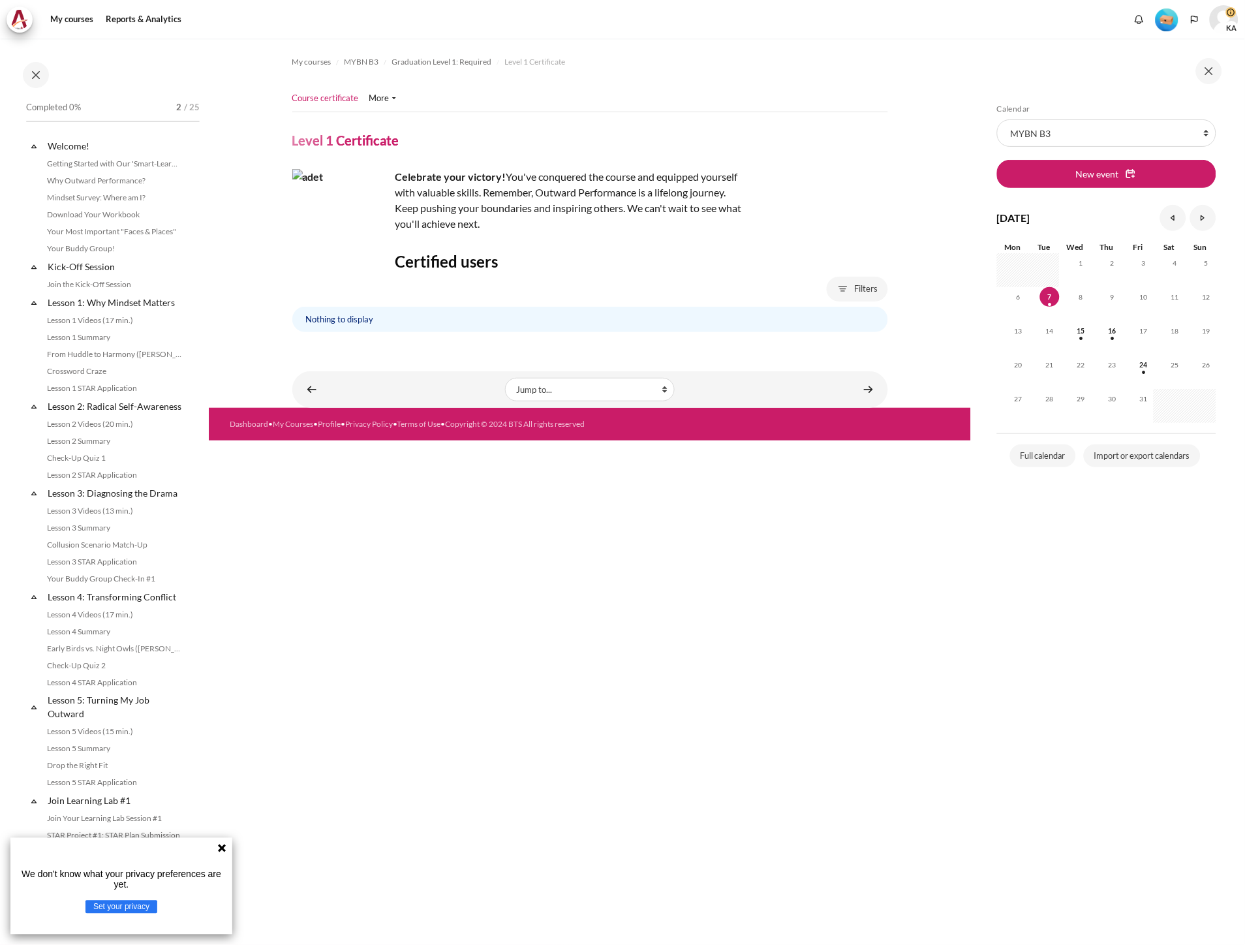
scroll to position [1023, 0]
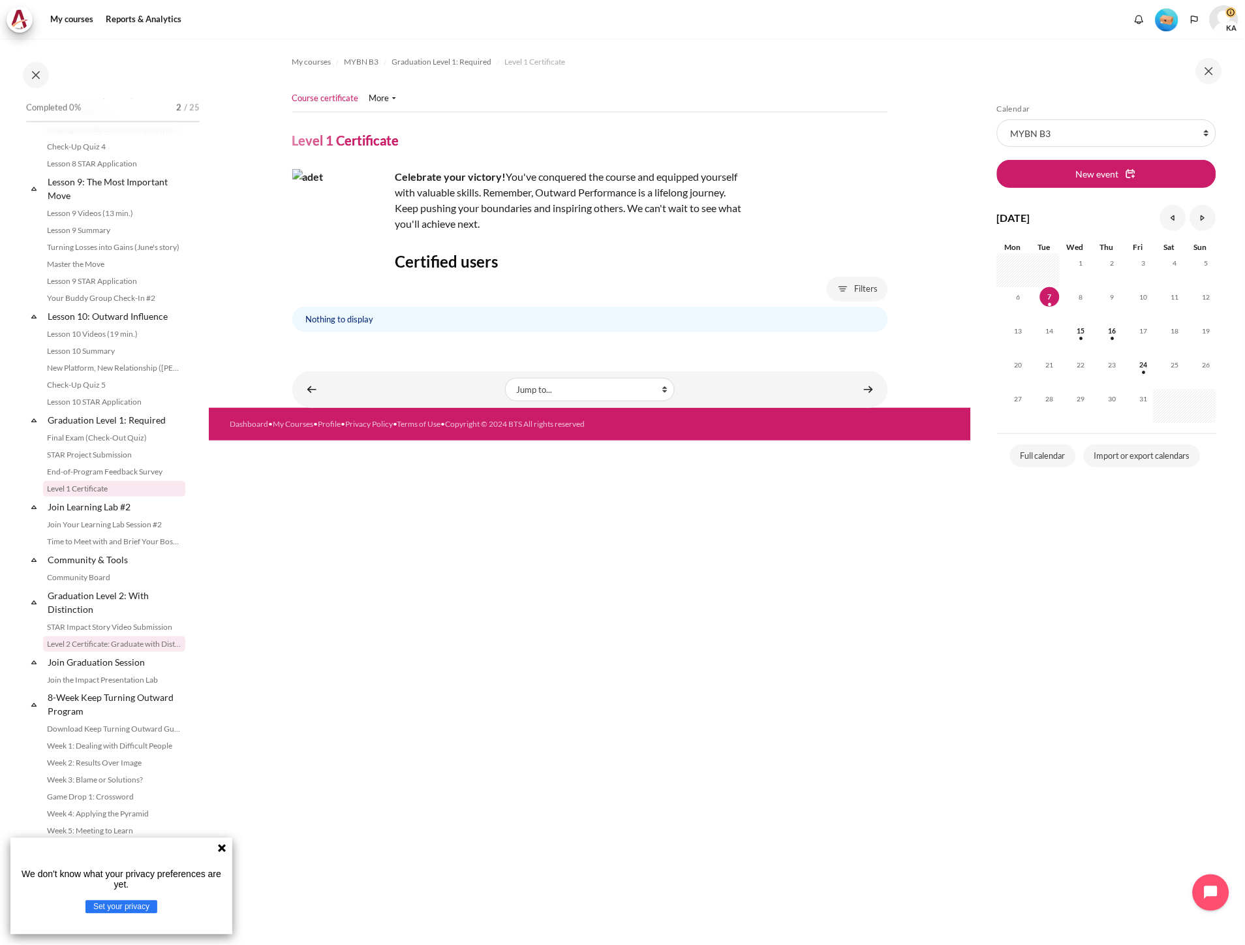
click at [116, 652] on link "Level 2 Certificate: Graduate with Distinction" at bounding box center [114, 644] width 142 height 16
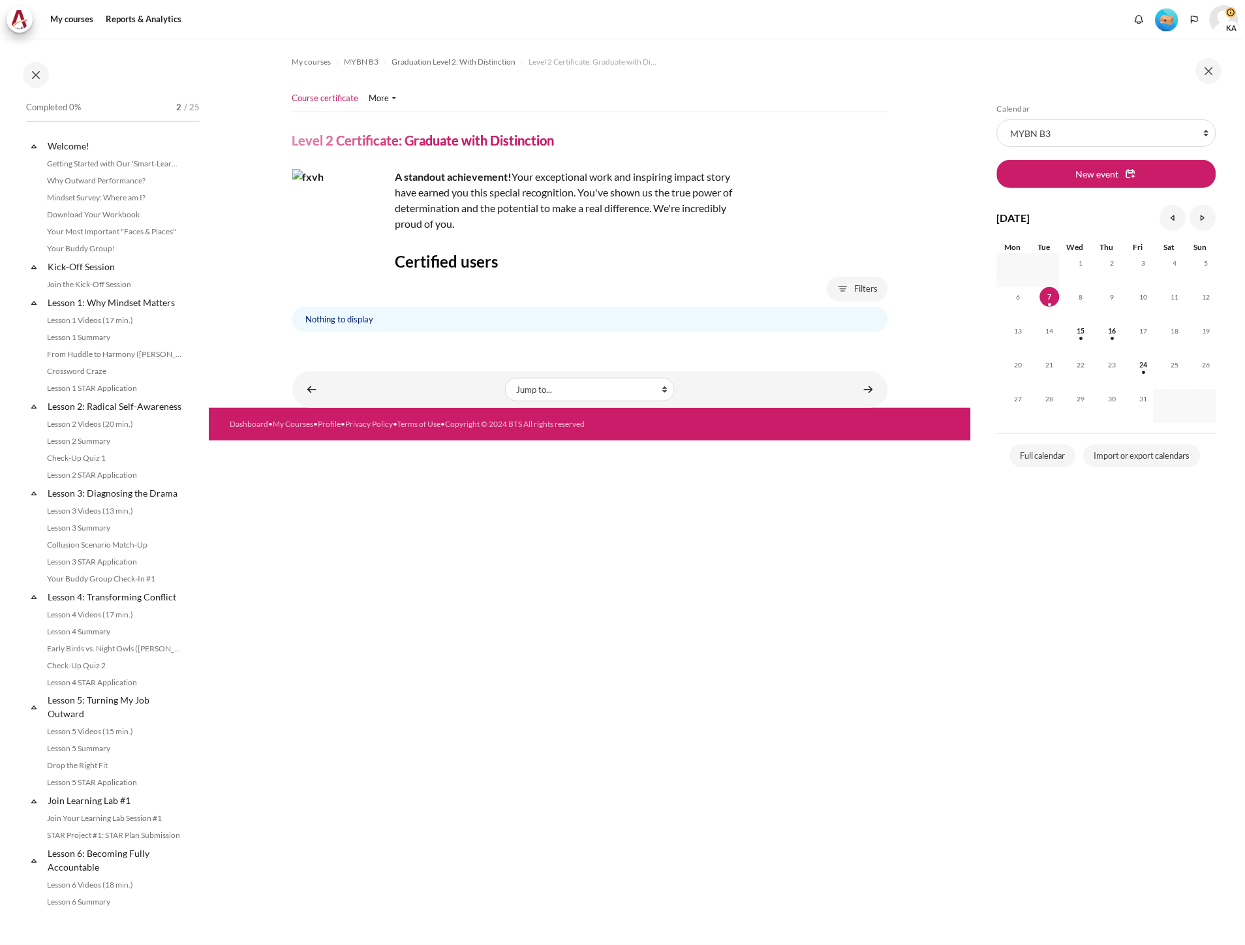
scroll to position [1036, 0]
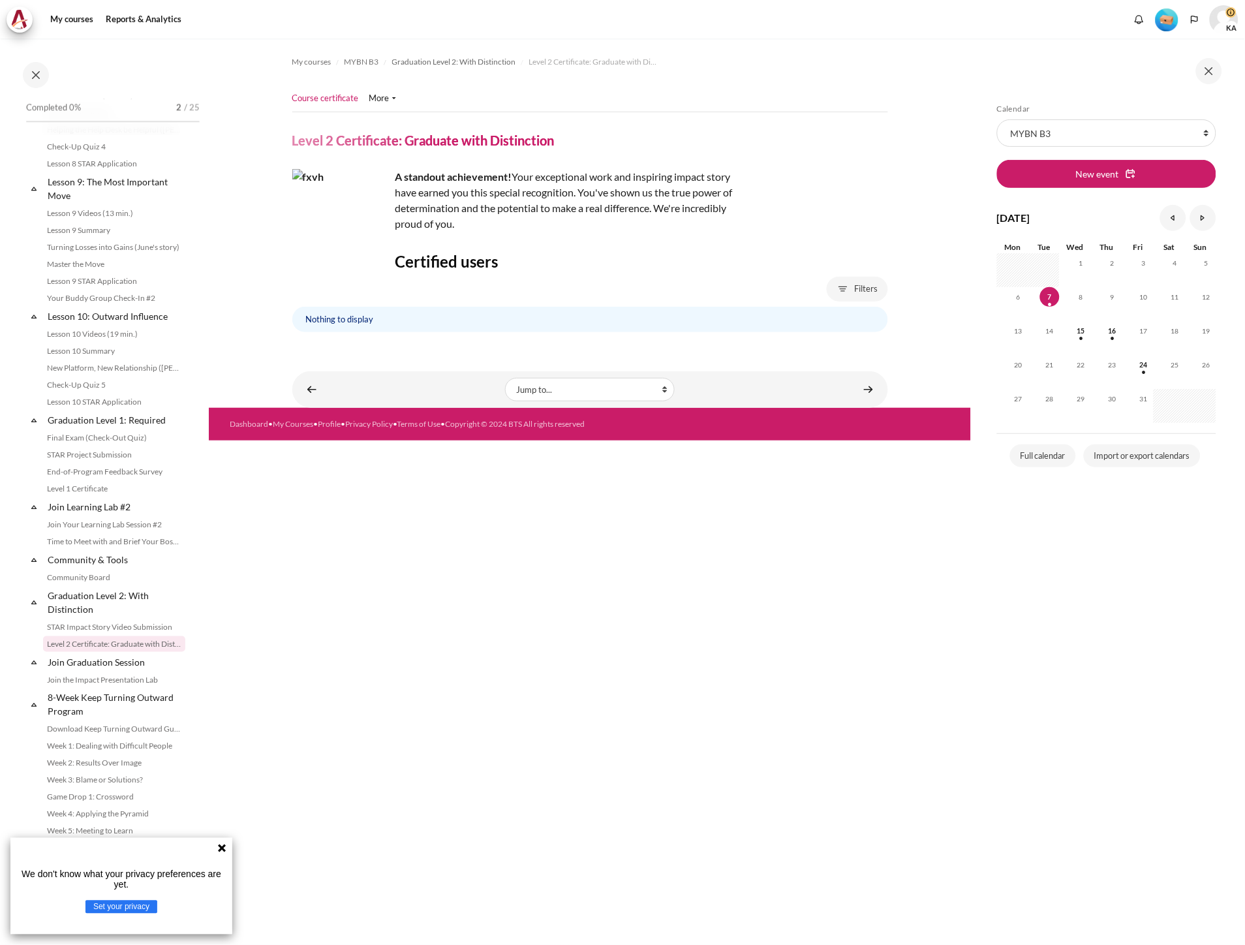
click at [344, 323] on div "Nothing to display" at bounding box center [590, 319] width 596 height 25
click at [364, 212] on img "Content" at bounding box center [341, 218] width 98 height 98
click at [473, 240] on div "My courses MYBN B3 Graduation Level 2: With Distinction Level 2 Certificate: Gr…" at bounding box center [590, 195] width 596 height 313
click at [475, 278] on div "Filters Full name Full name operator Is any value Contains Does not contain Is …" at bounding box center [590, 289] width 596 height 25
click at [384, 110] on ul "Course certificate More Permissions" at bounding box center [349, 99] width 114 height 26
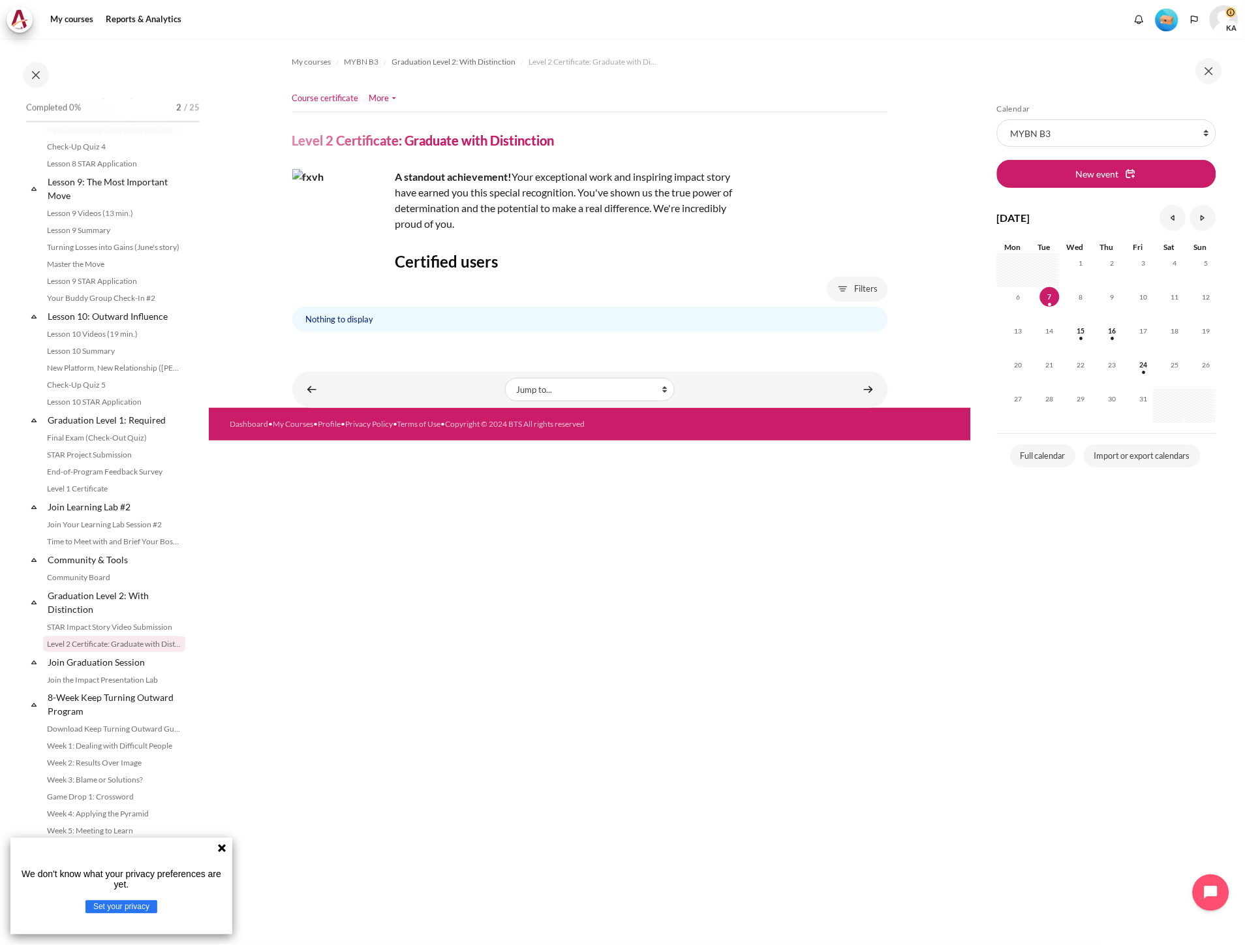
click at [381, 99] on link "More" at bounding box center [382, 98] width 27 height 13
click at [345, 229] on img "Content" at bounding box center [341, 218] width 98 height 98
click at [114, 493] on link "Level 1 Certificate" at bounding box center [114, 489] width 142 height 16
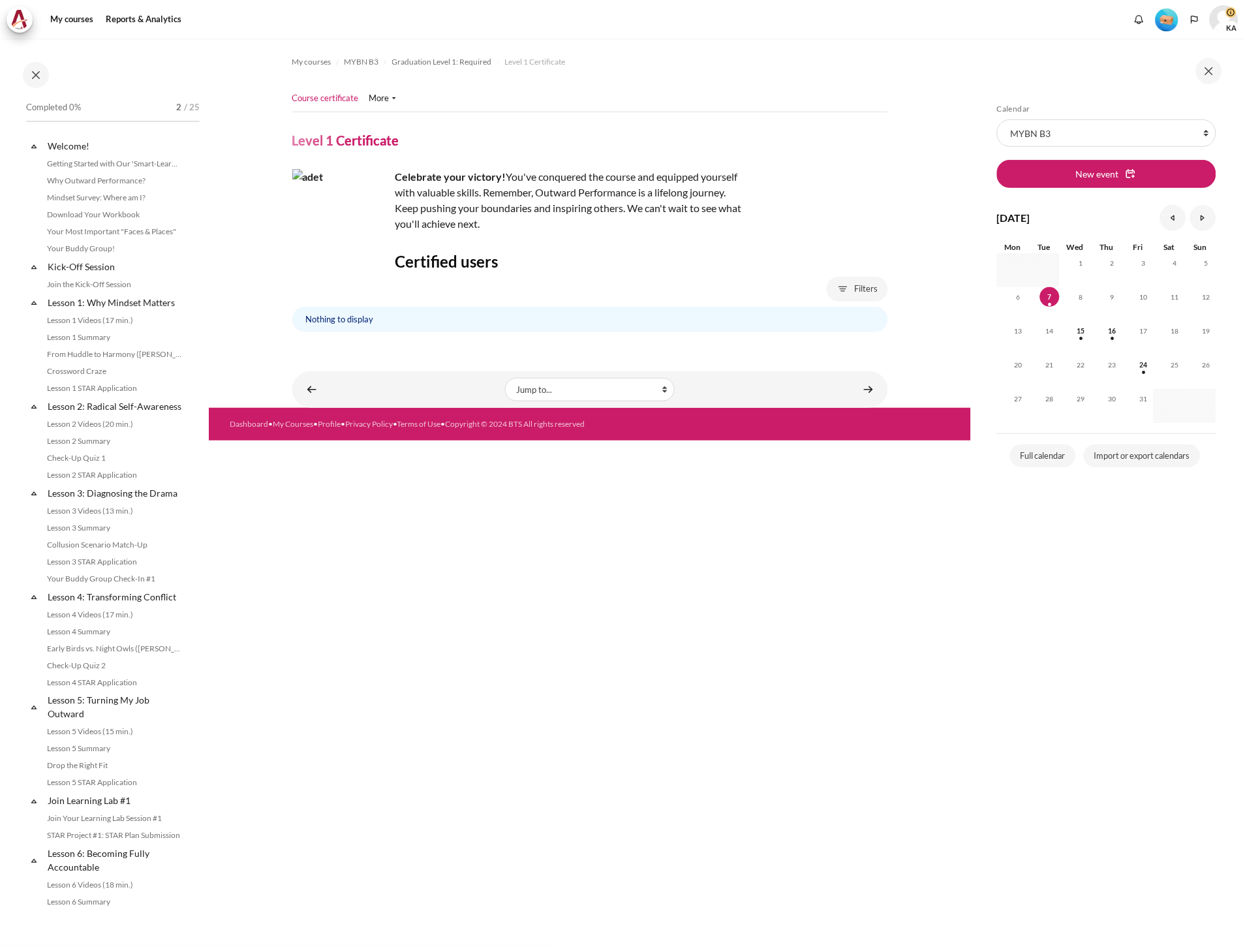
scroll to position [1023, 0]
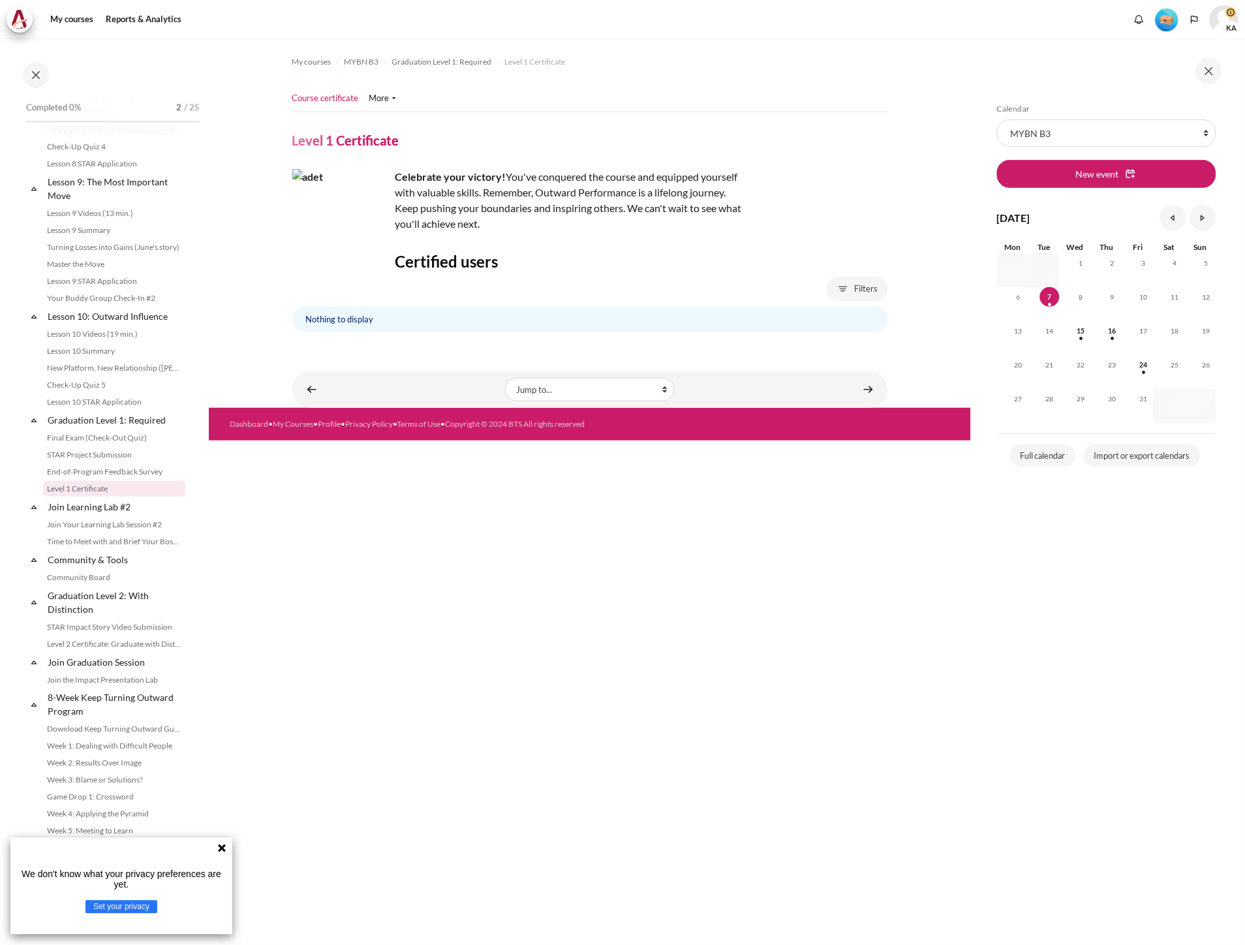
click at [350, 226] on img "Content" at bounding box center [341, 218] width 98 height 98
click at [323, 242] on img "Content" at bounding box center [341, 218] width 98 height 98
click at [842, 285] on button "Filters" at bounding box center [857, 289] width 61 height 25
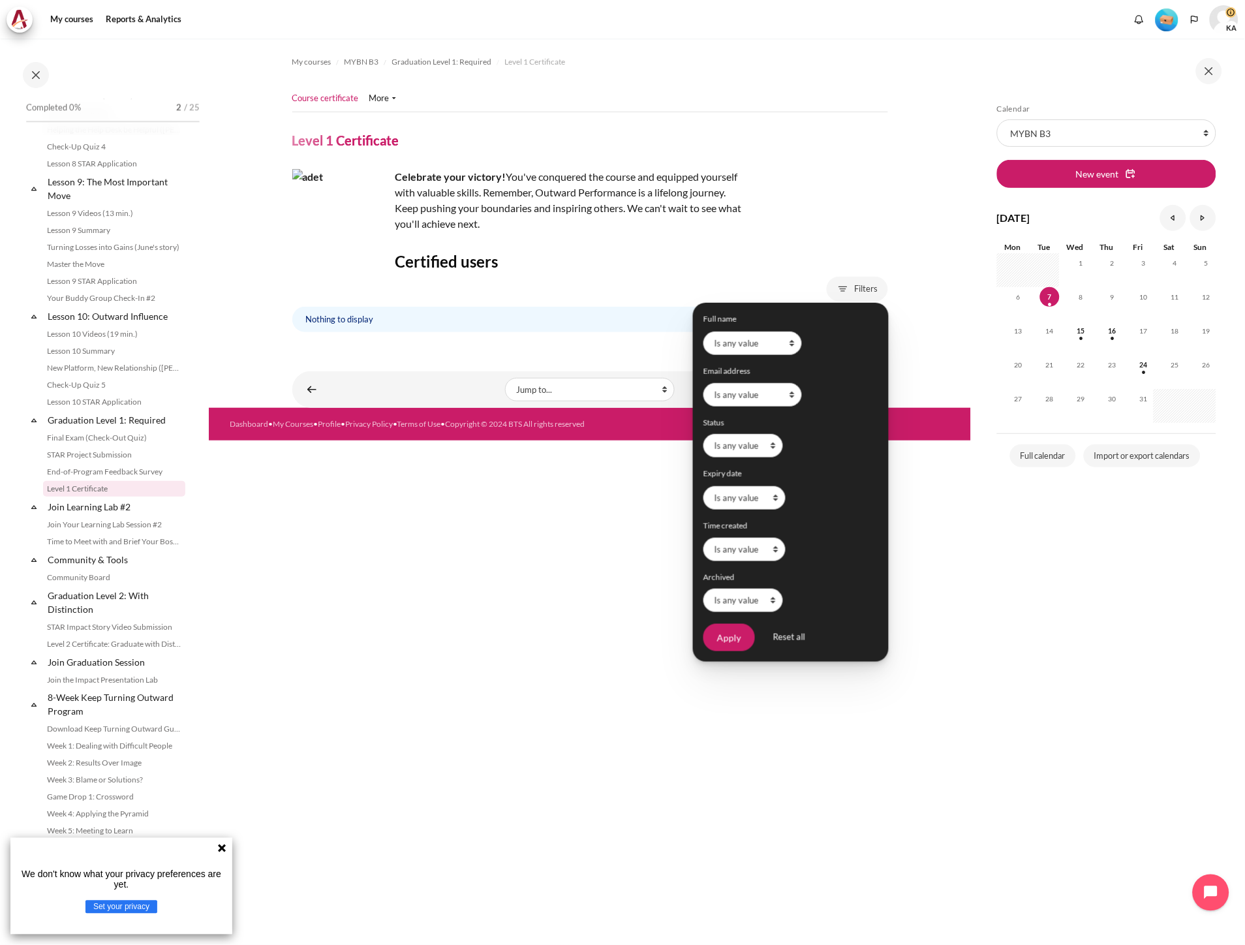
click at [529, 255] on h3 "Certified users" at bounding box center [590, 261] width 596 height 20
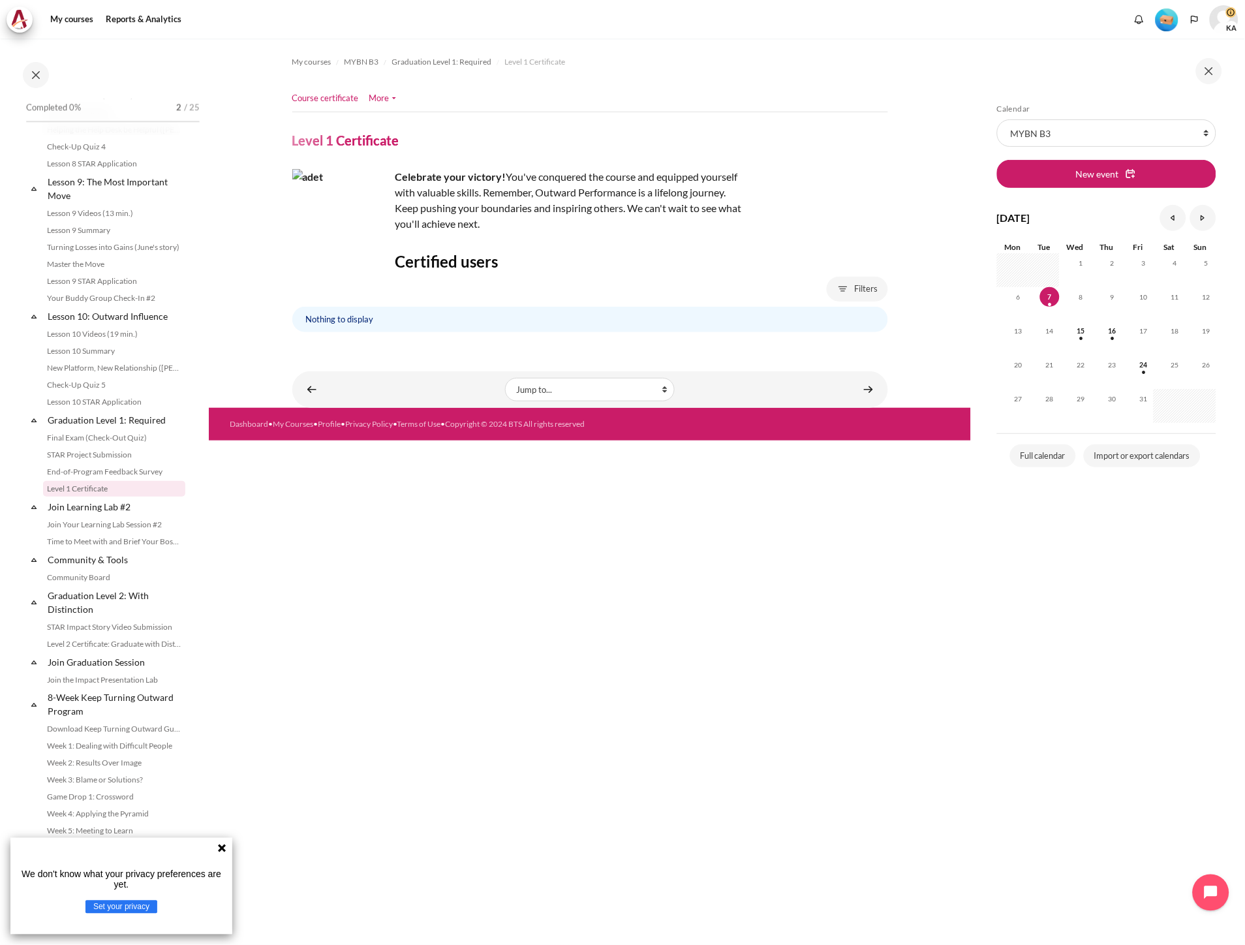
click at [382, 97] on link "More" at bounding box center [382, 98] width 27 height 13
click at [1219, 10] on img "User menu" at bounding box center [1224, 19] width 29 height 29
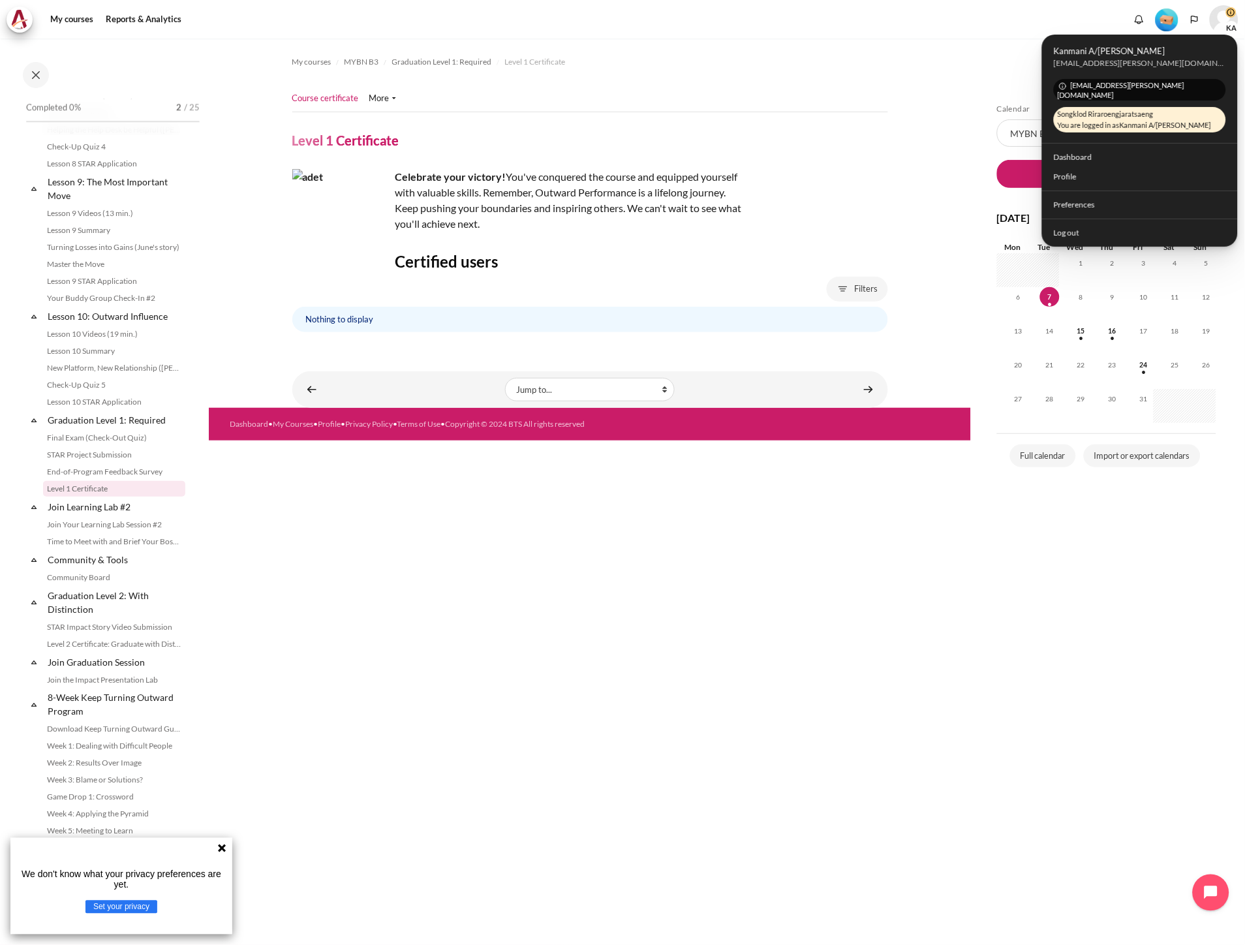
click at [1108, 108] on span "Songklod Riraroengjaratsaeng You are logged in as Kanmani A/P Kuppusamy" at bounding box center [1140, 119] width 173 height 25
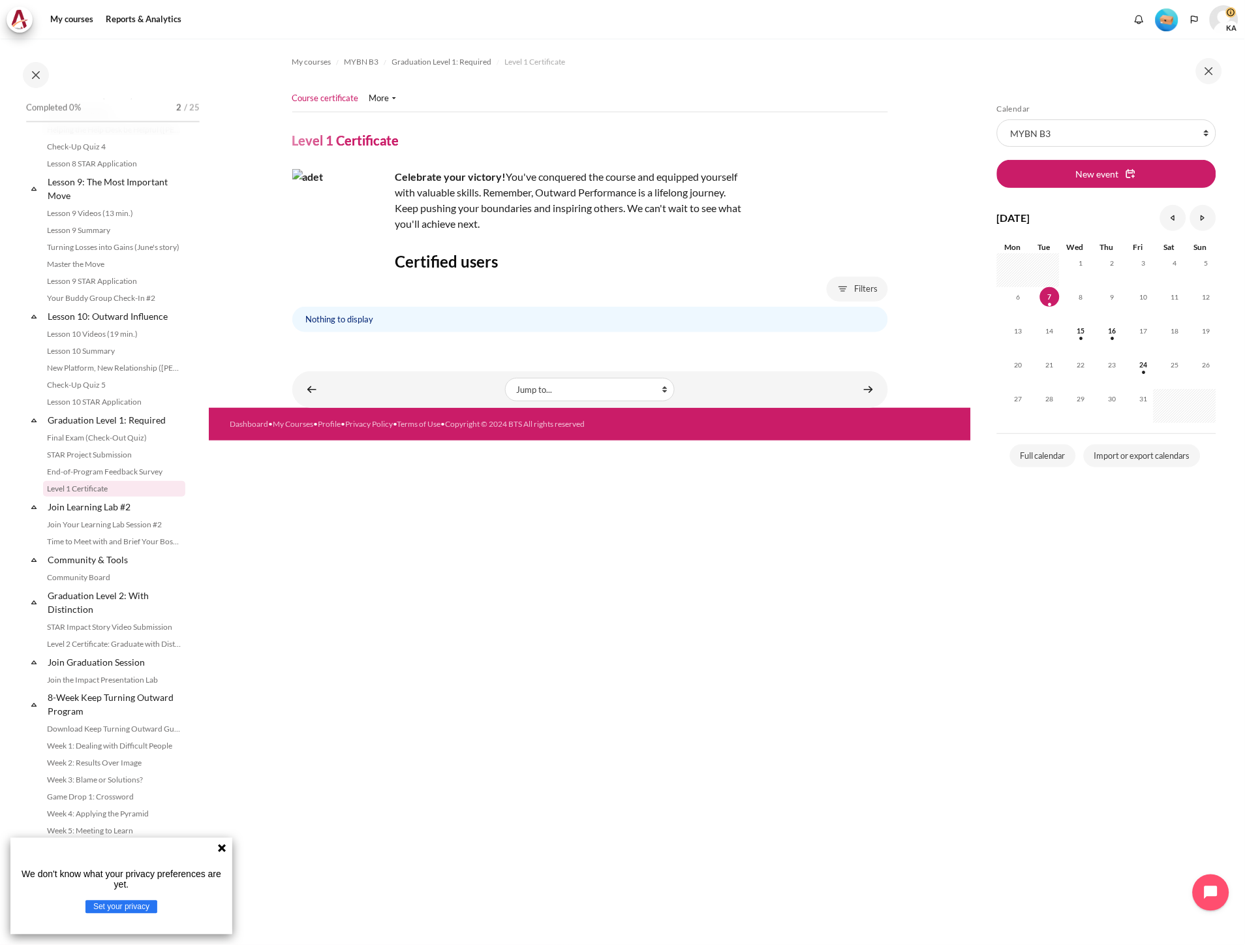
click at [1234, 22] on span "KA" at bounding box center [1232, 27] width 13 height 13
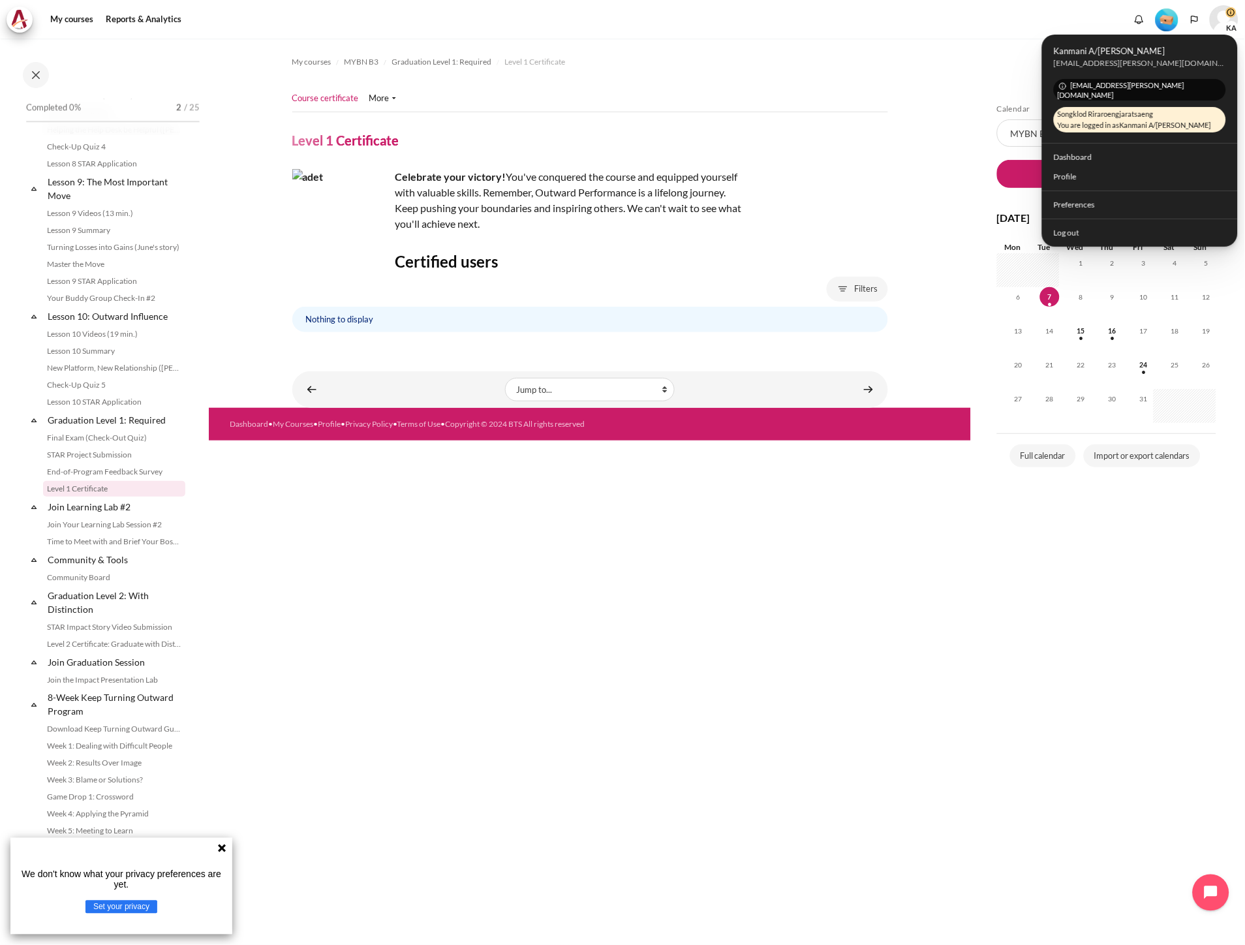
click at [662, 634] on div "My courses MYBN B3 Graduation Level 1: Required Level 1 Certificate" at bounding box center [590, 492] width 762 height 907
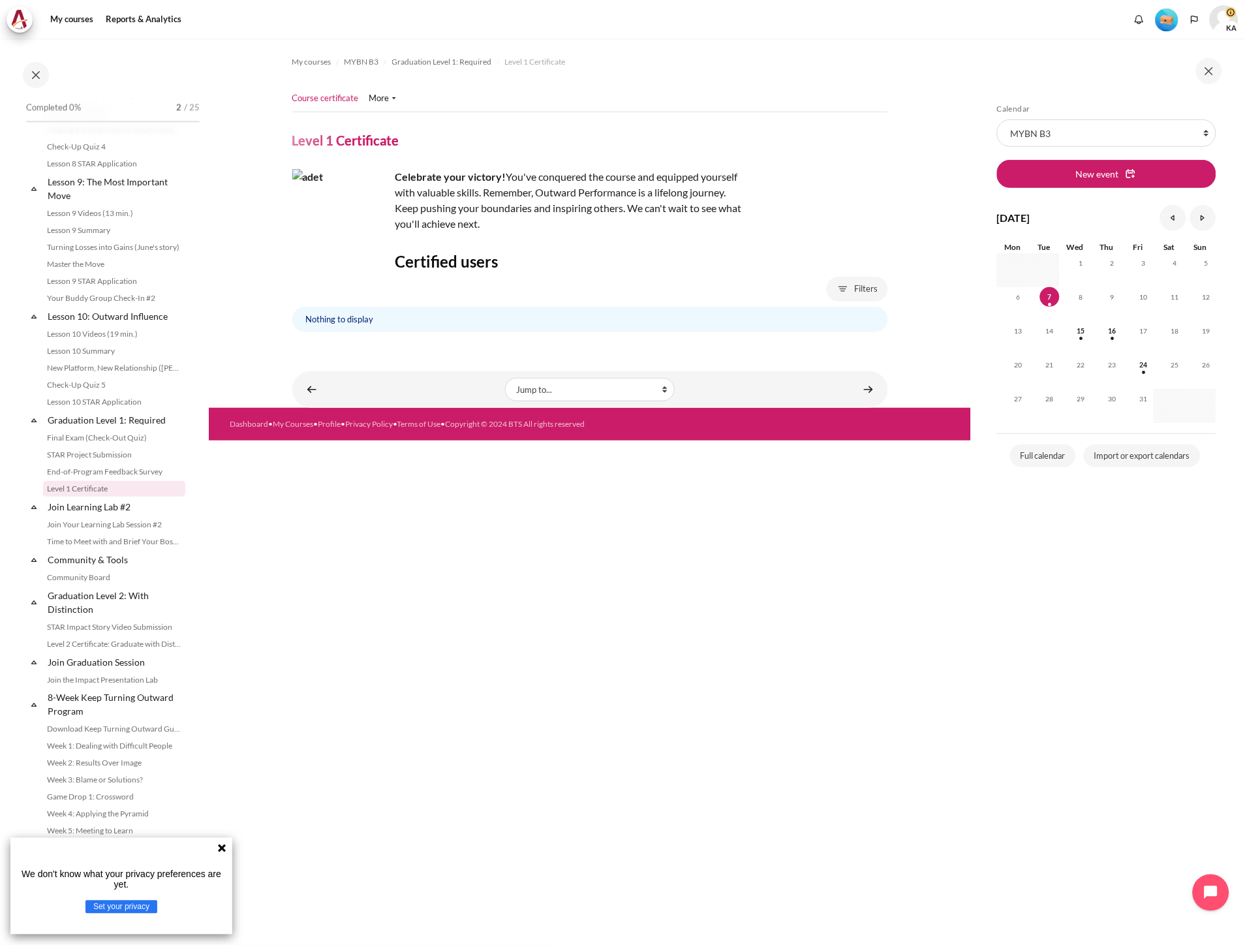
click at [1224, 21] on img "User menu" at bounding box center [1224, 19] width 29 height 29
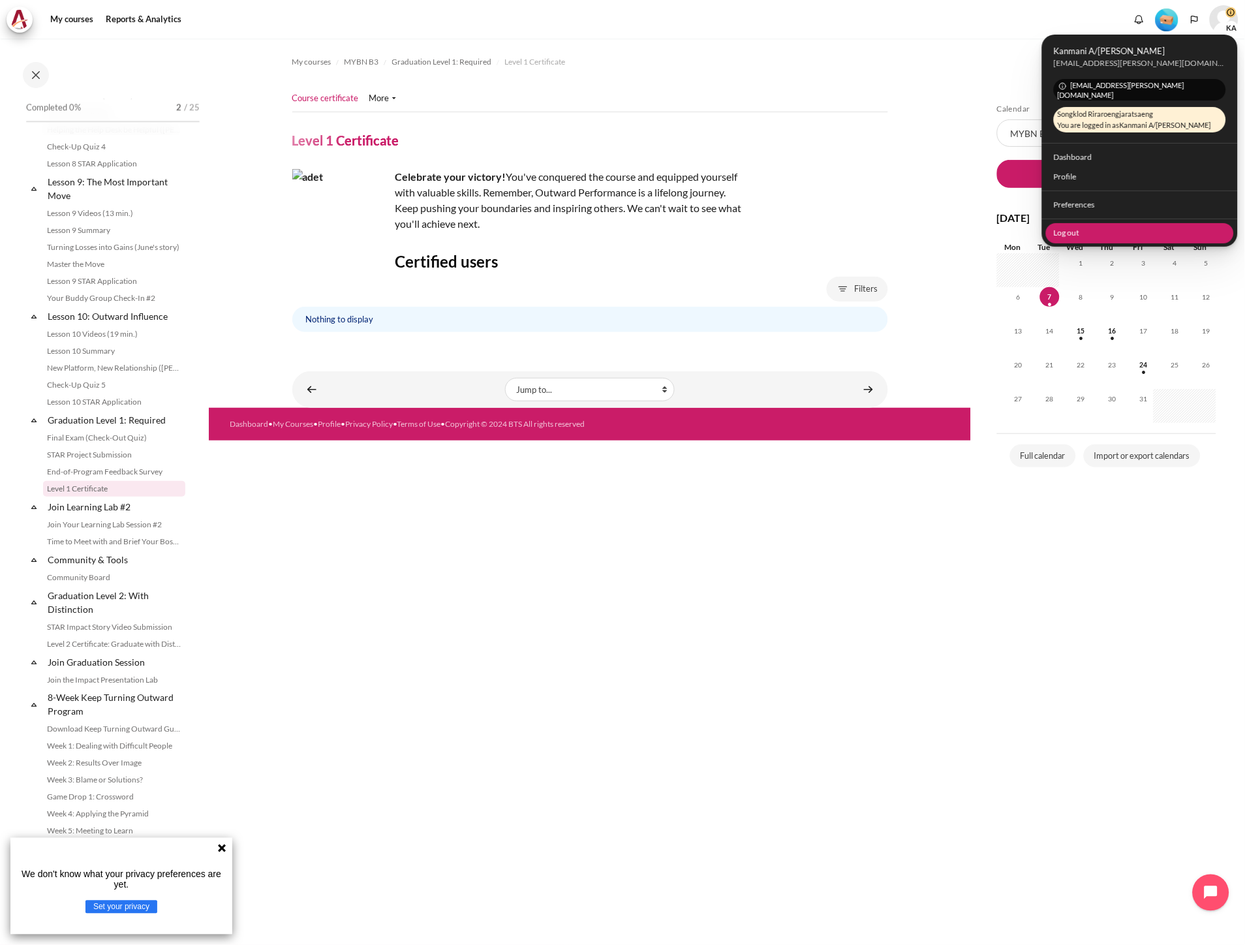
click at [1117, 223] on link "Log out" at bounding box center [1140, 233] width 189 height 20
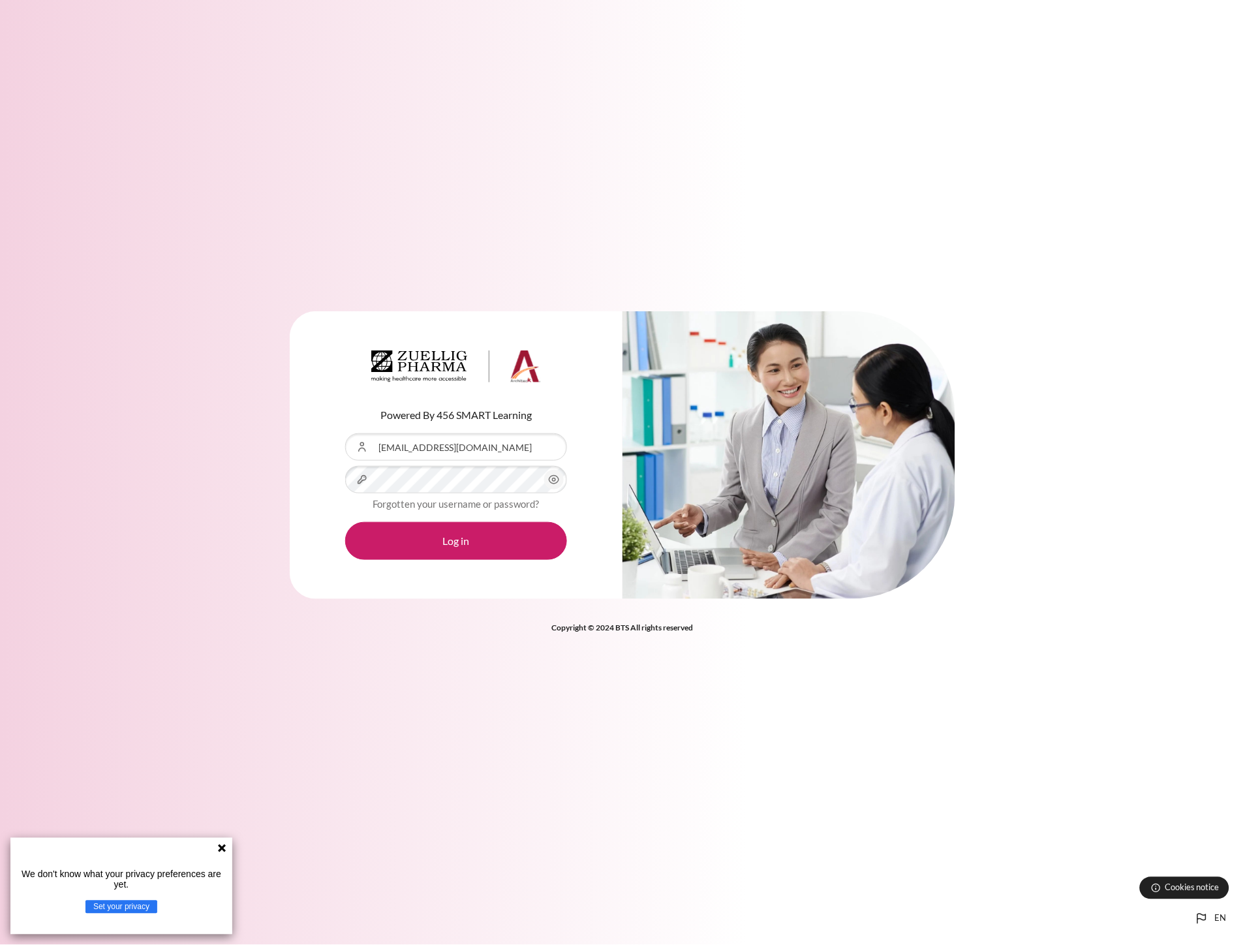
click at [345, 433] on div "Content" at bounding box center [345, 433] width 0 height 0
click at [460, 547] on button "Log in" at bounding box center [456, 541] width 222 height 38
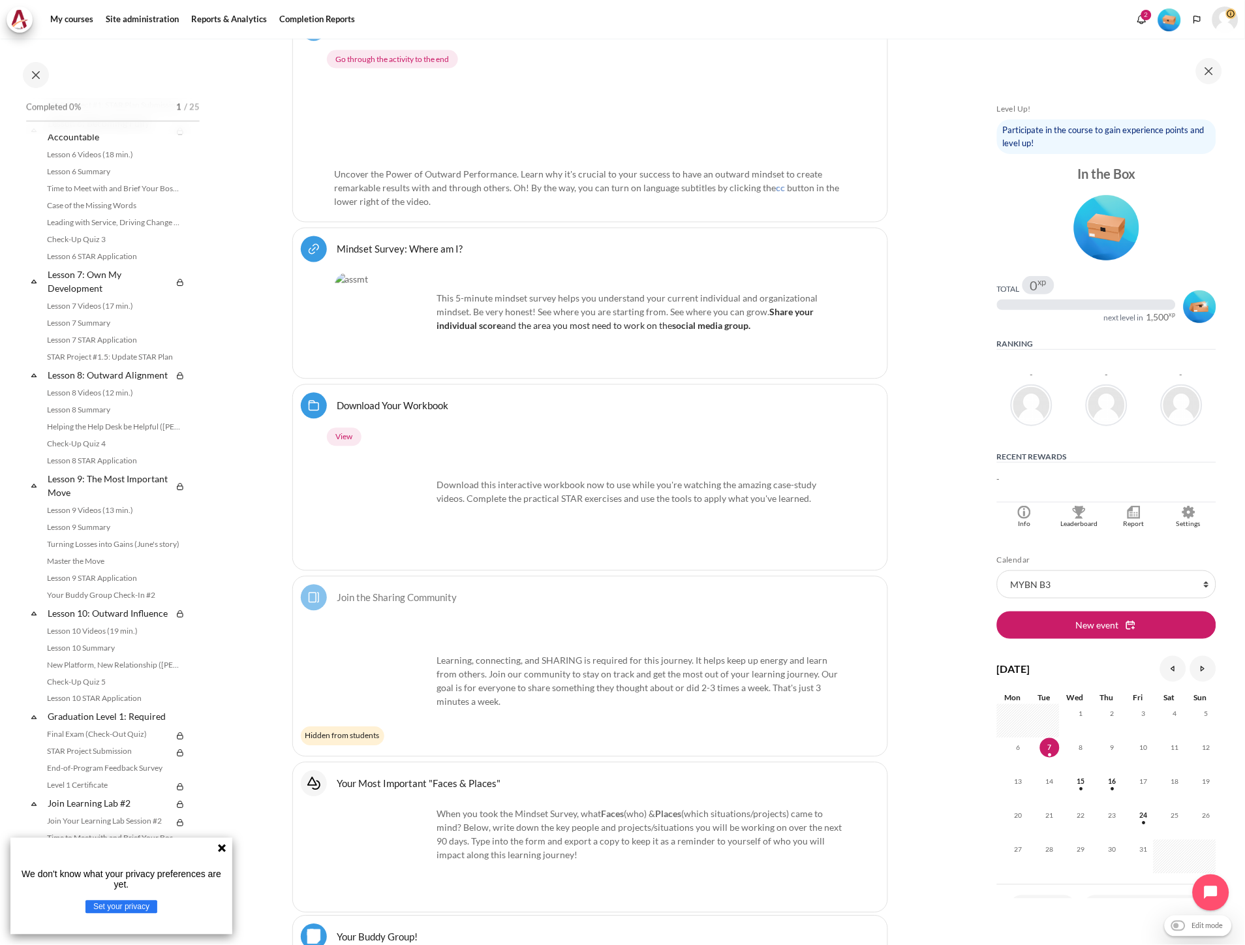
scroll to position [1081, 0]
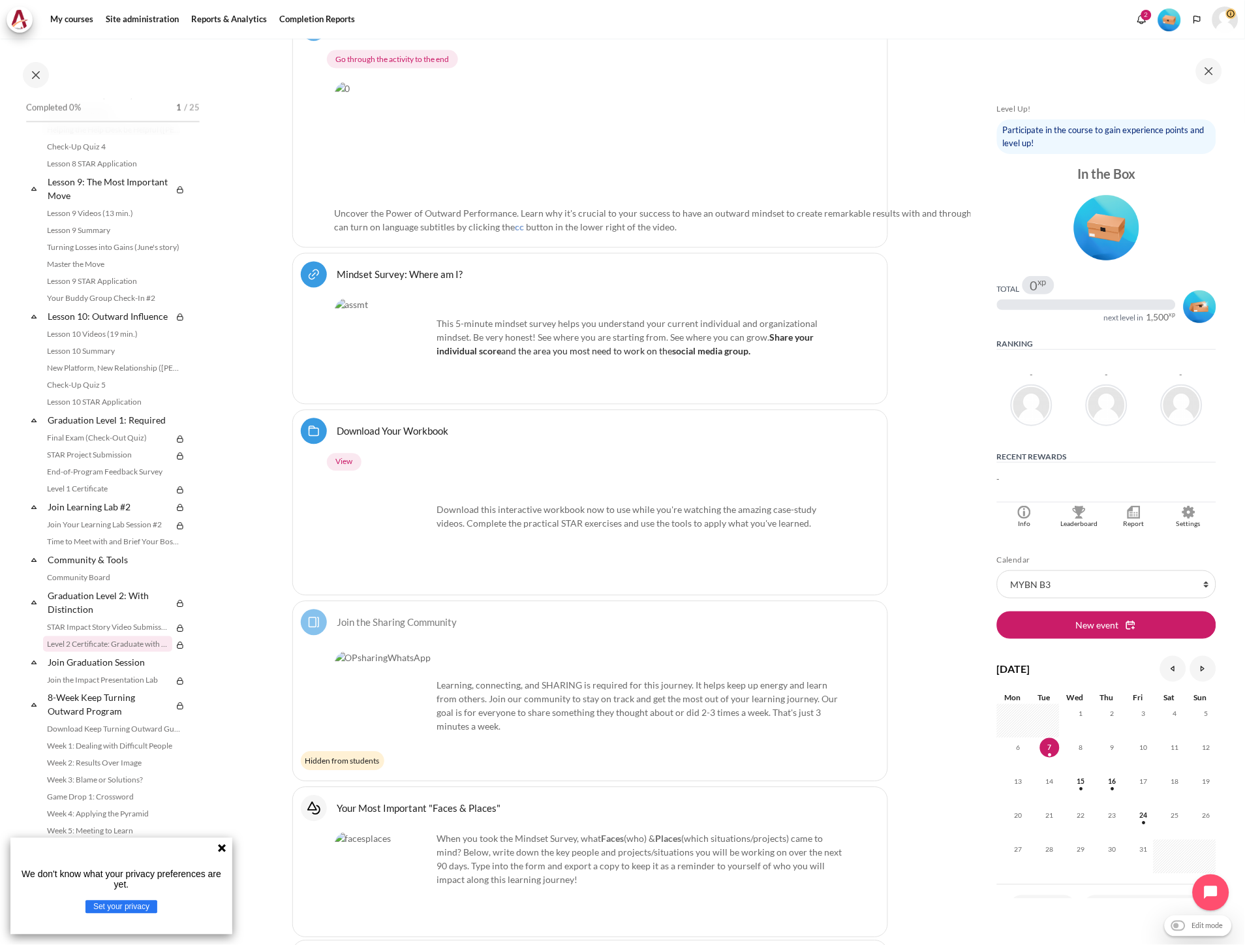
click at [93, 648] on link "Level 2 Certificate: Graduate with Distinction" at bounding box center [107, 644] width 129 height 16
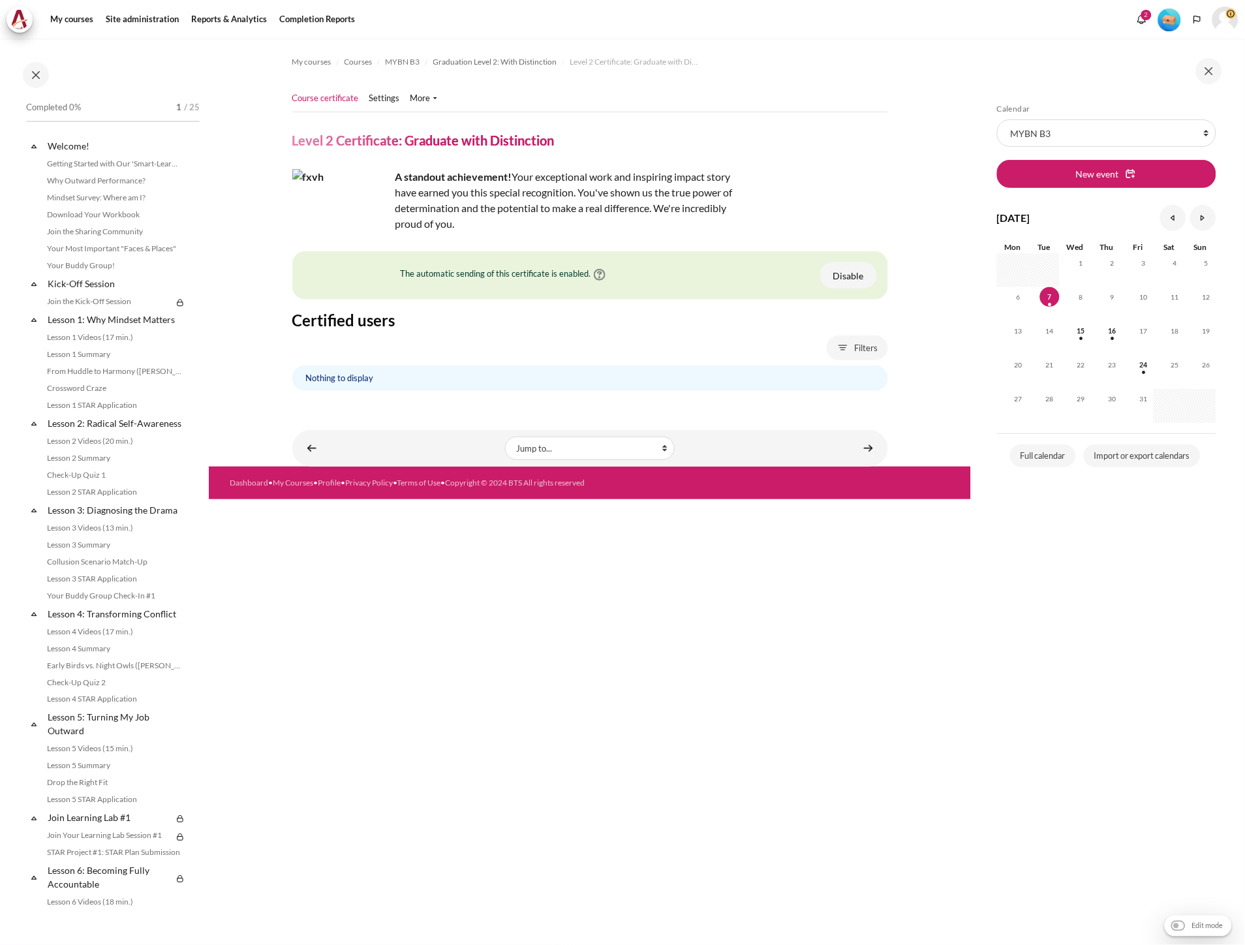
scroll to position [1081, 0]
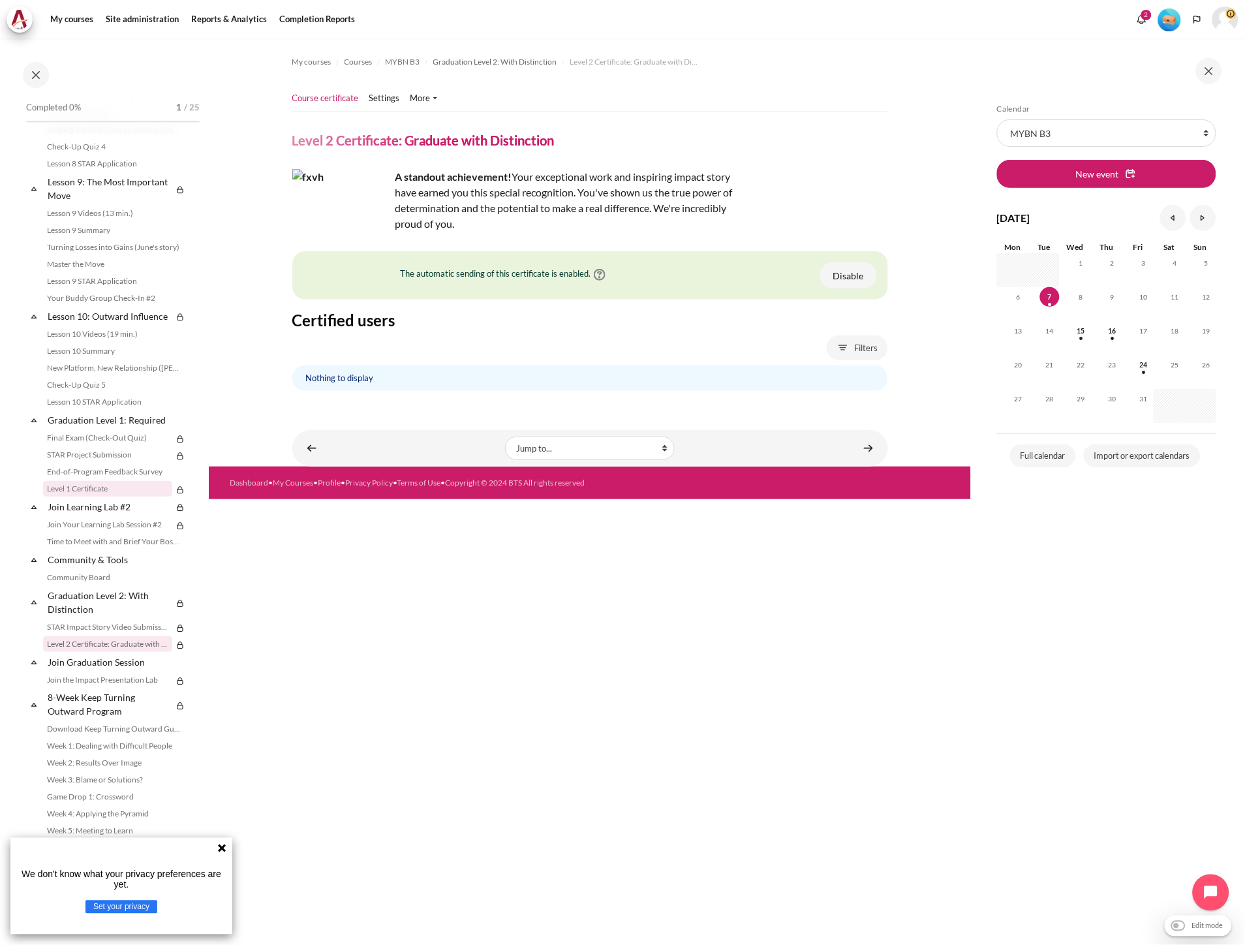
click at [99, 490] on link "Level 1 Certificate" at bounding box center [107, 489] width 129 height 16
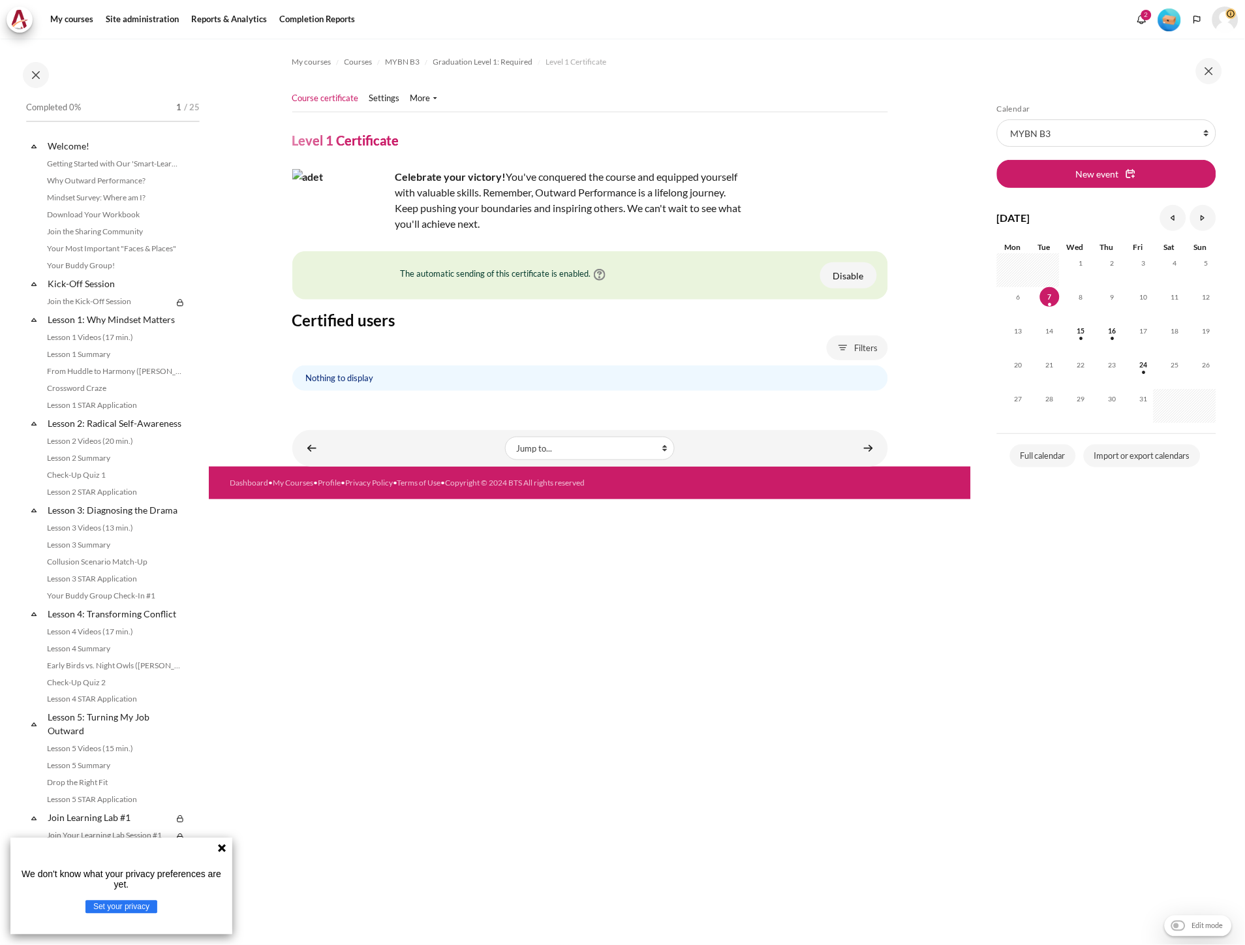
scroll to position [1067, 0]
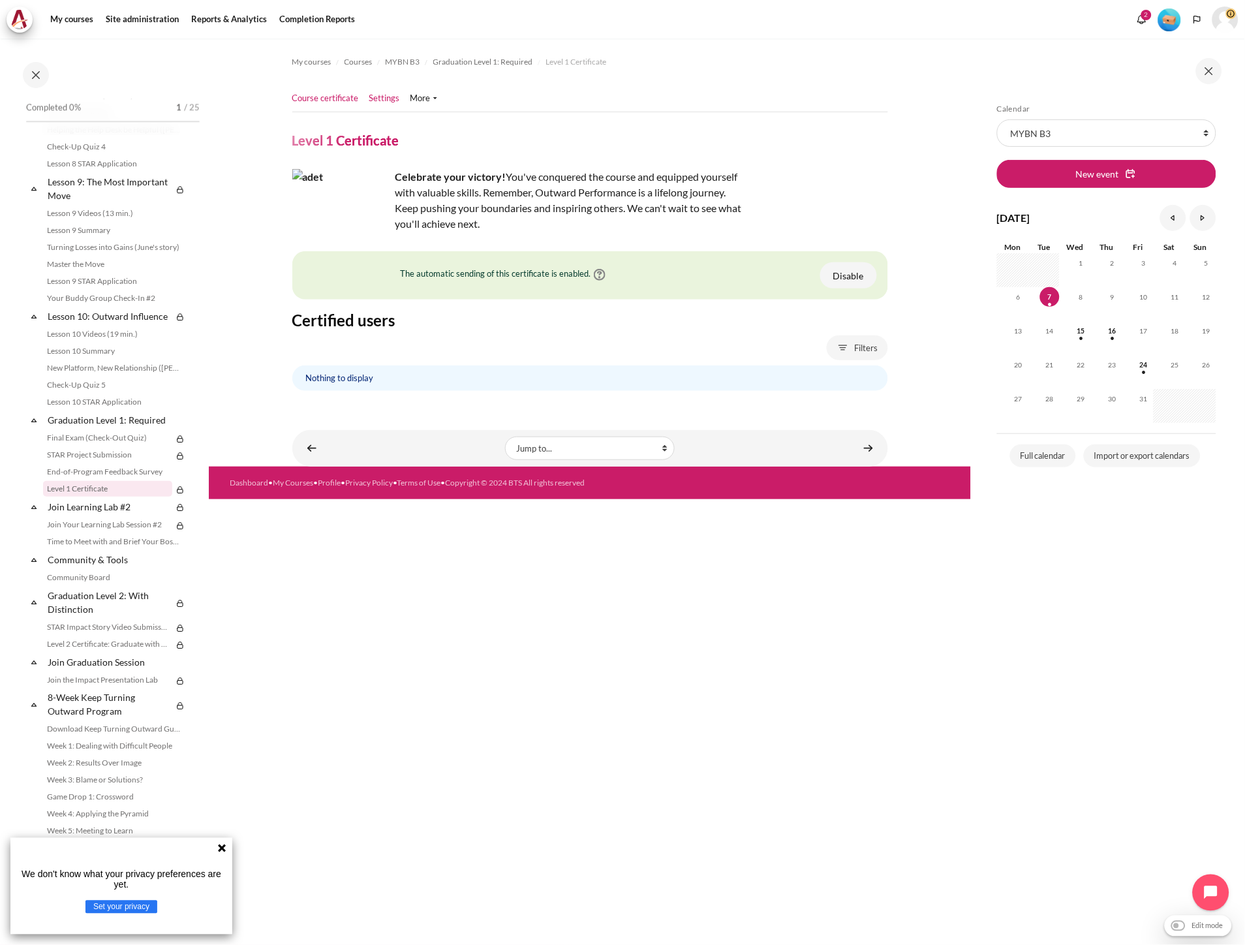
click at [382, 93] on link "Settings" at bounding box center [384, 98] width 31 height 13
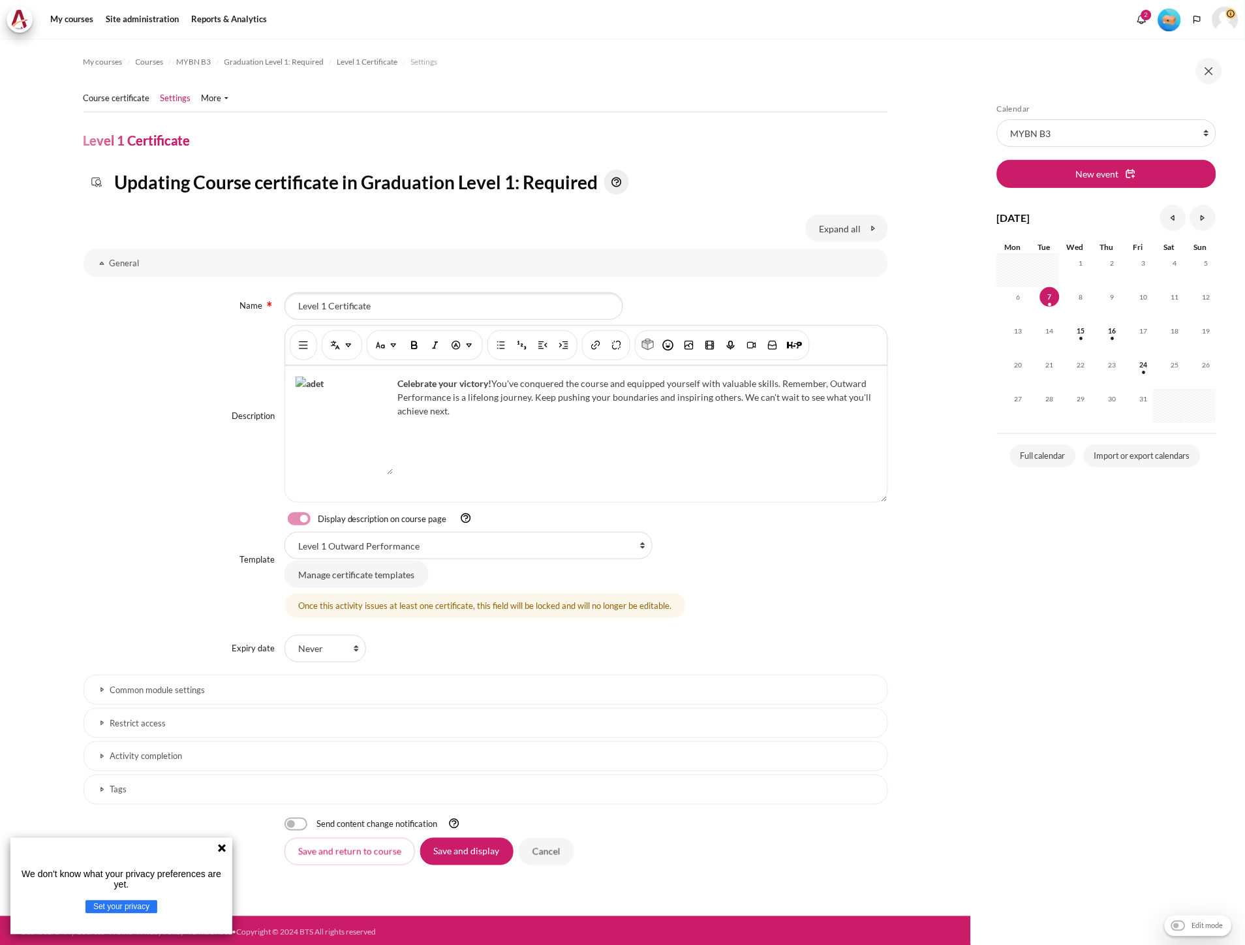
click at [234, 800] on link "Tags" at bounding box center [486, 790] width 805 height 30
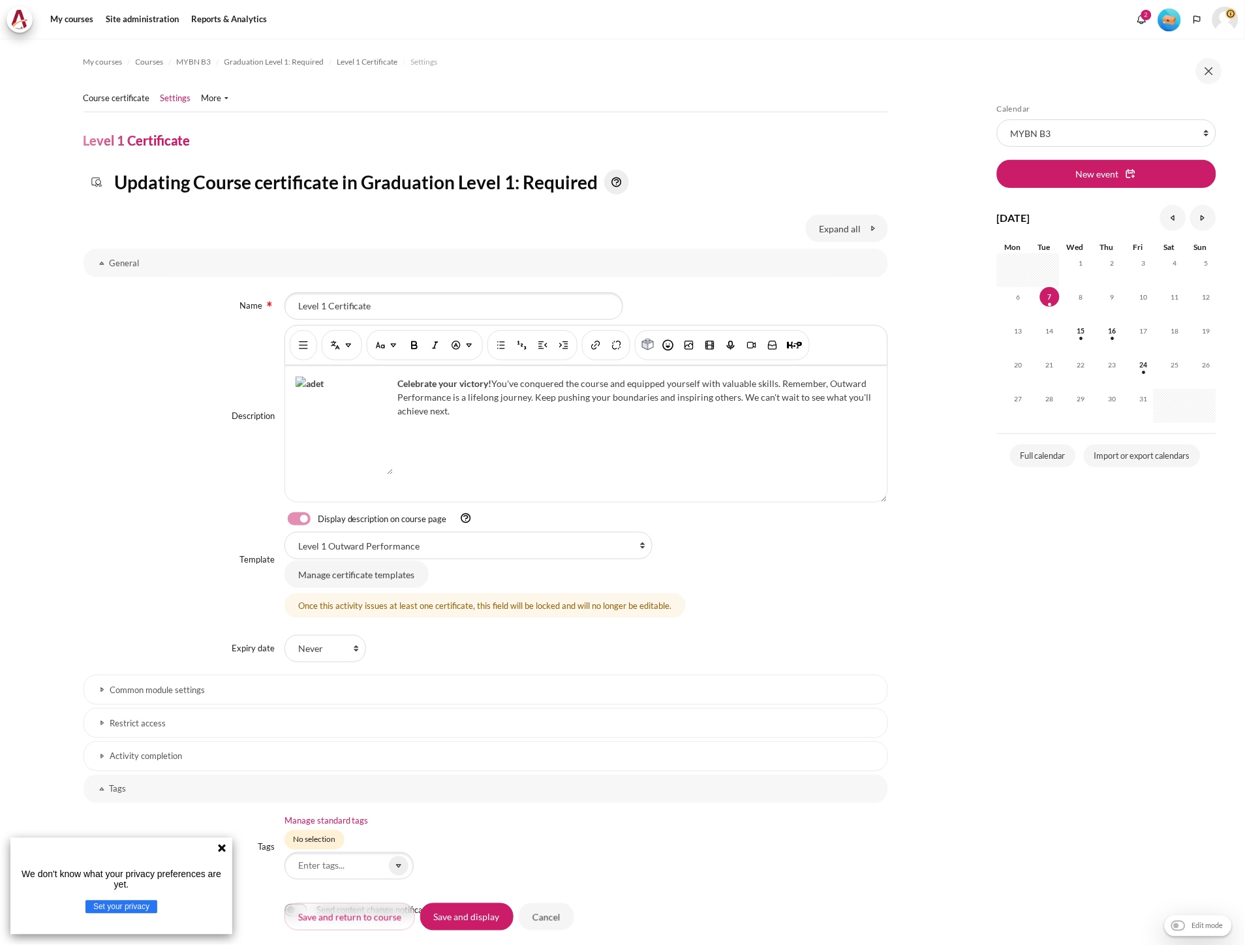
click at [219, 755] on h3 "Activity completion" at bounding box center [485, 756] width 751 height 11
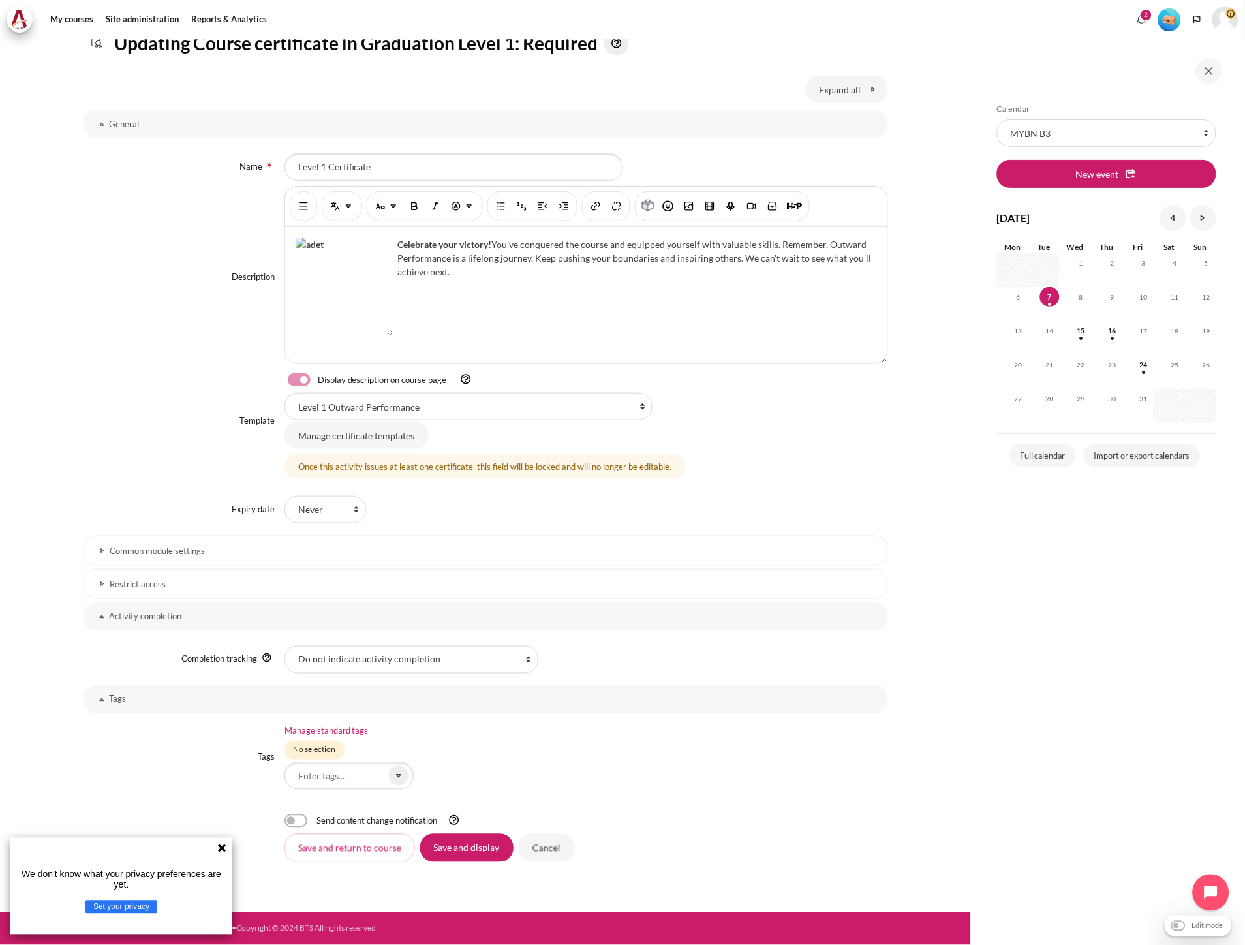
click at [197, 582] on h3 "Restrict access" at bounding box center [485, 584] width 751 height 11
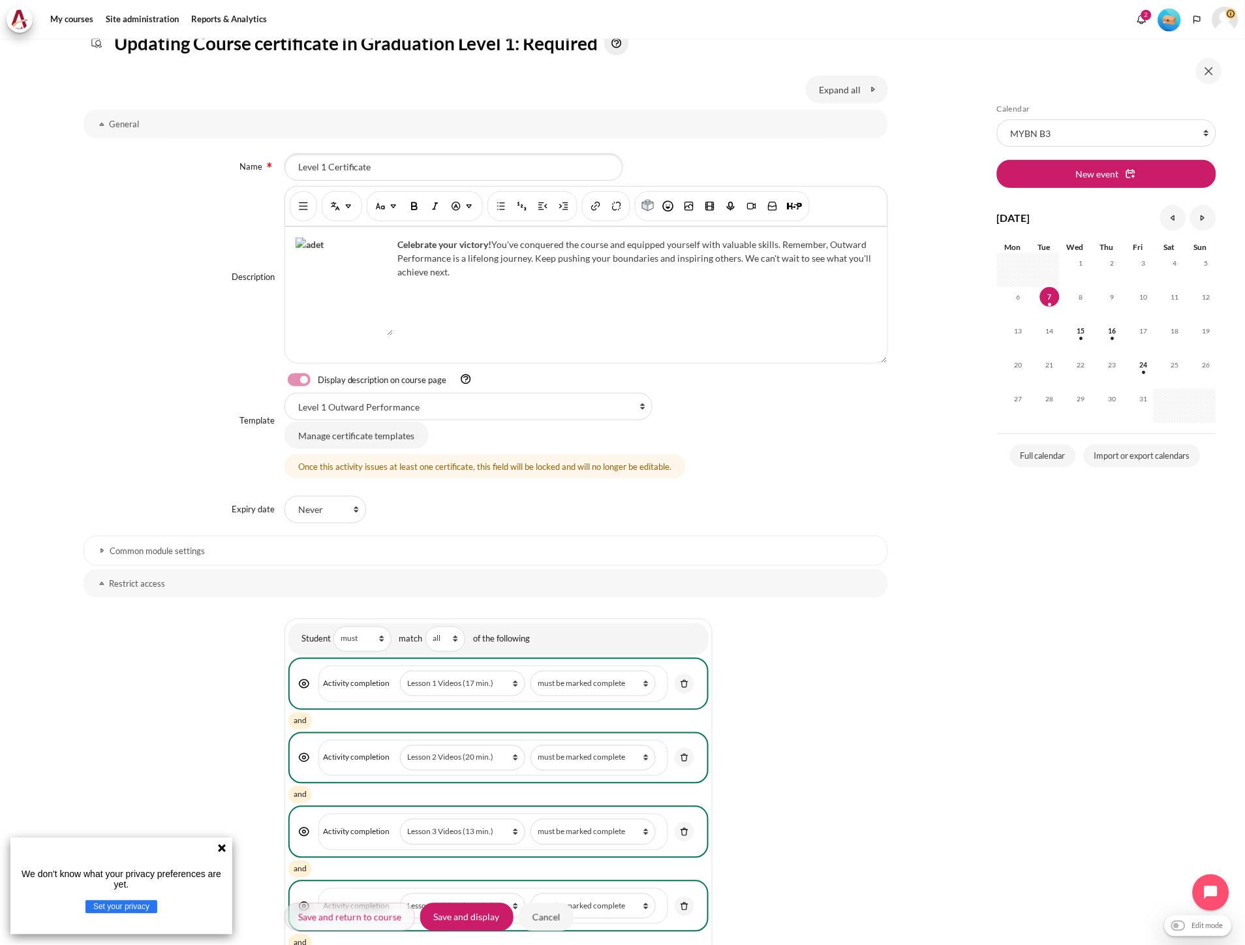
click at [197, 540] on link "Common module settings" at bounding box center [486, 551] width 805 height 30
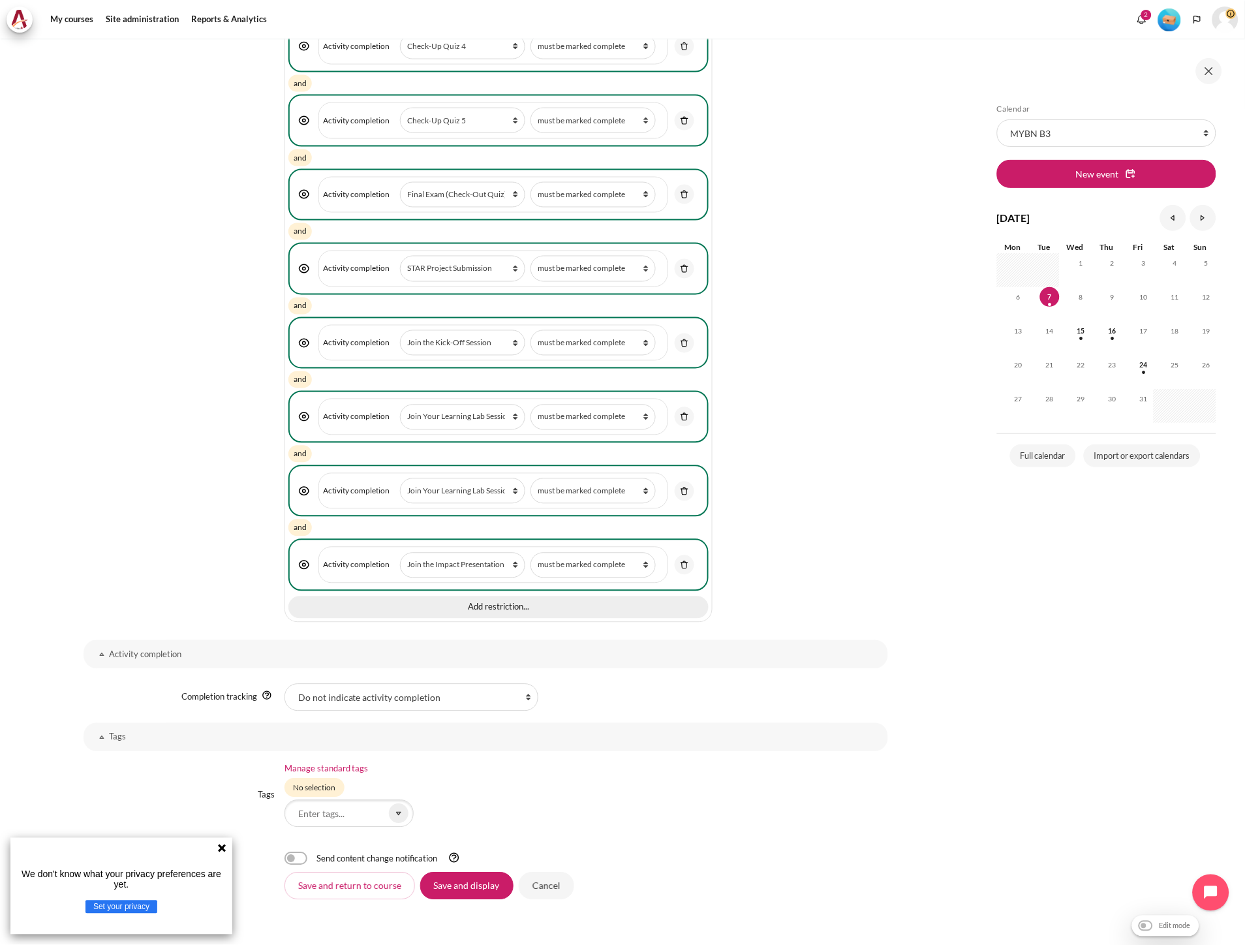
scroll to position [1937, 0]
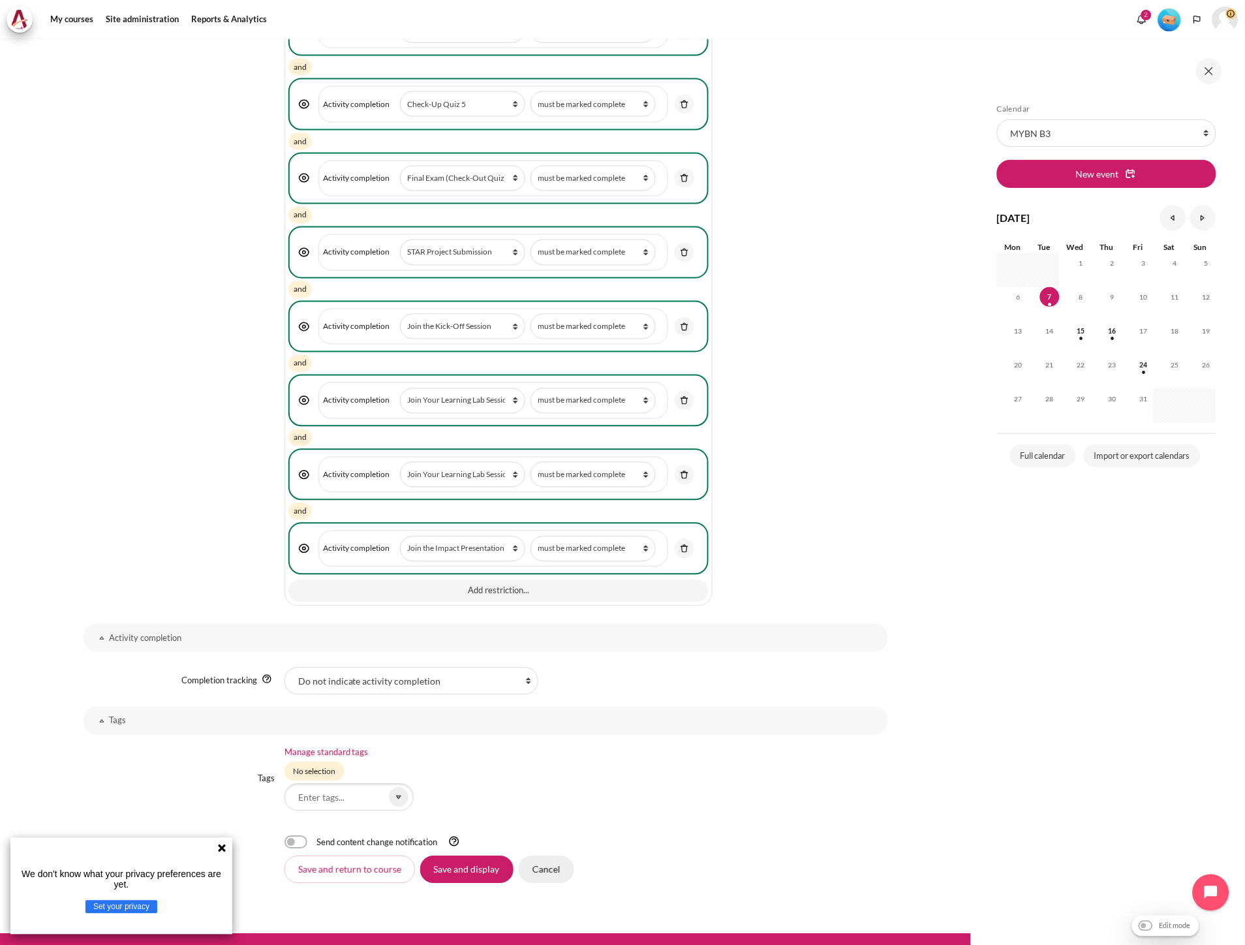
click at [542, 856] on input "Cancel" at bounding box center [546, 869] width 55 height 27
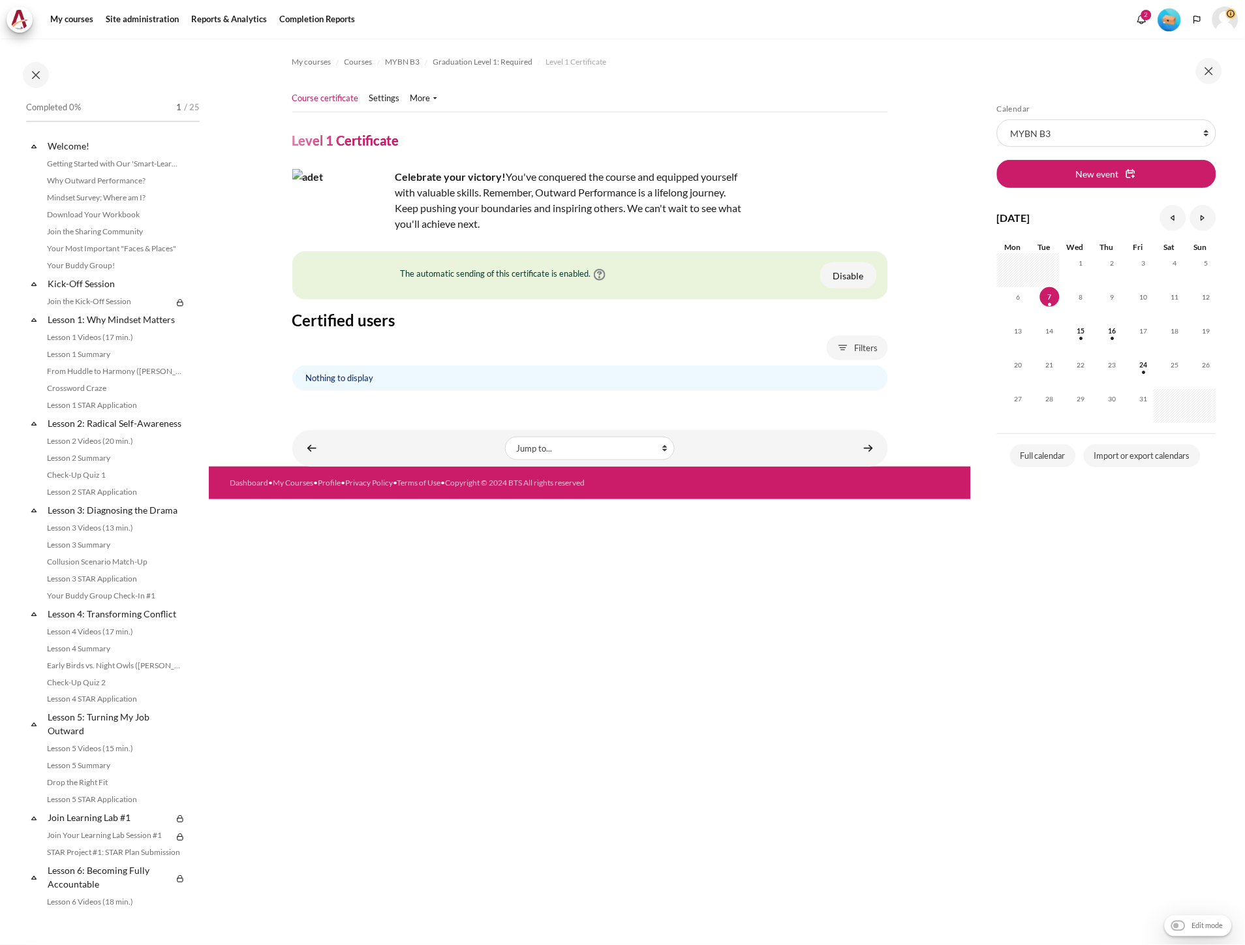
scroll to position [1067, 0]
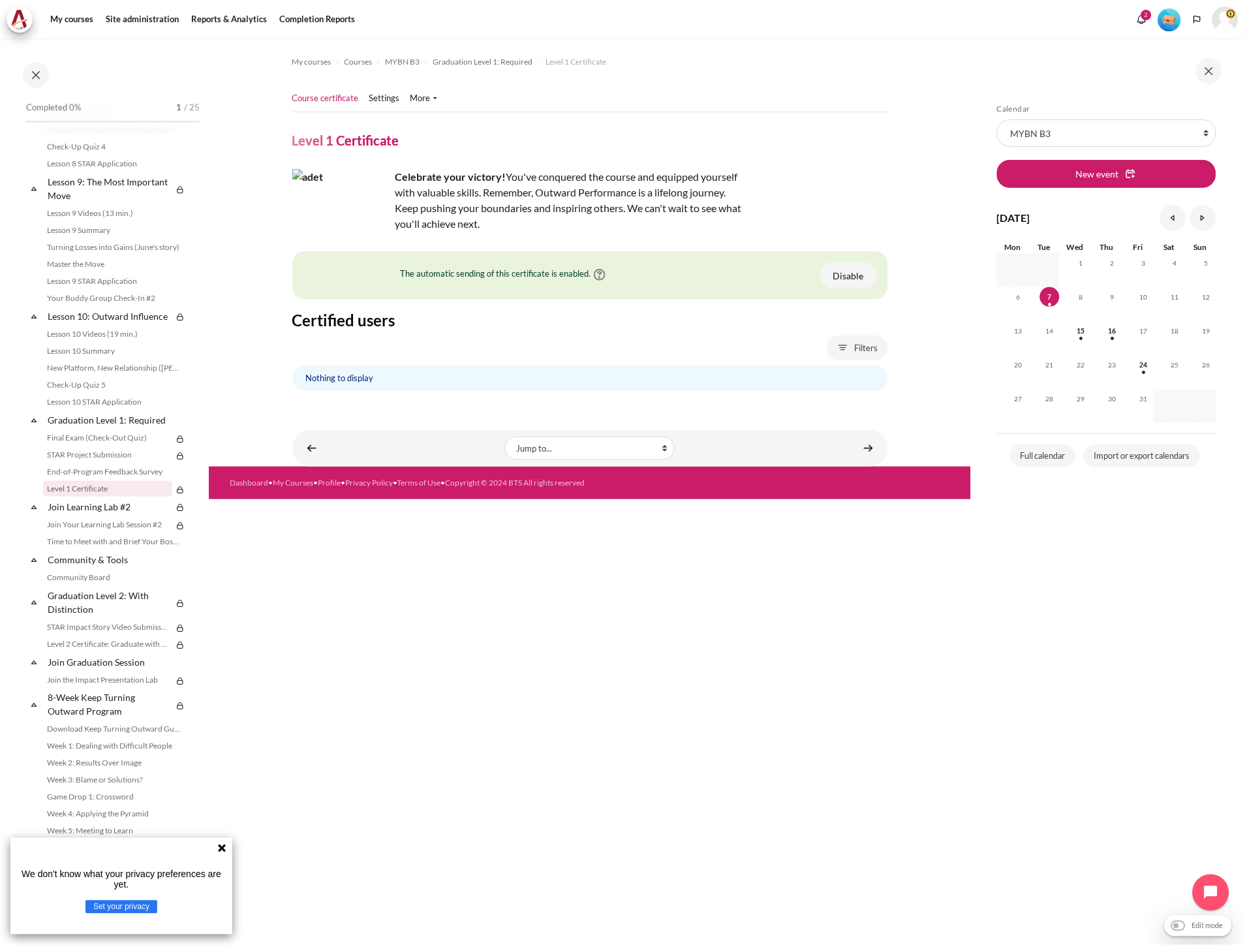
click at [546, 171] on div "Celebrate your victory! You've conquered the course and equipped yourself with …" at bounding box center [520, 200] width 457 height 63
click at [298, 213] on img "Content" at bounding box center [341, 218] width 98 height 98
click at [343, 307] on div "The automatic sending of this certificate is enabled. Disable This activity is …" at bounding box center [590, 321] width 596 height 140
click at [349, 335] on div "The automatic sending of this certificate is enabled. Disable This activity is …" at bounding box center [590, 321] width 596 height 140
click at [475, 334] on div "The automatic sending of this certificate is enabled. Disable This activity is …" at bounding box center [590, 321] width 596 height 140
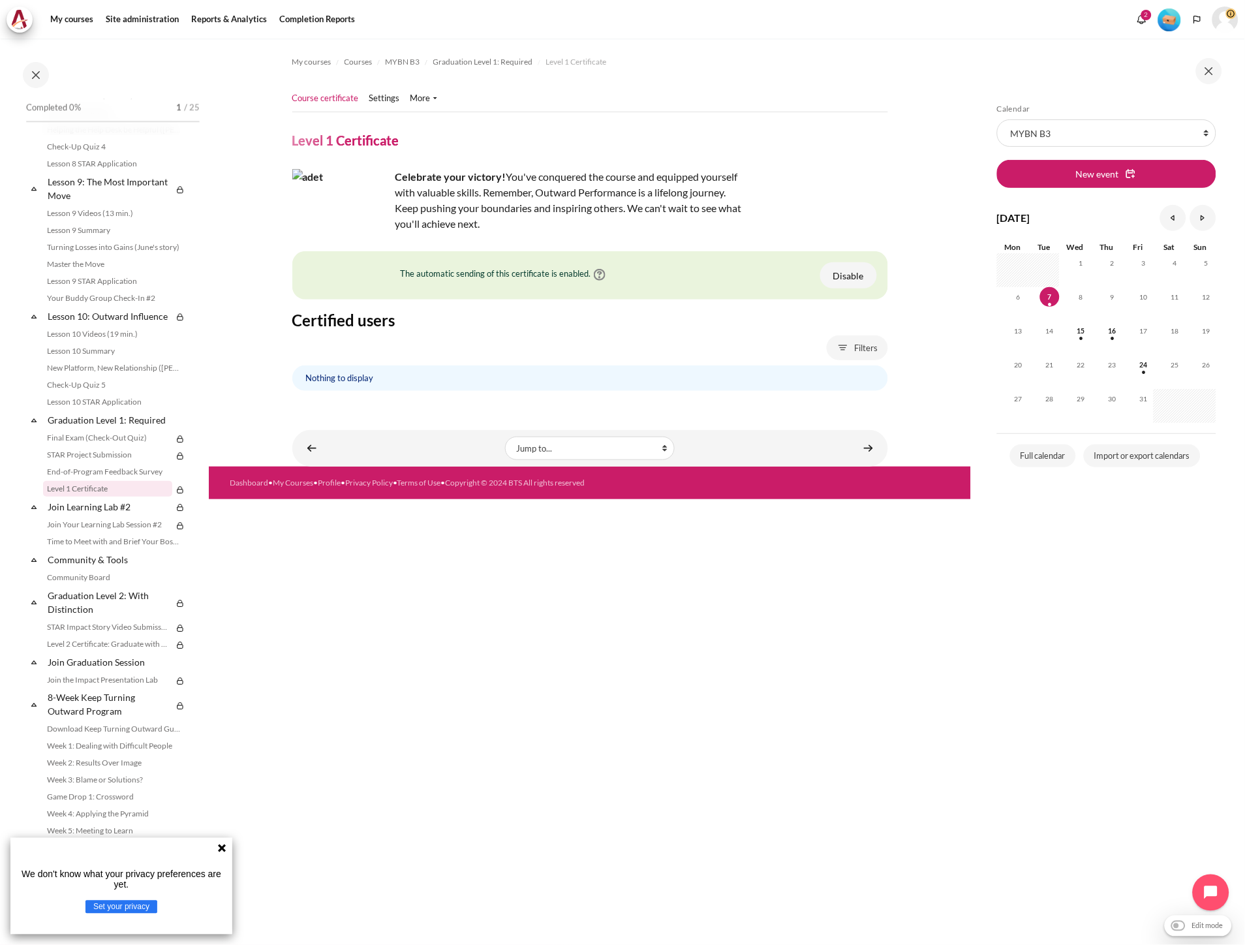
click at [405, 373] on div "Nothing to display" at bounding box center [590, 378] width 596 height 25
click at [120, 480] on link "End-of-Program Feedback Survey" at bounding box center [114, 472] width 142 height 16
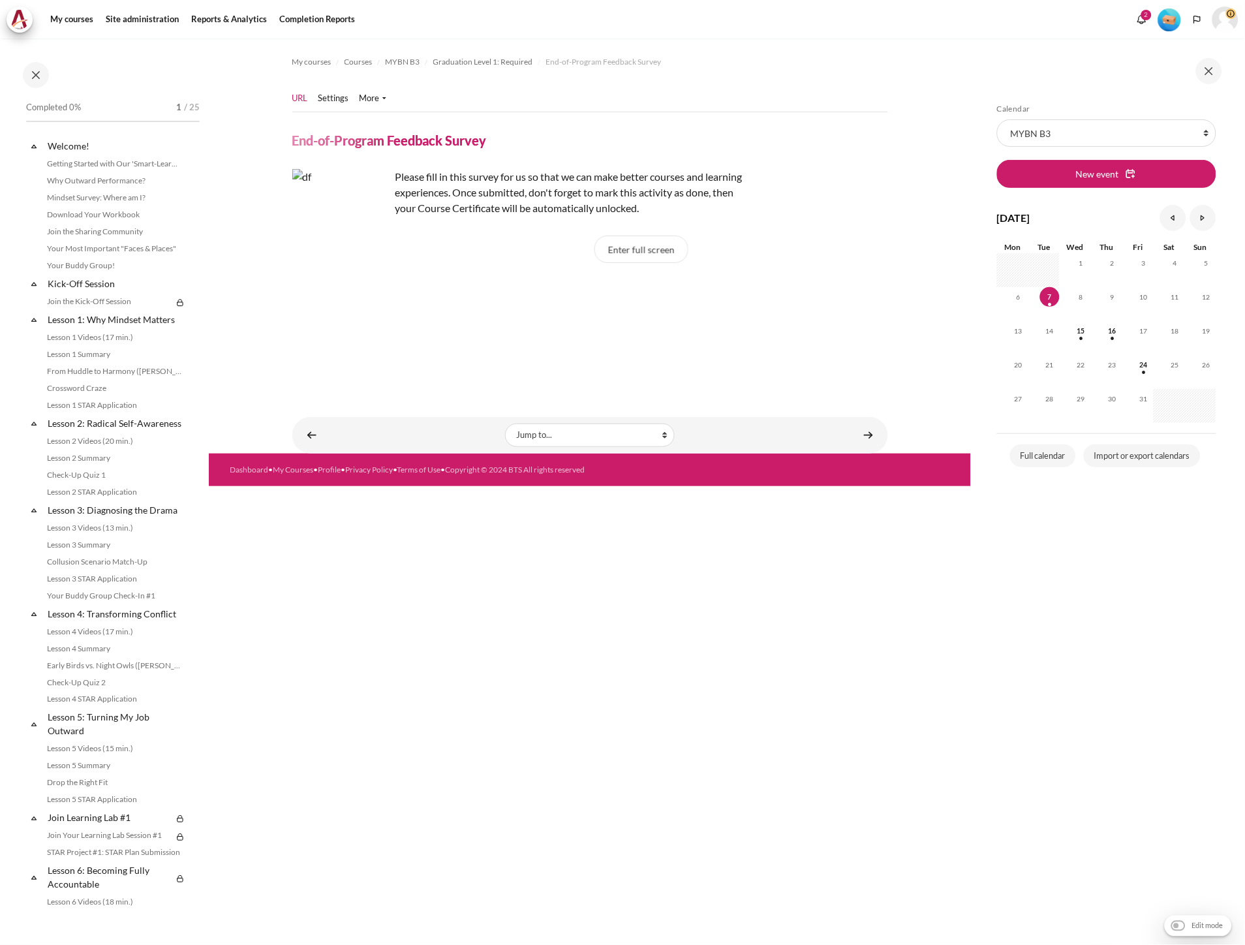
scroll to position [1051, 0]
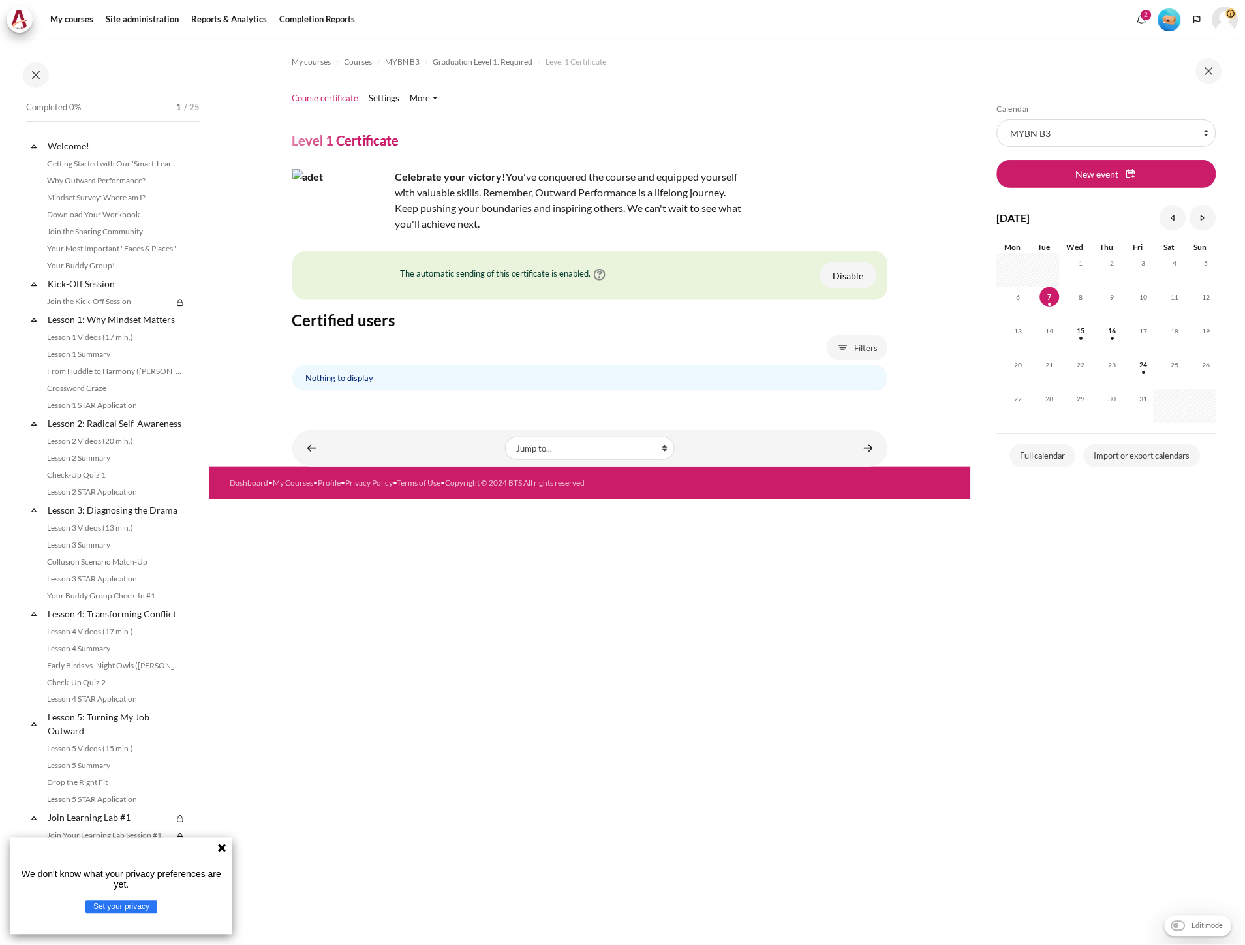
scroll to position [1067, 0]
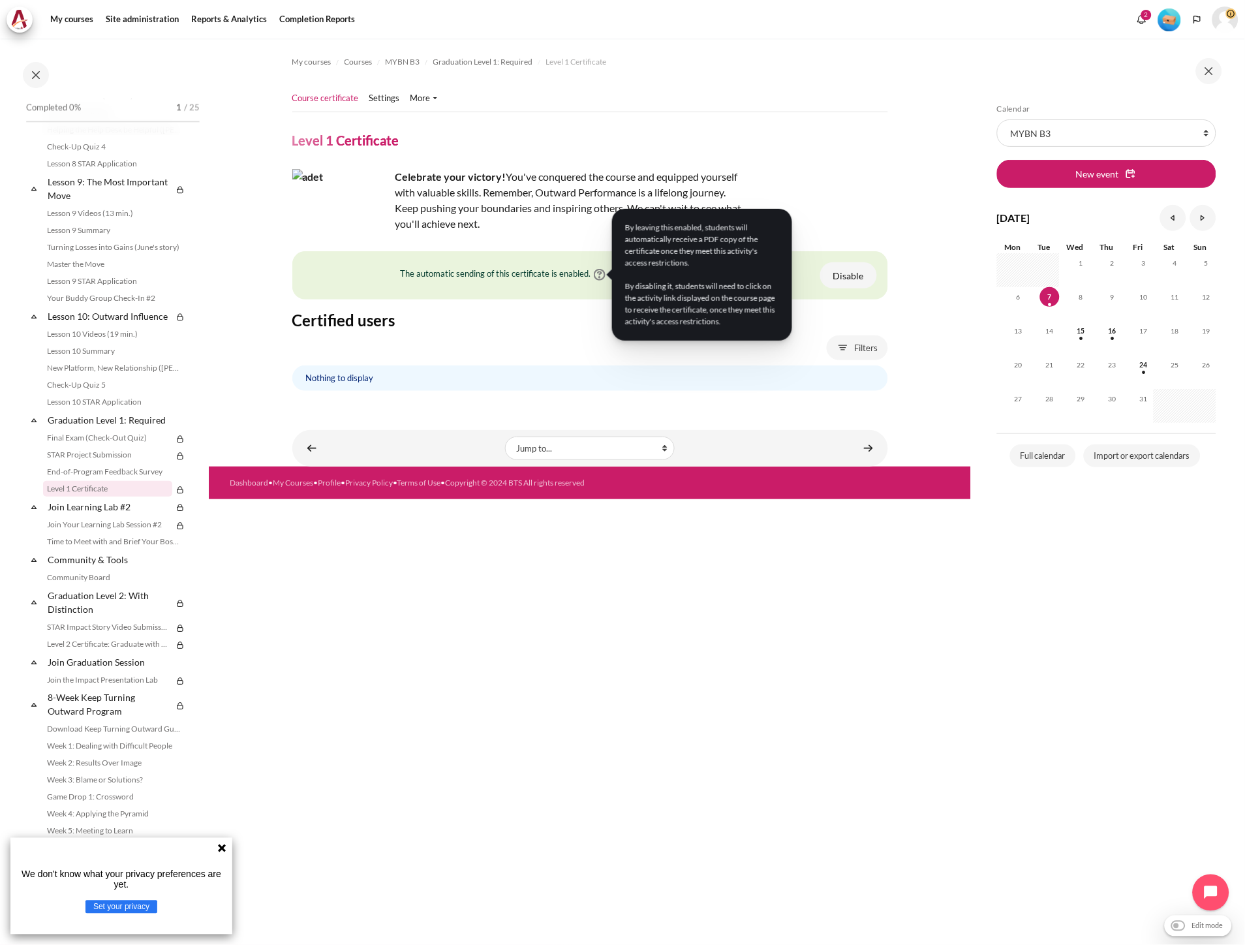
click at [596, 274] on img "Content" at bounding box center [600, 275] width 12 height 12
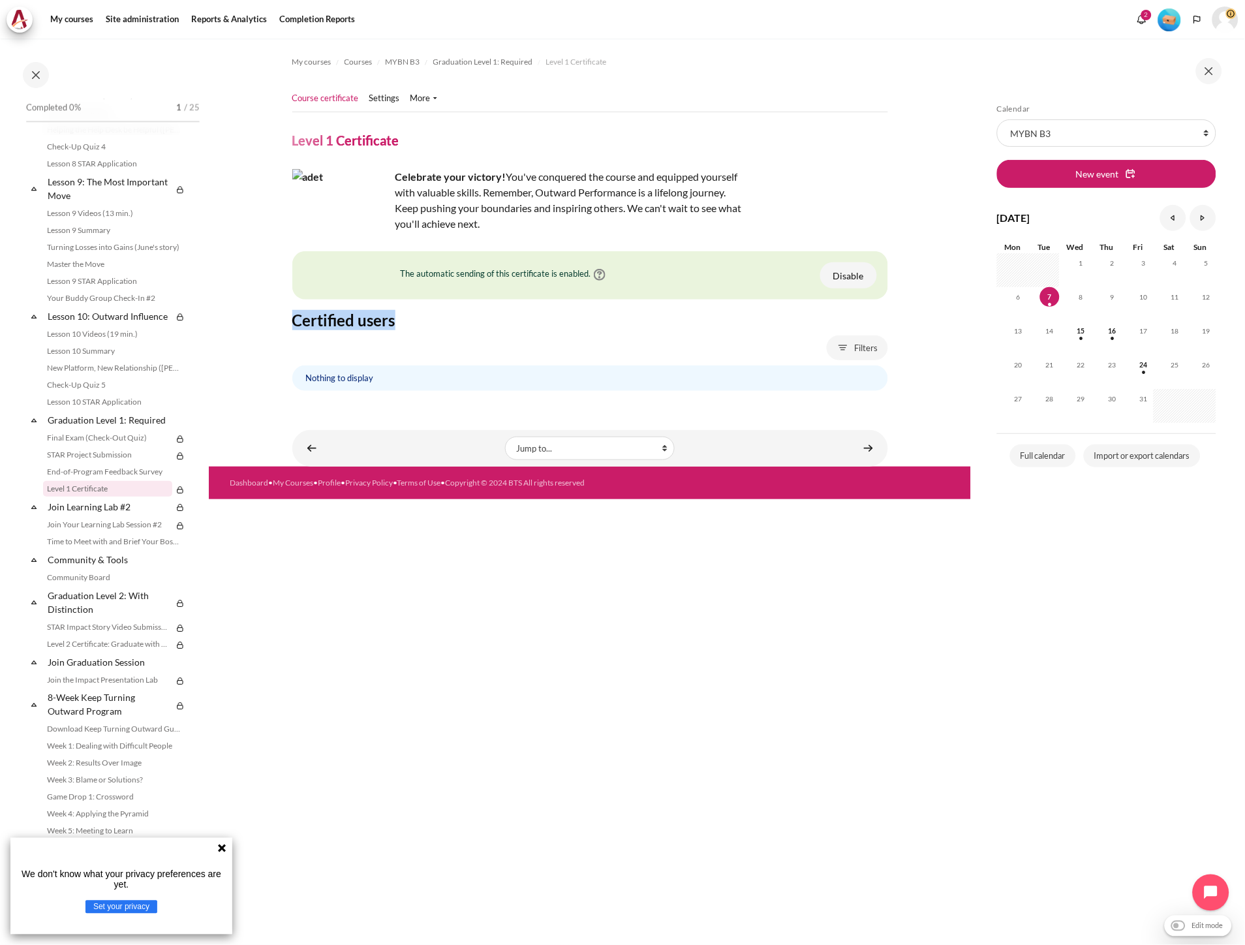
drag, startPoint x: 627, startPoint y: 287, endPoint x: 685, endPoint y: 315, distance: 64.8
click at [597, 277] on img "Content" at bounding box center [600, 275] width 12 height 12
click at [377, 92] on link "Settings" at bounding box center [384, 98] width 31 height 13
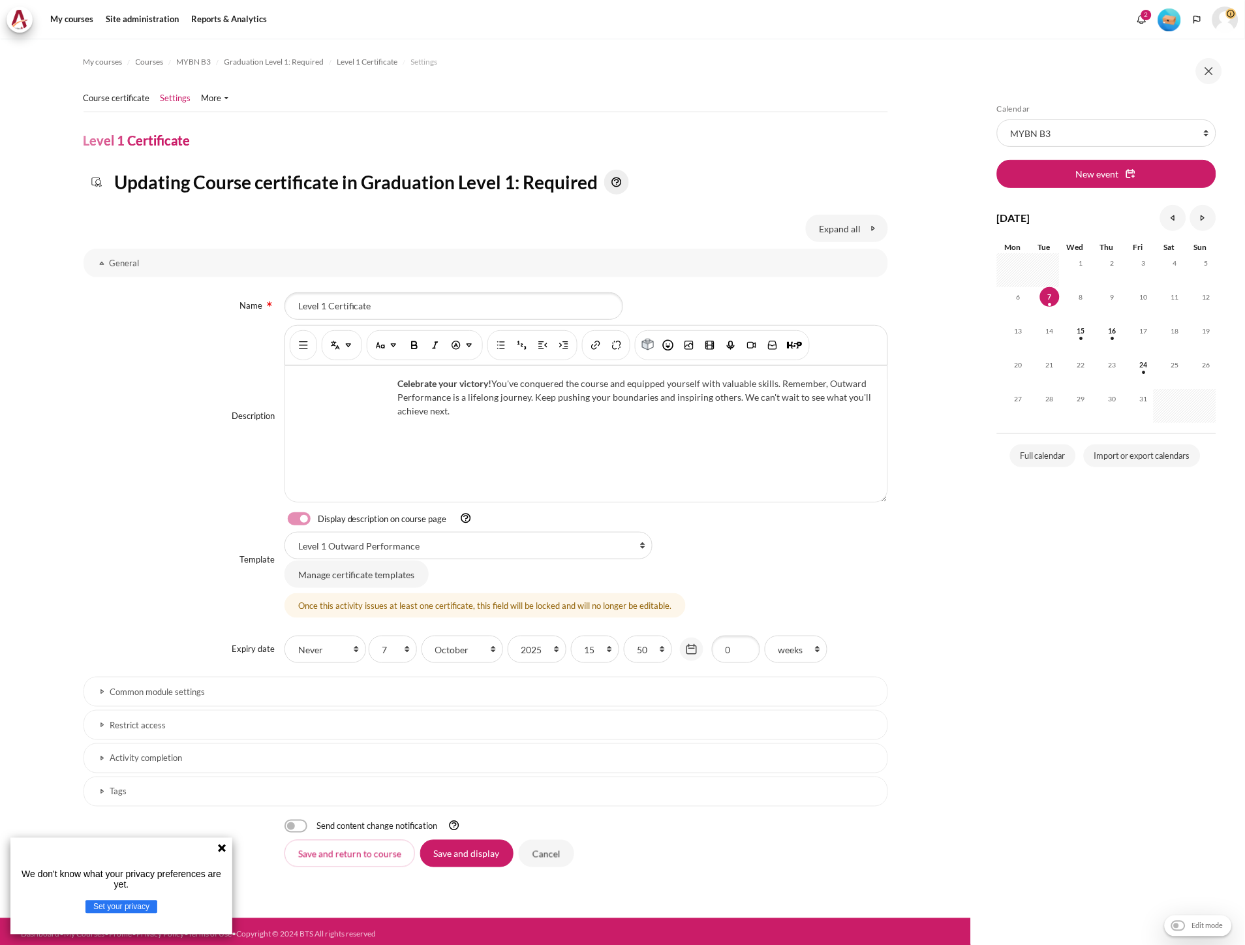
select select "18762"
select select "18767"
select select "18771"
select select "18776"
select select "18781"
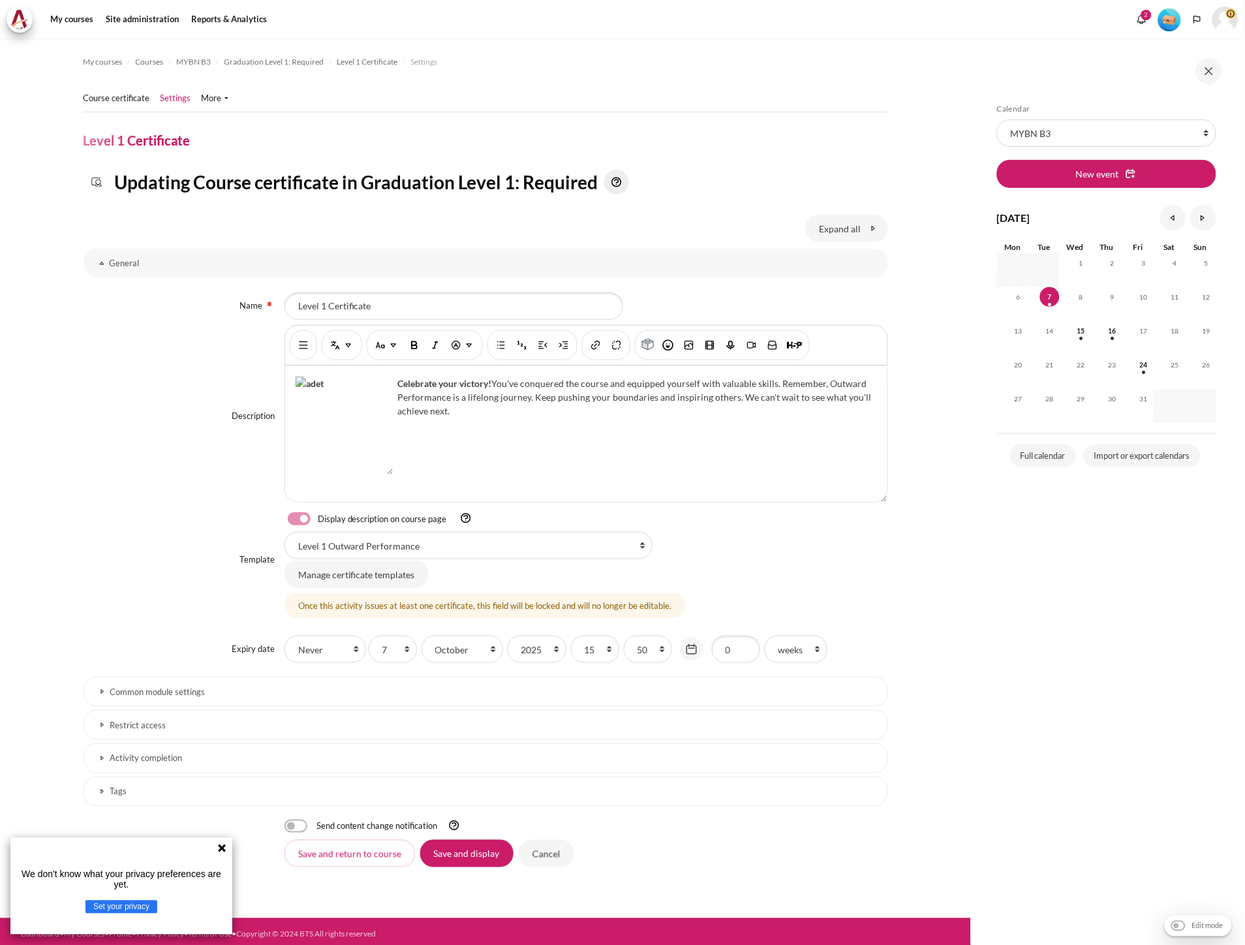
select select "18787"
select select "18794"
select select "18798"
select select "18803"
select select "18809"
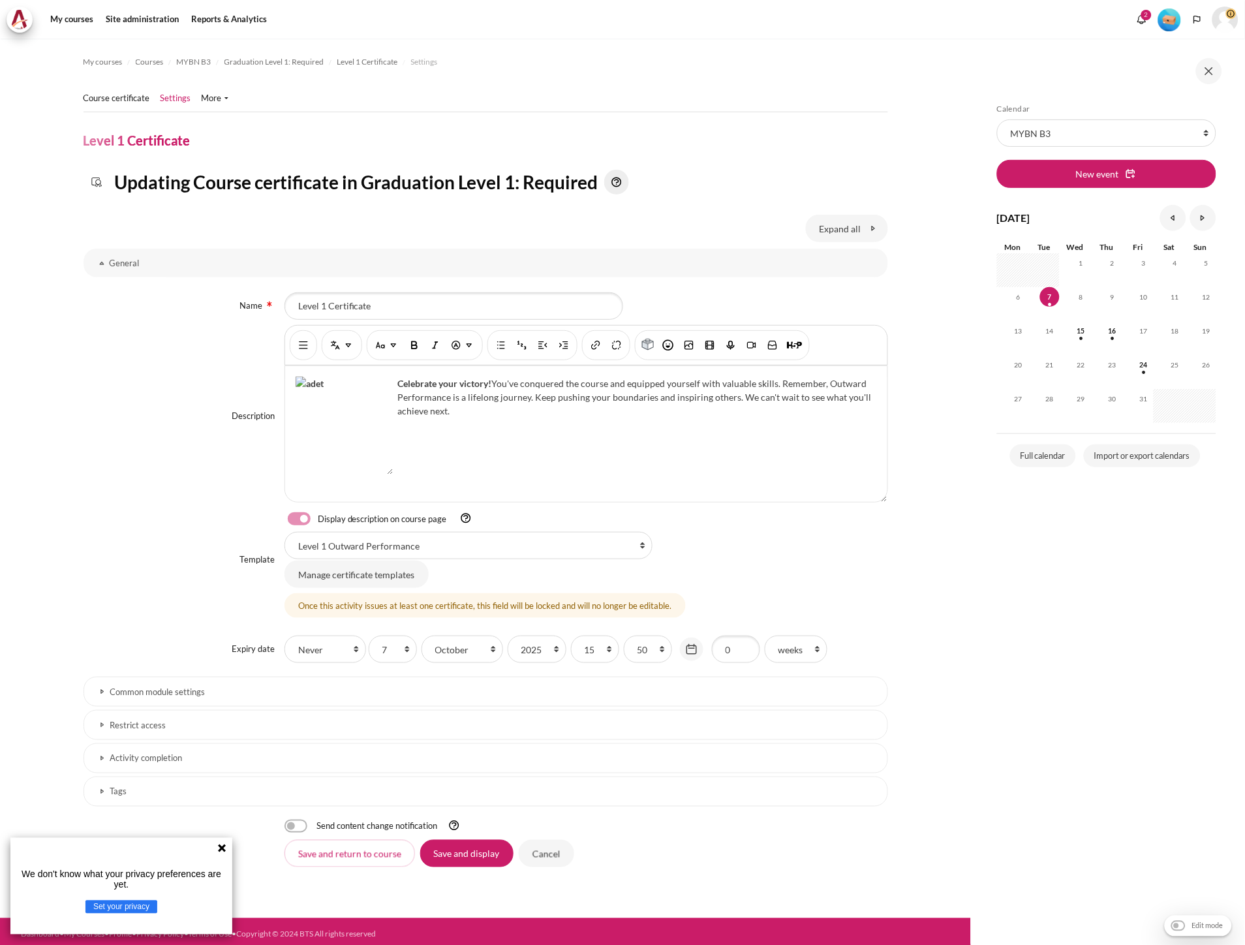
select select "18769"
select select "18779"
select select "18792"
select select "18801"
select select "18812"
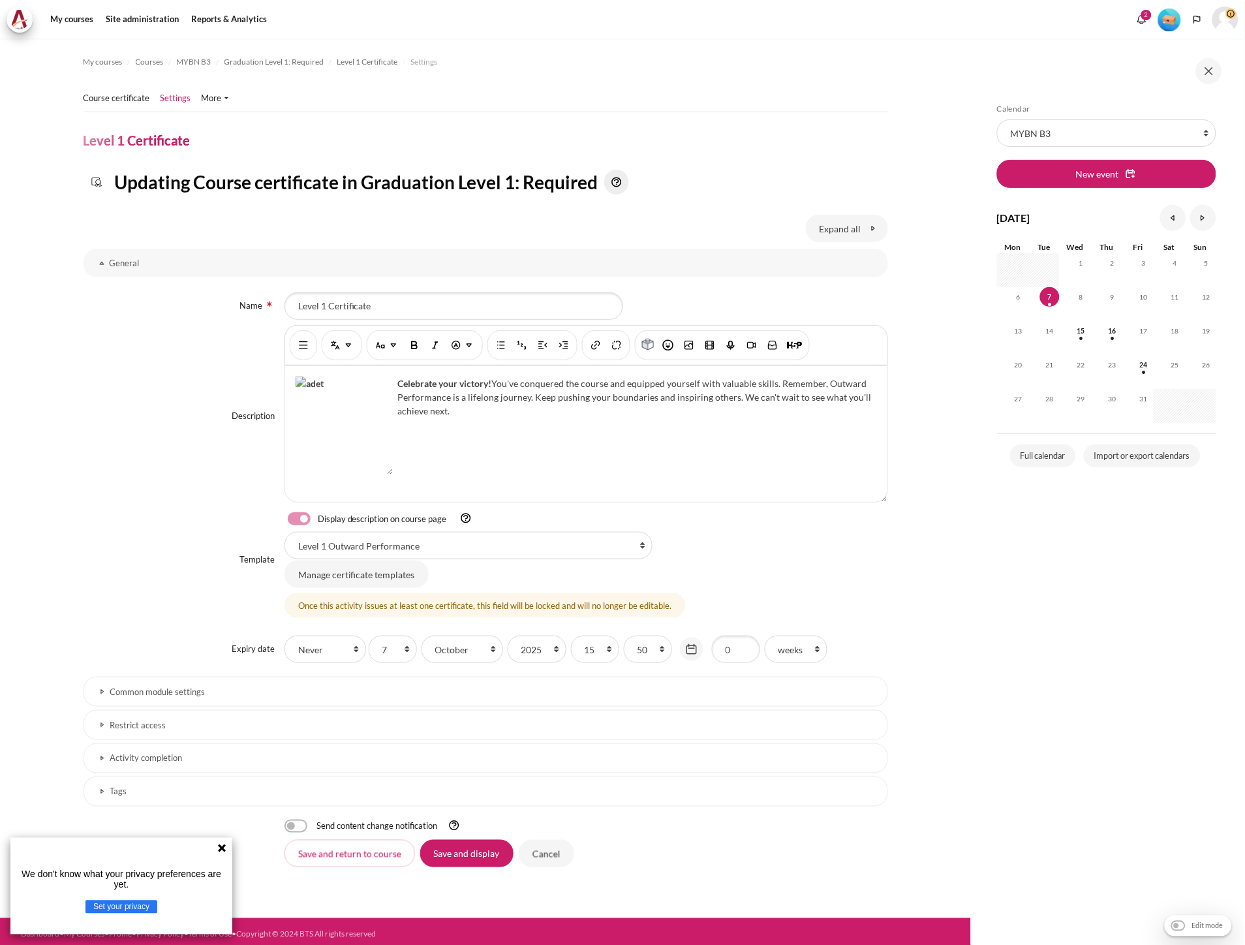
select select "18817"
select select "18818"
select select "18761"
select select "18785"
select select "18814"
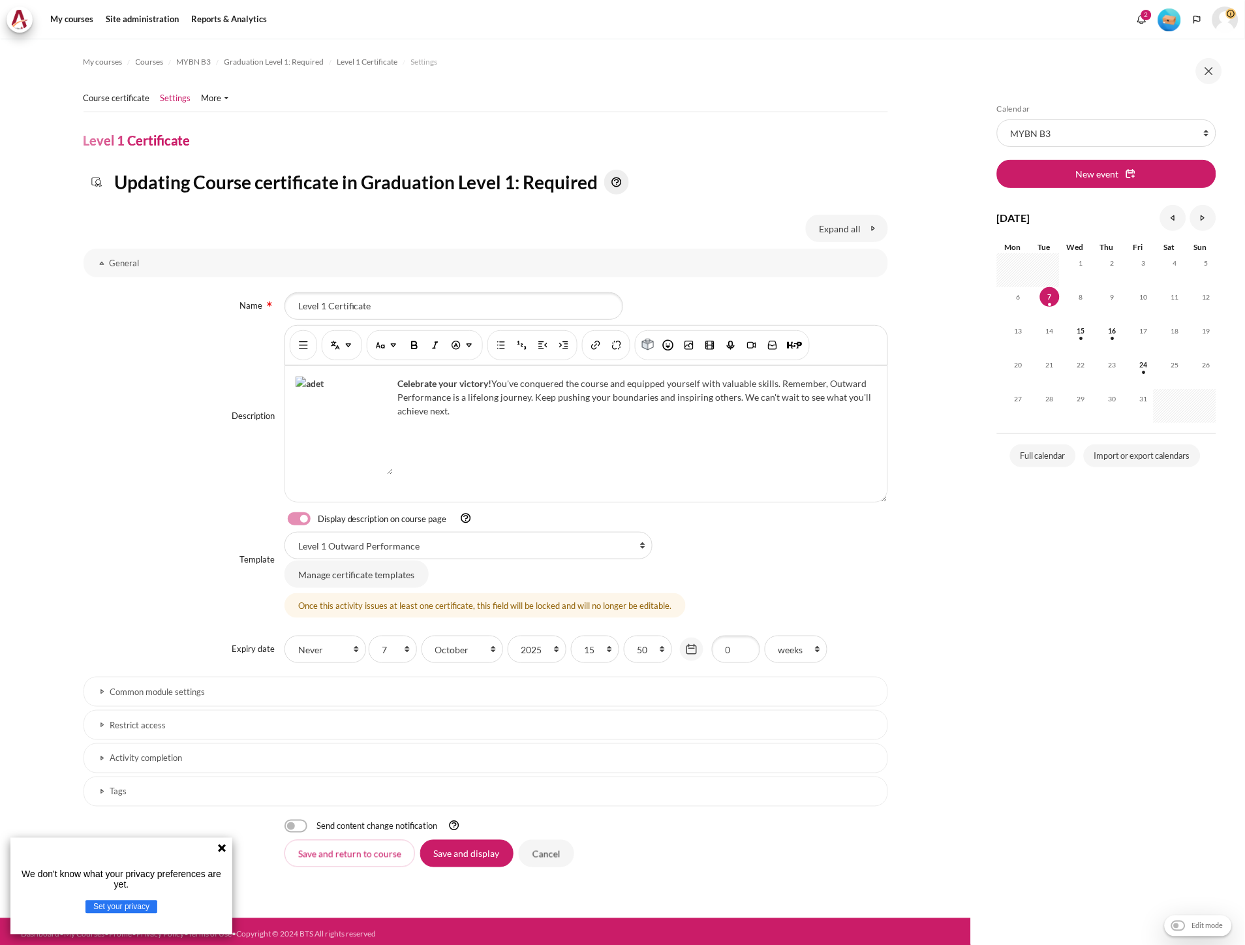
select select "18823"
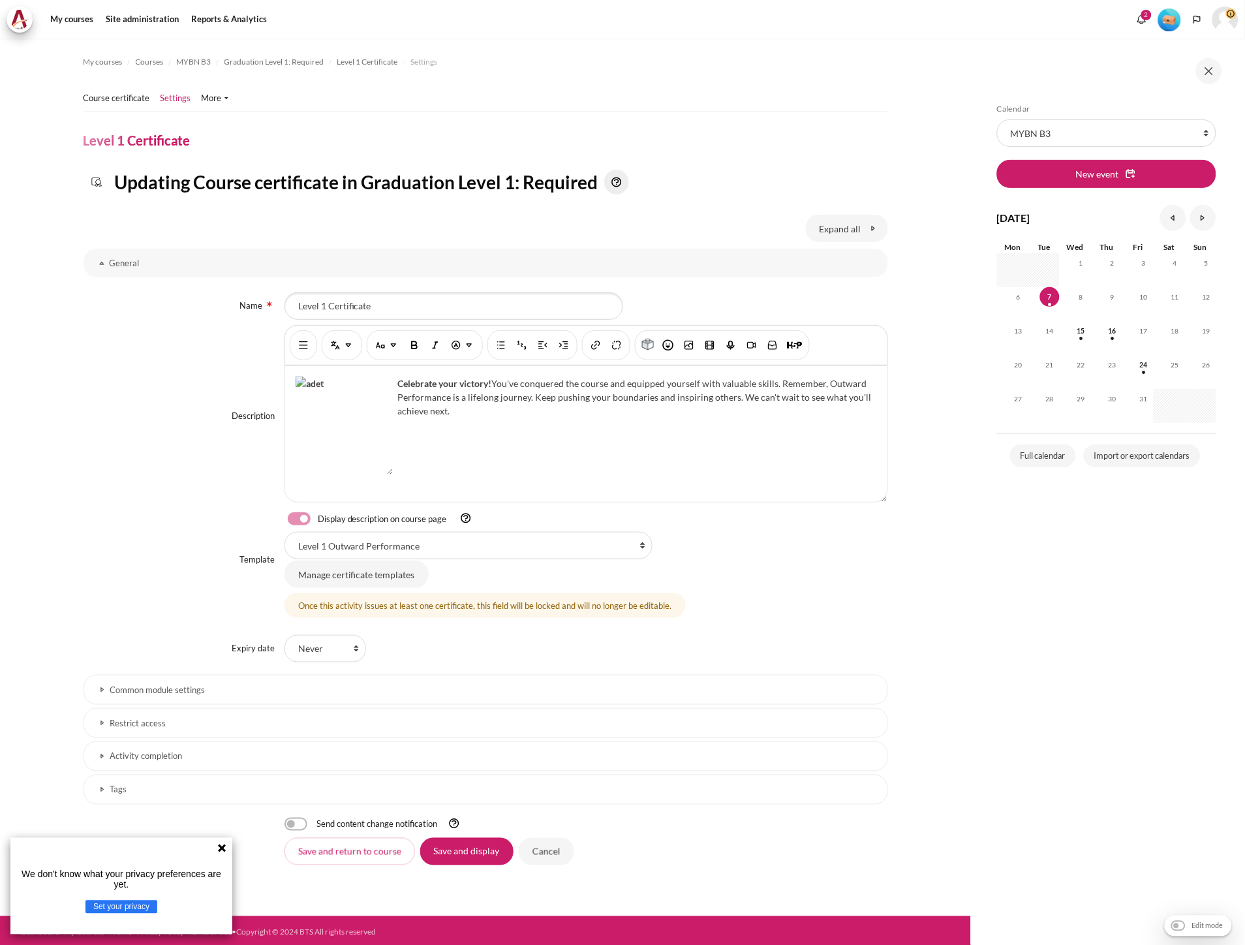
click at [184, 732] on link "Restrict access" at bounding box center [486, 723] width 805 height 30
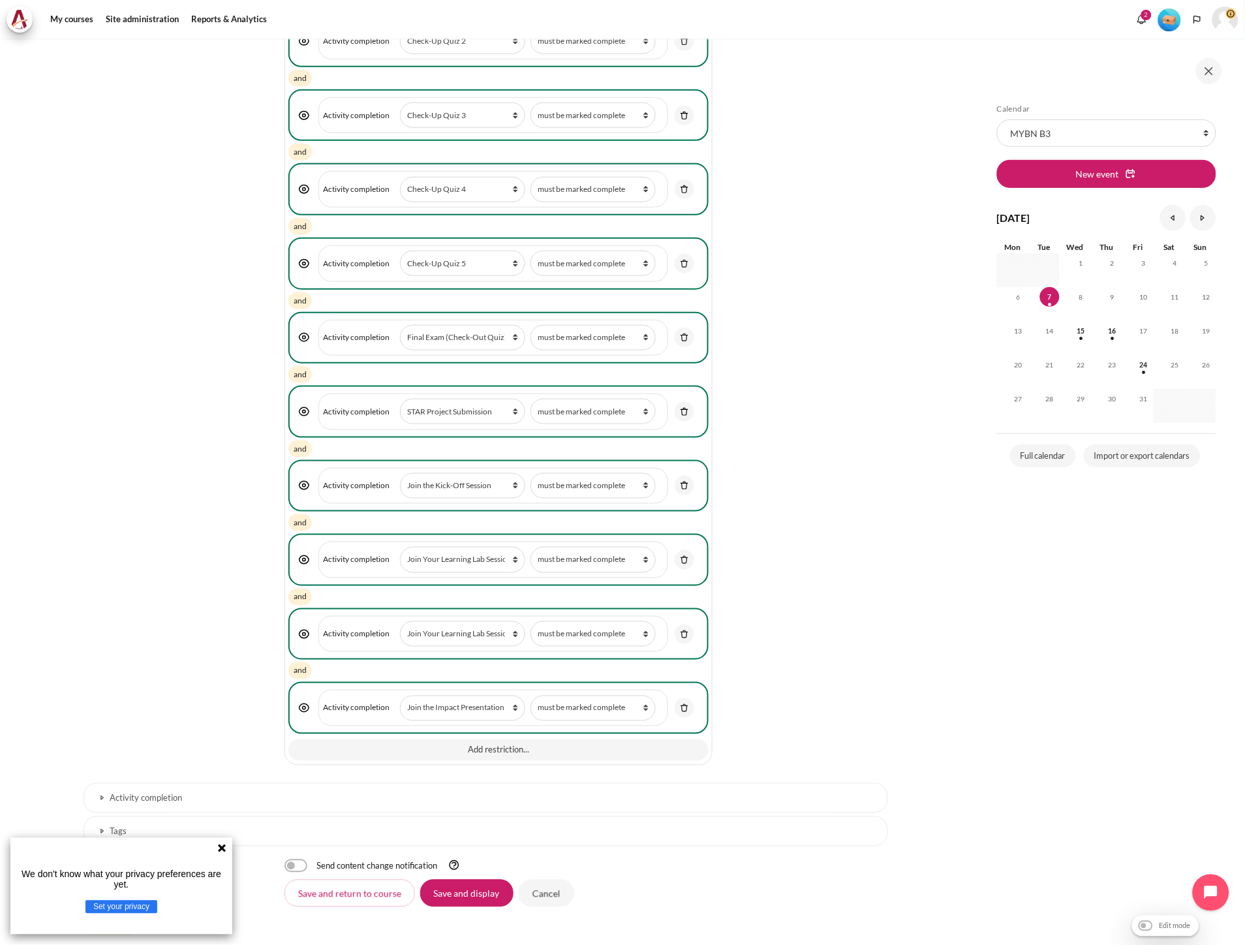
scroll to position [1621, 0]
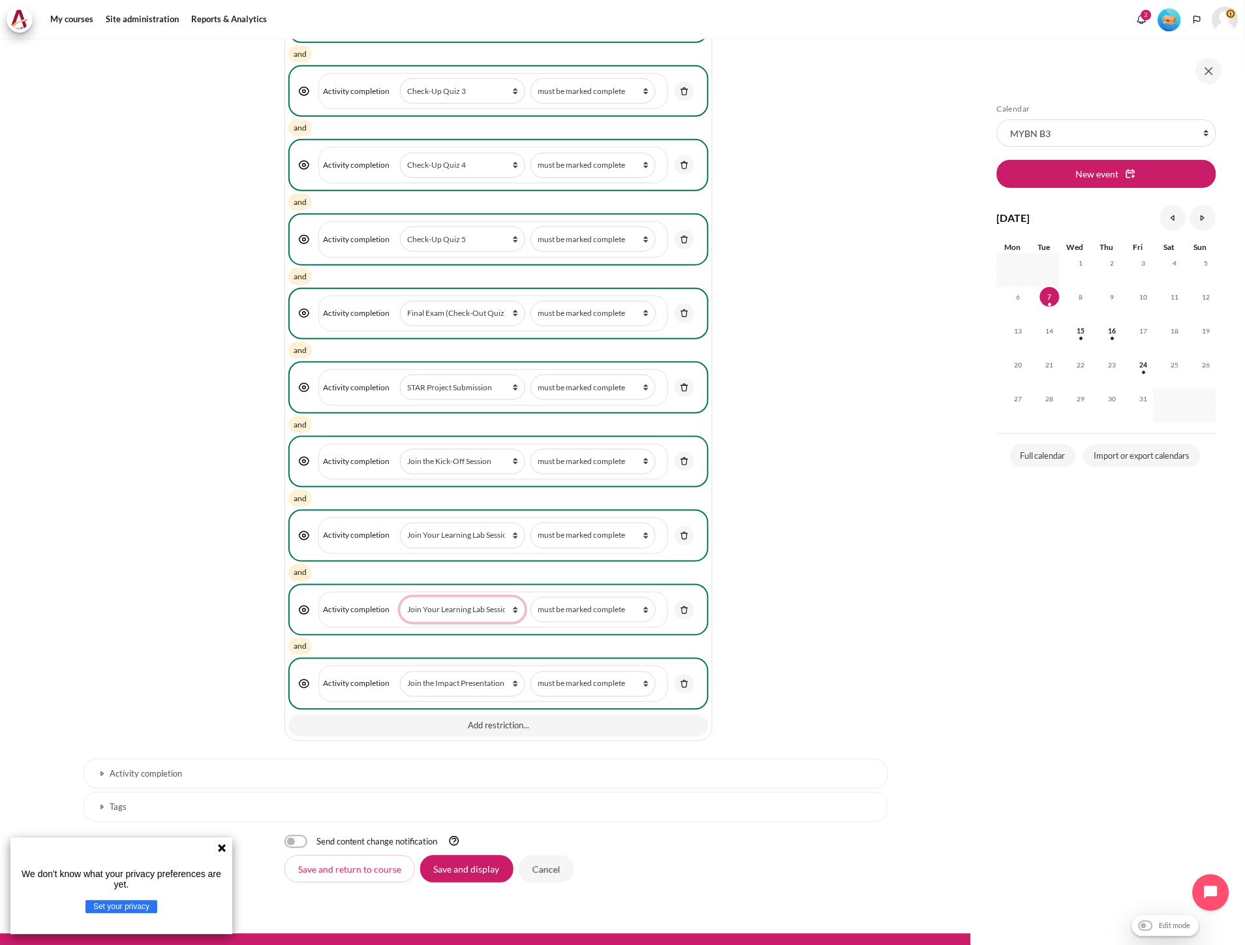
click at [490, 597] on select "Choose... Previous activity with completion Why Outward Performance? Download Y…" at bounding box center [462, 609] width 125 height 25
click at [492, 672] on select "Choose... Previous activity with completion Why Outward Performance? Download Y…" at bounding box center [462, 684] width 125 height 25
click at [690, 674] on link "Content" at bounding box center [685, 684] width 20 height 20
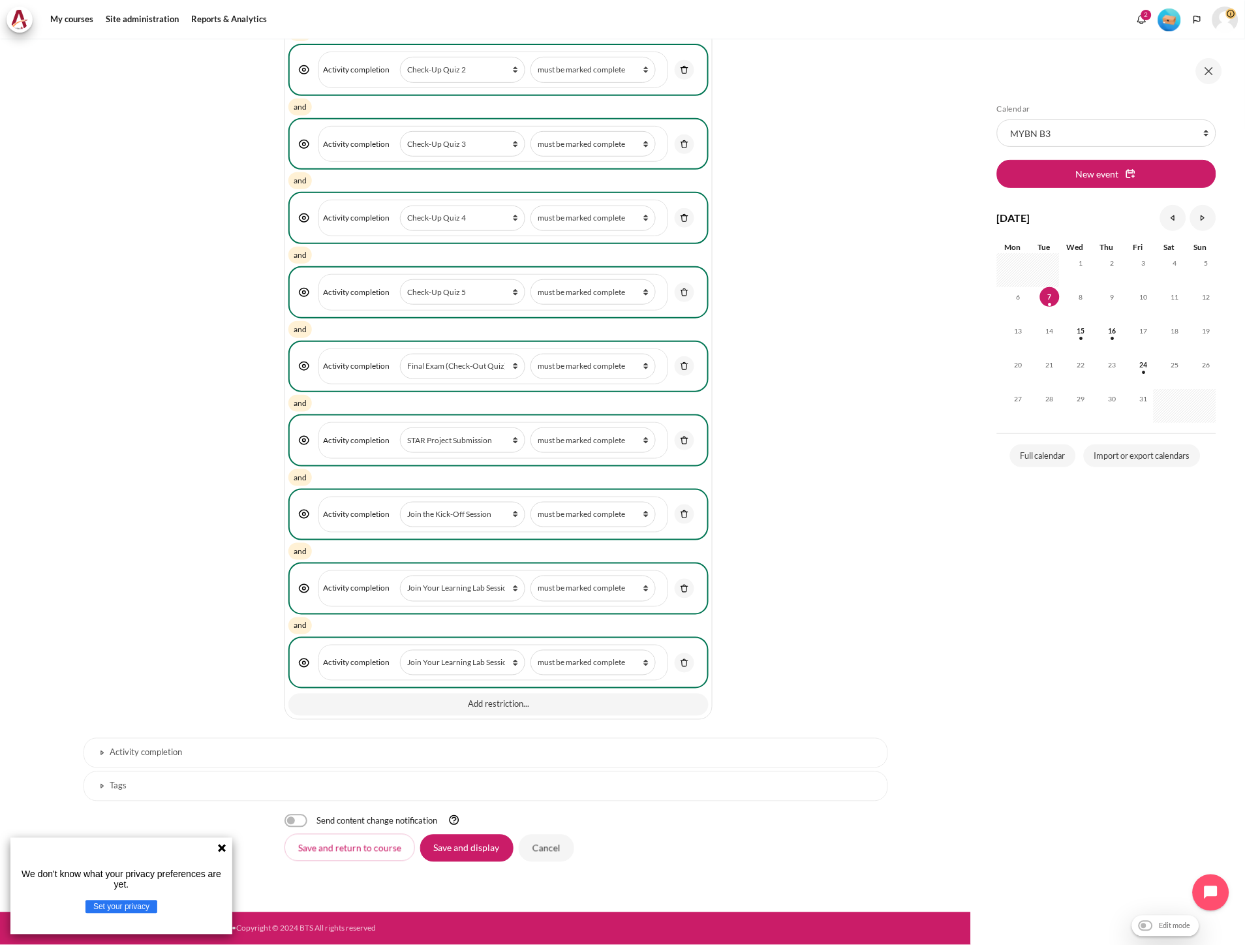
scroll to position [1548, 0]
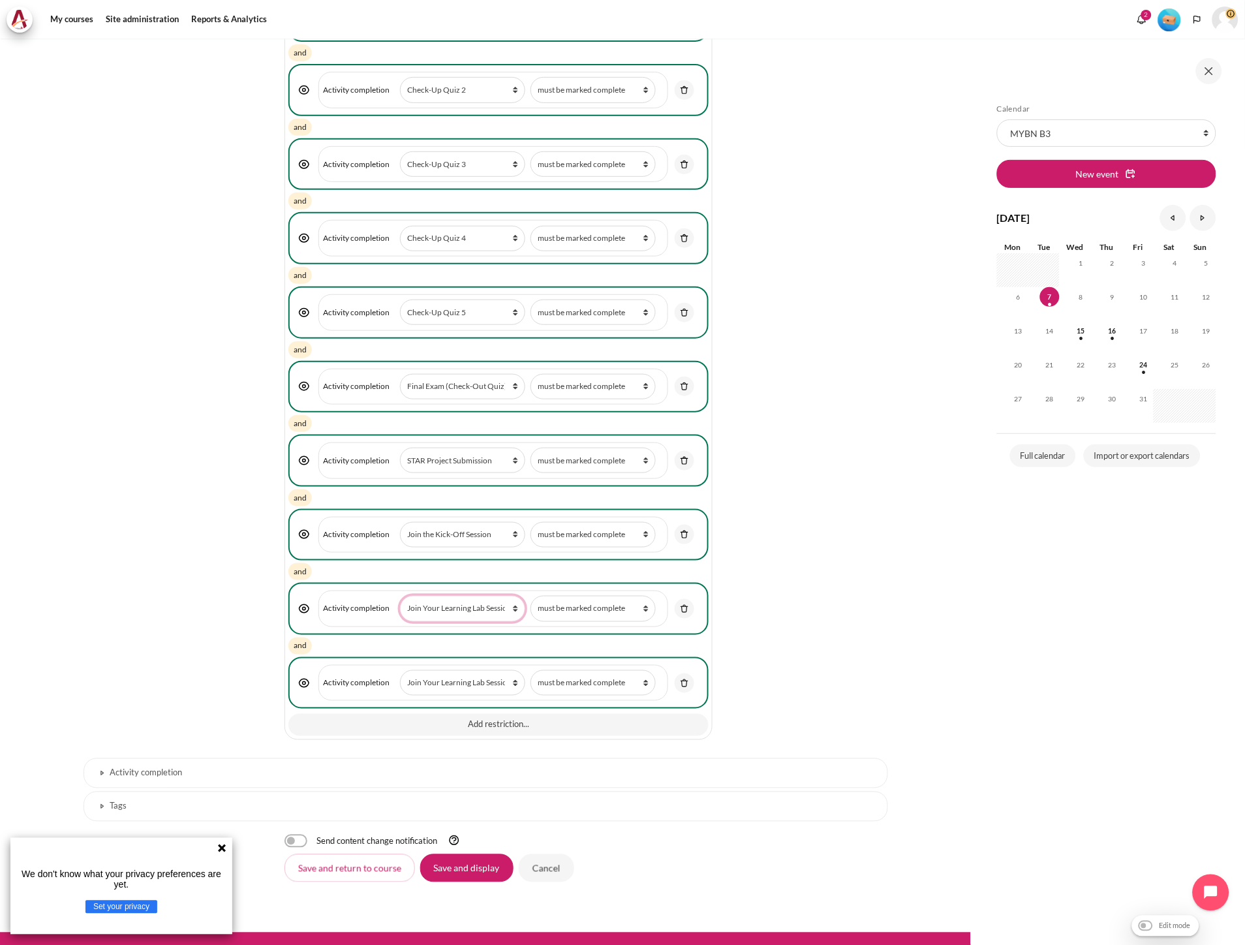
click at [503, 596] on select "Choose... Previous activity with completion Why Outward Performance? Download Y…" at bounding box center [462, 608] width 125 height 25
click at [688, 678] on img "Content" at bounding box center [685, 684] width 12 height 12
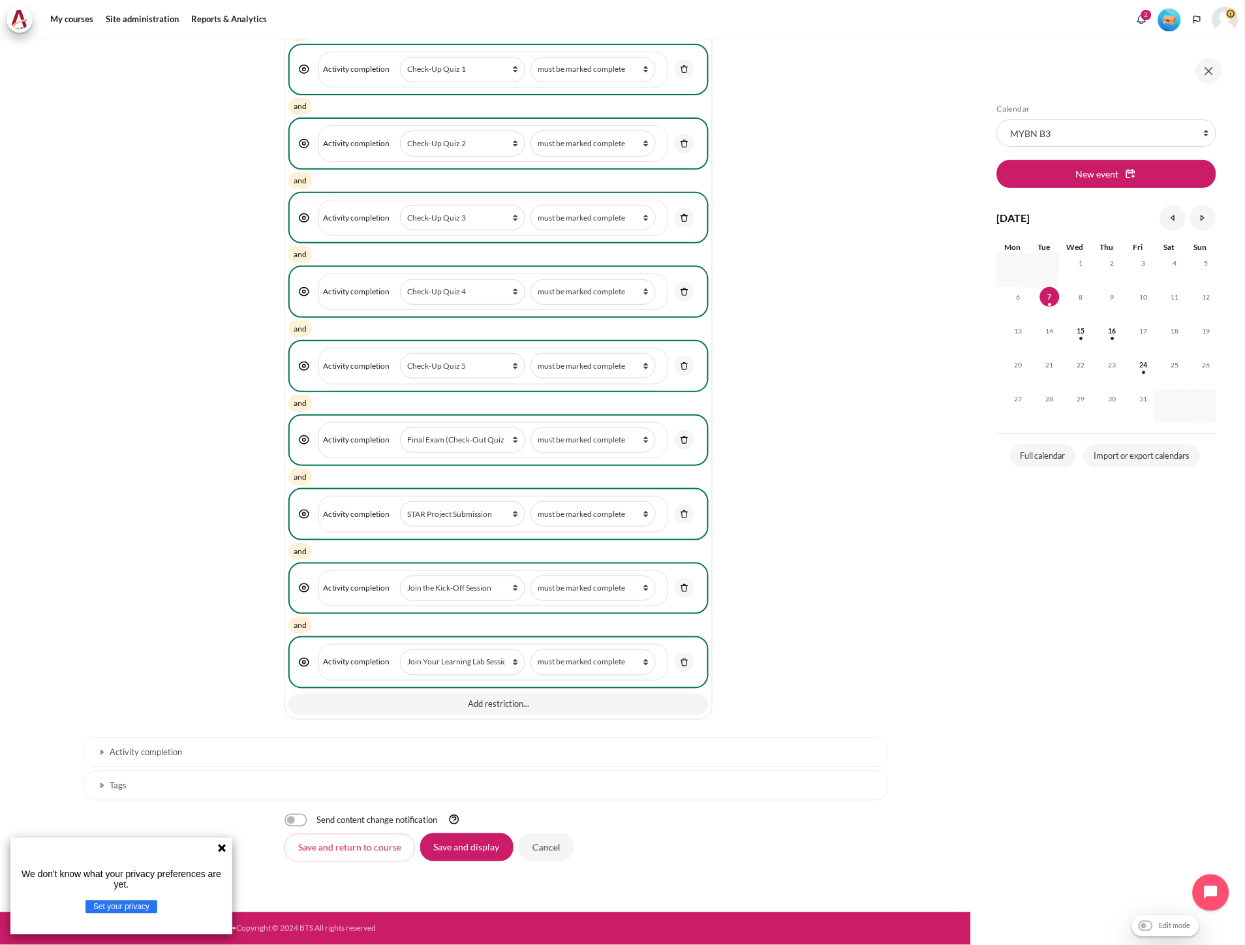
scroll to position [1476, 0]
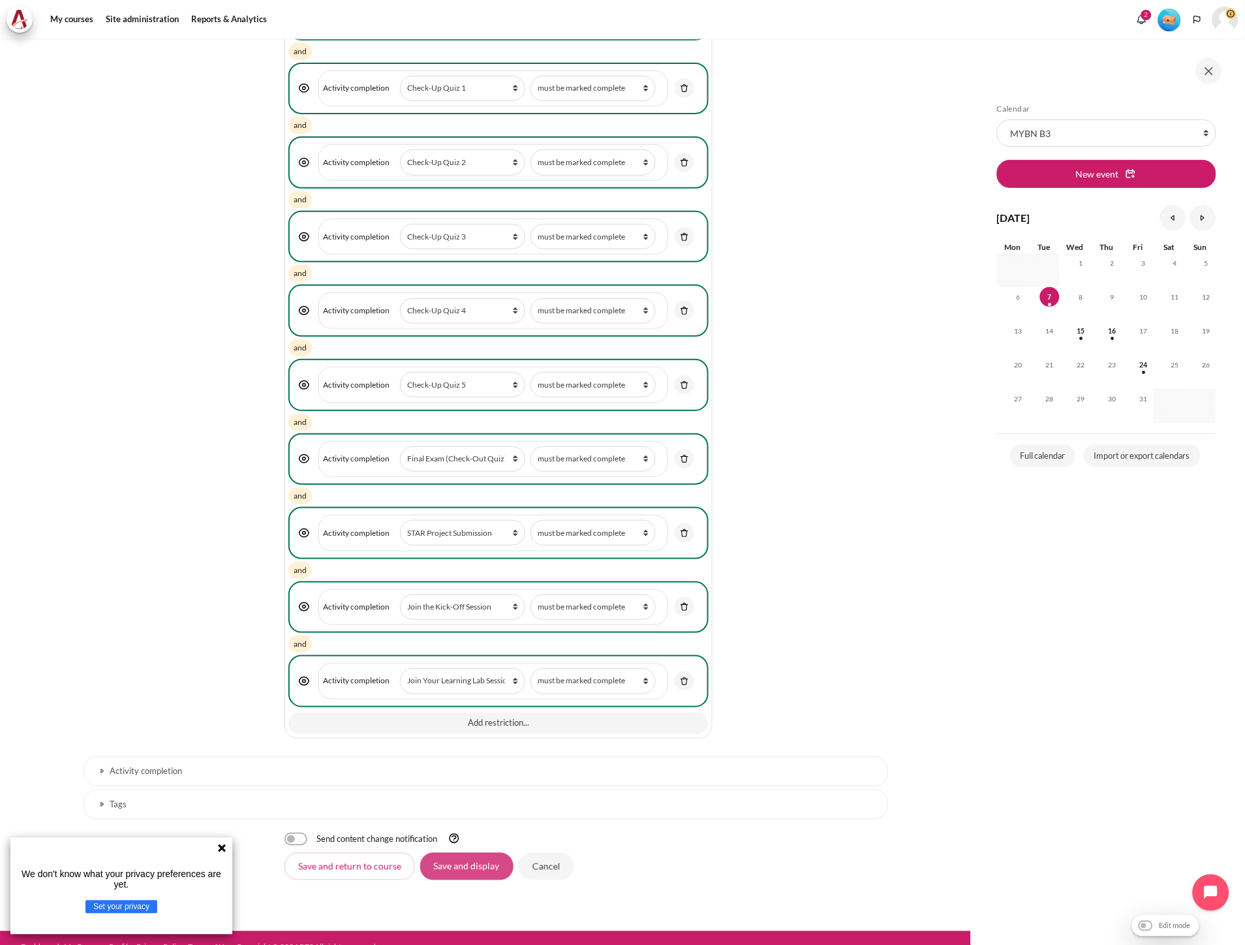
click at [440, 853] on input "Save and display" at bounding box center [466, 866] width 93 height 27
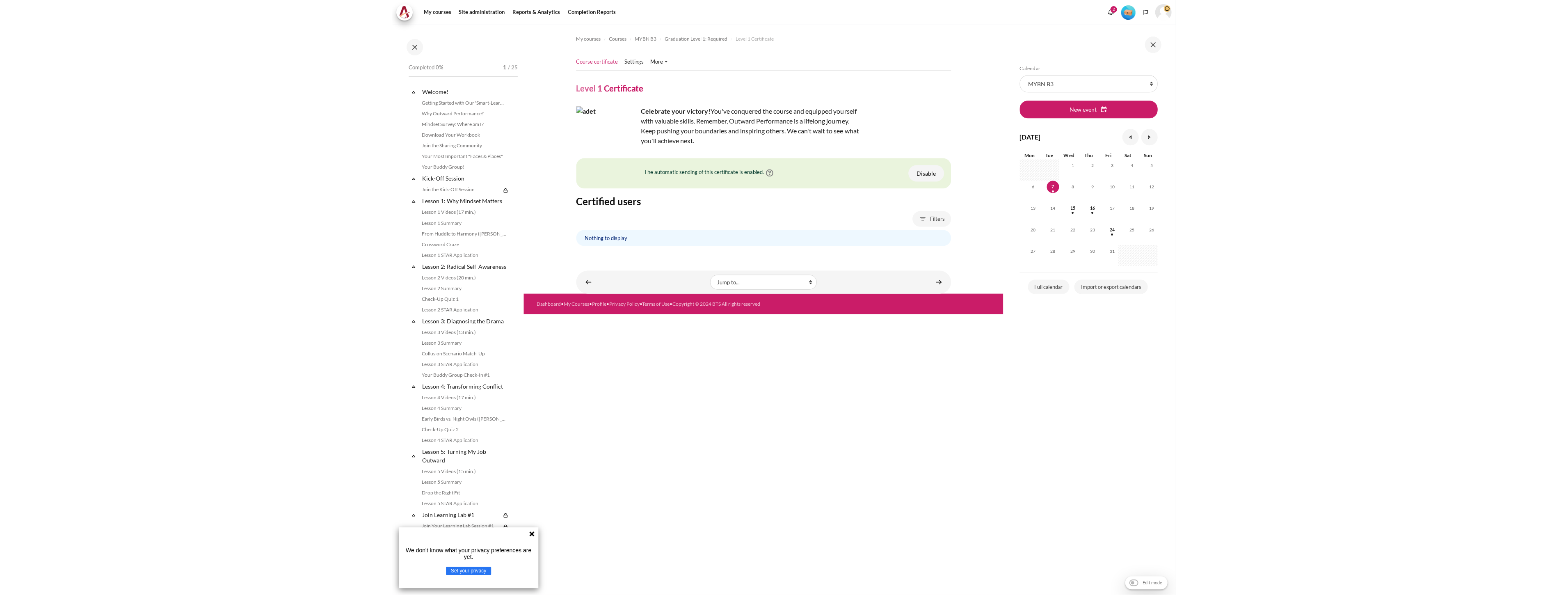
scroll to position [671, 0]
